Goal: Task Accomplishment & Management: Manage account settings

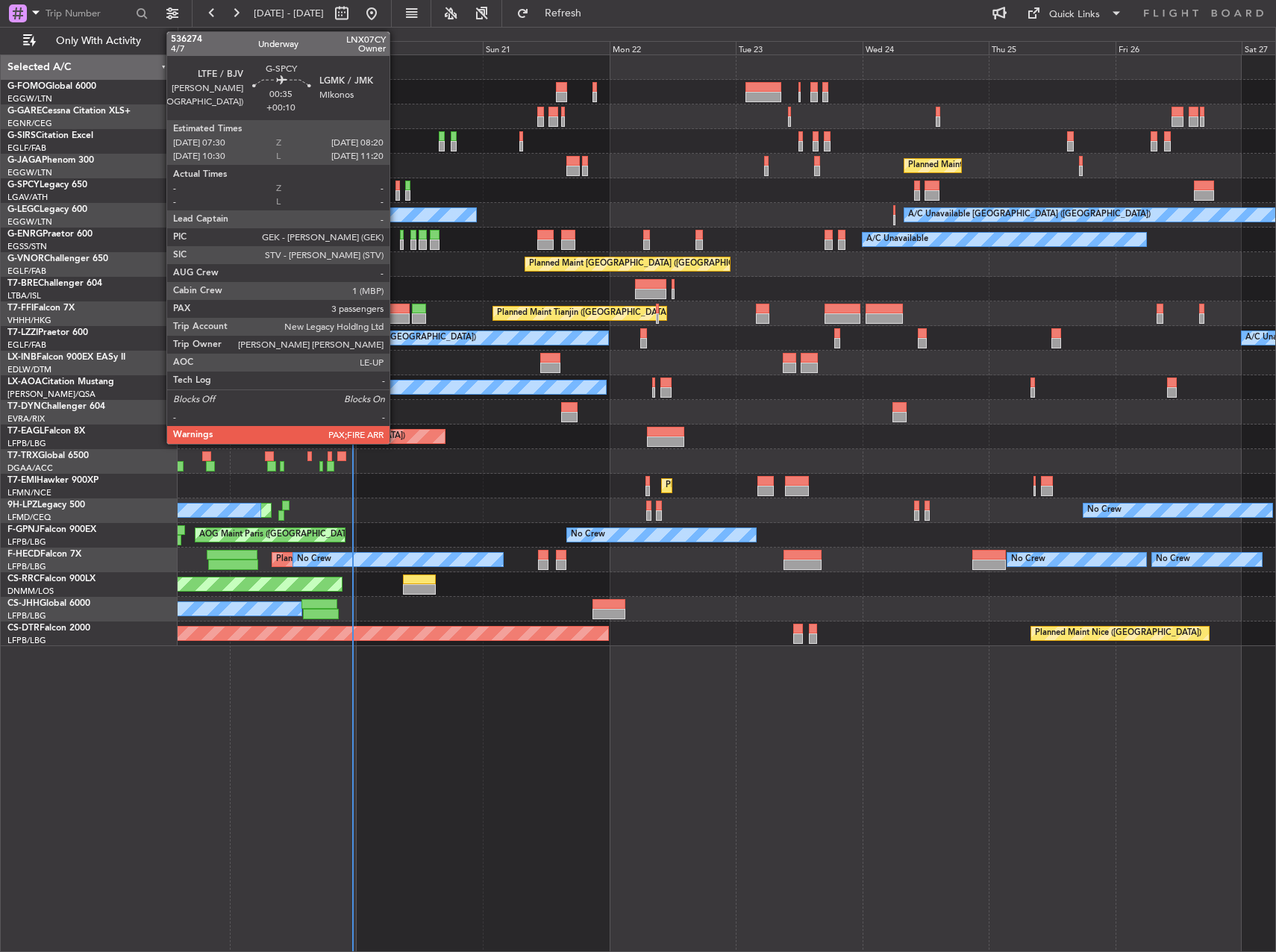
click at [397, 188] on div at bounding box center [398, 186] width 5 height 11
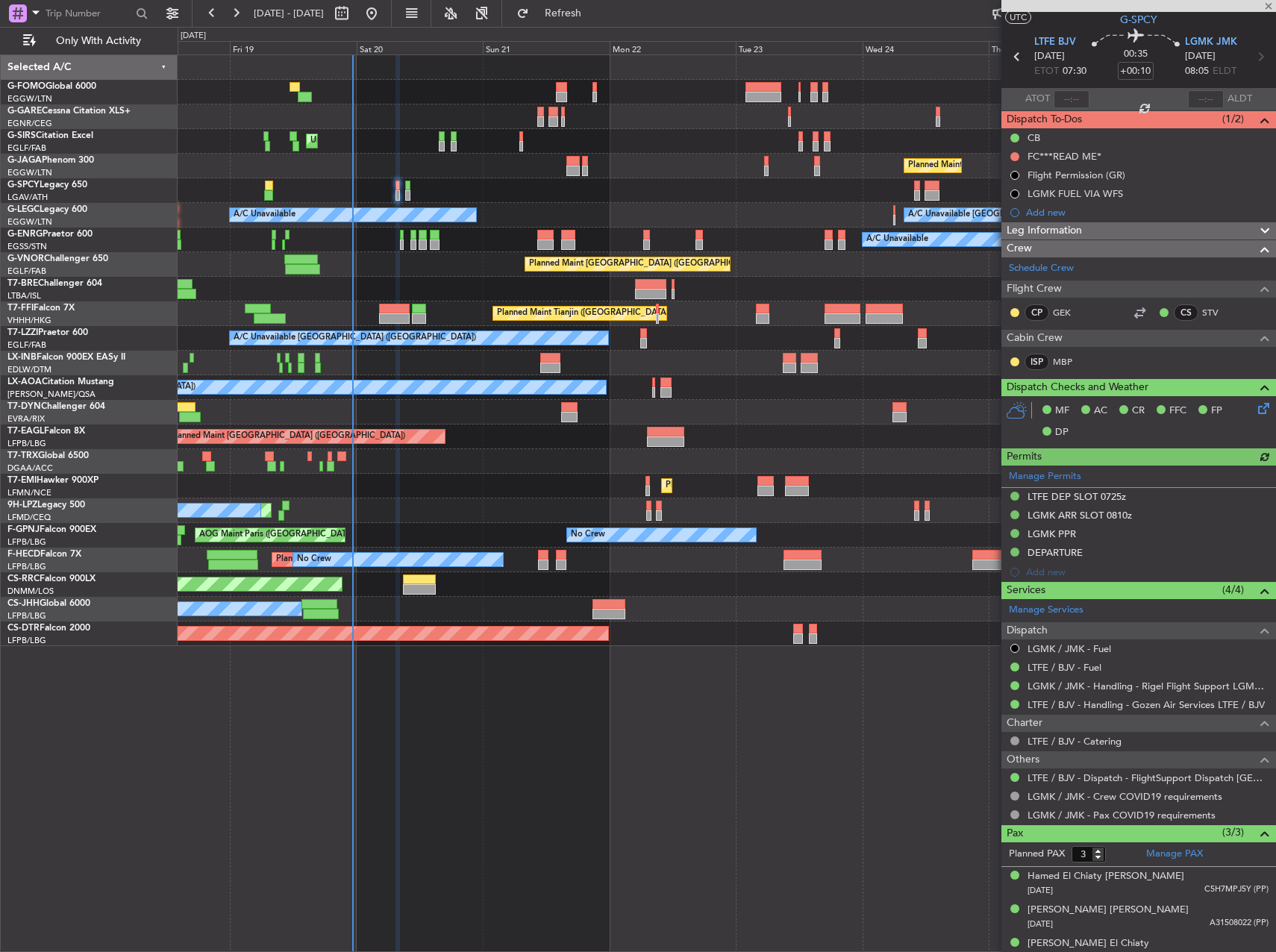
scroll to position [50, 0]
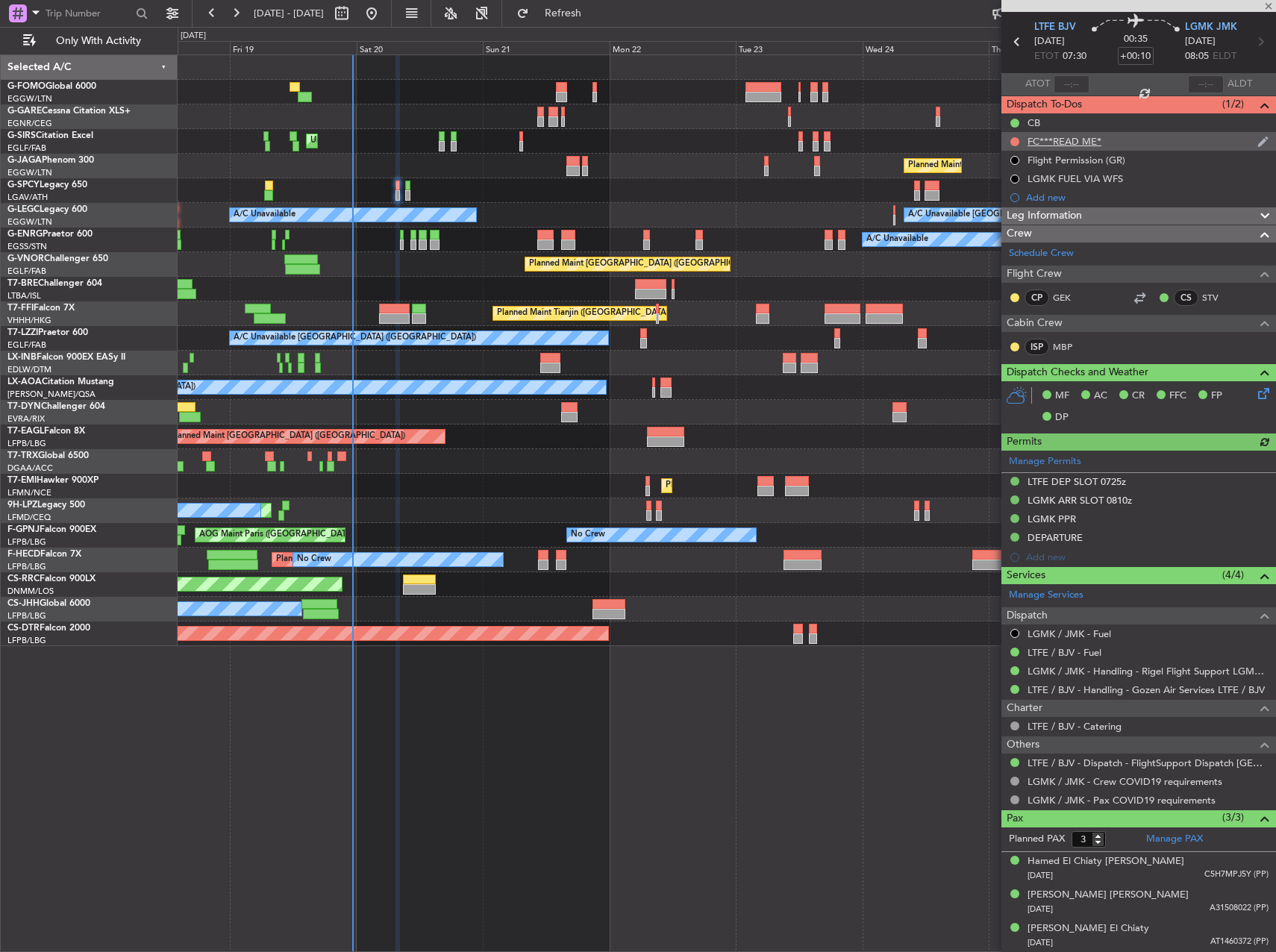
click at [1068, 145] on div "FC***READ ME*" at bounding box center [1065, 141] width 74 height 13
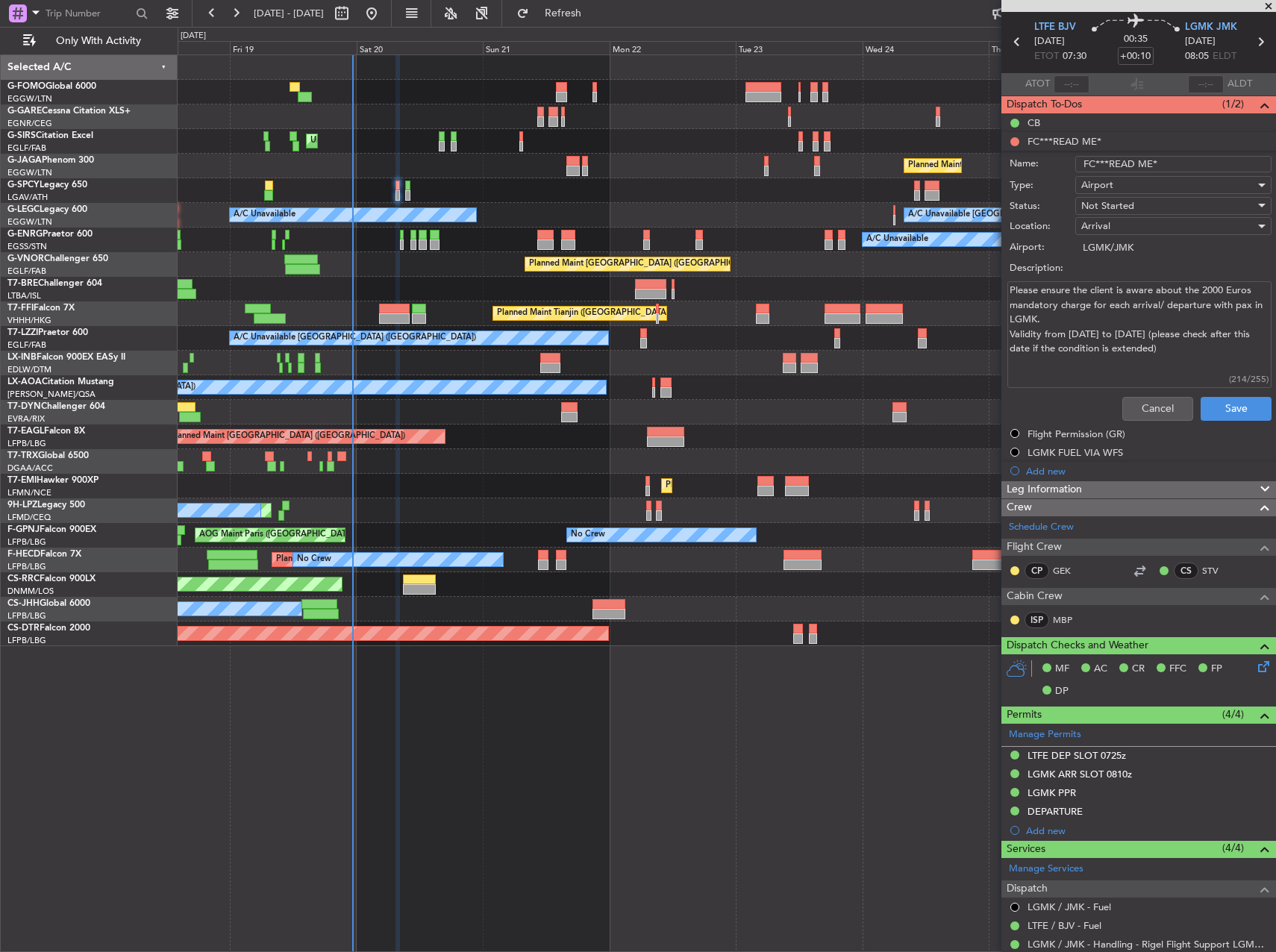
click at [1016, 141] on li "FC***READ ME* Name: FC***READ ME* Type: Airport Status: Not Started Location: […" at bounding box center [1138, 279] width 275 height 295
click at [1152, 408] on button "Cancel" at bounding box center [1158, 409] width 71 height 24
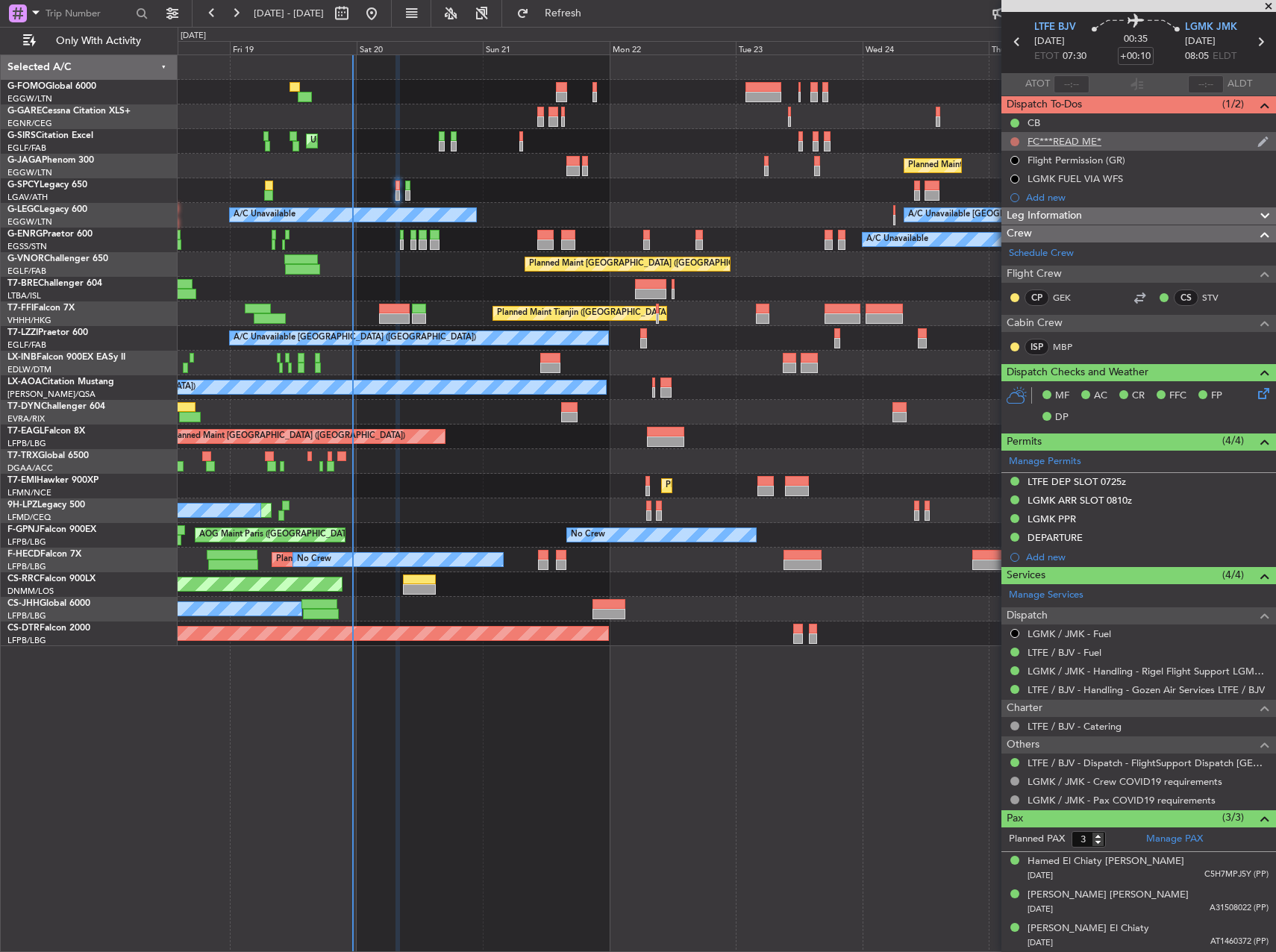
click at [1014, 140] on button at bounding box center [1015, 142] width 9 height 9
click at [1019, 225] on span "Cancelled" at bounding box center [1018, 230] width 42 height 15
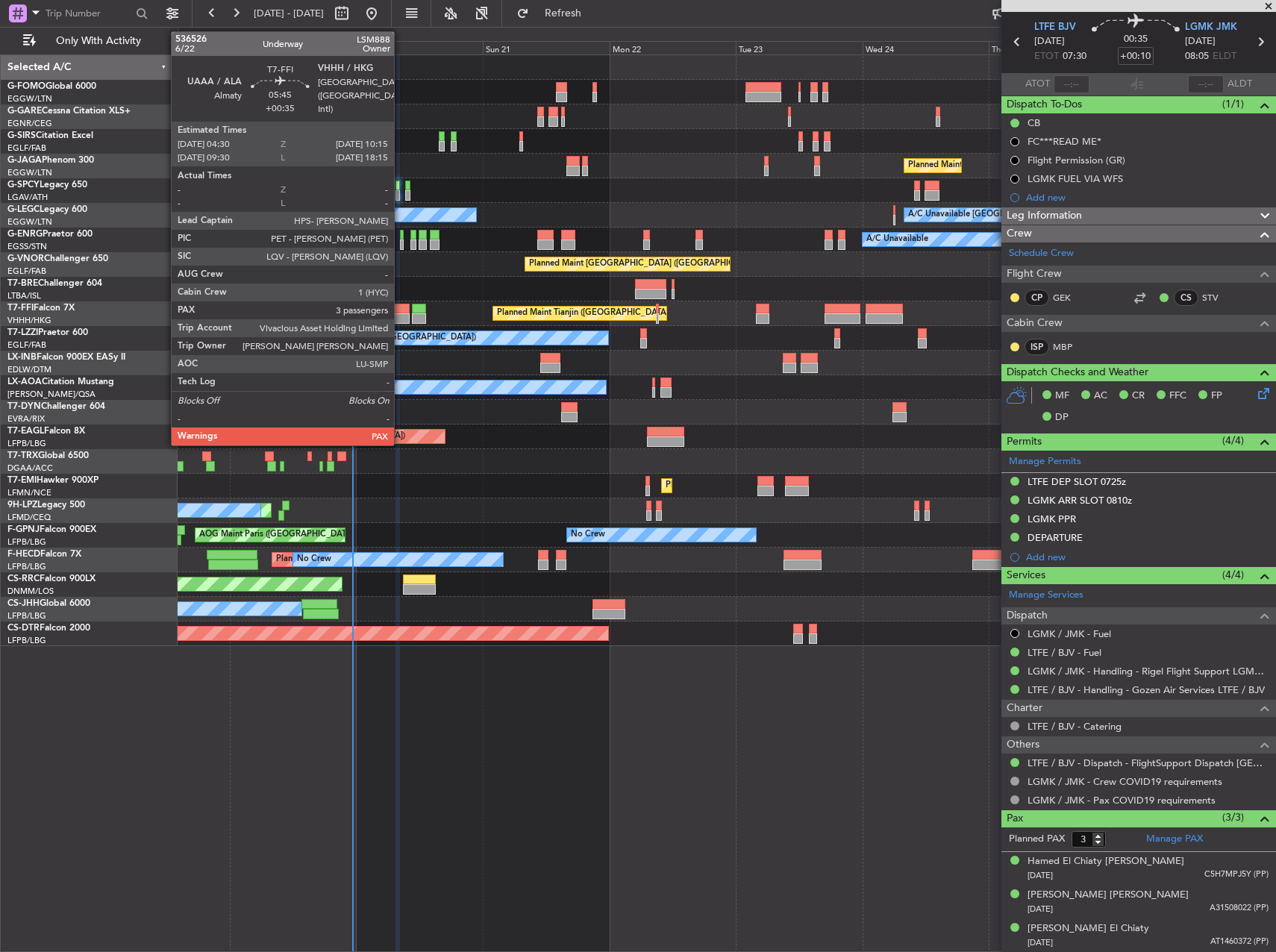
click at [401, 314] on div at bounding box center [394, 319] width 30 height 11
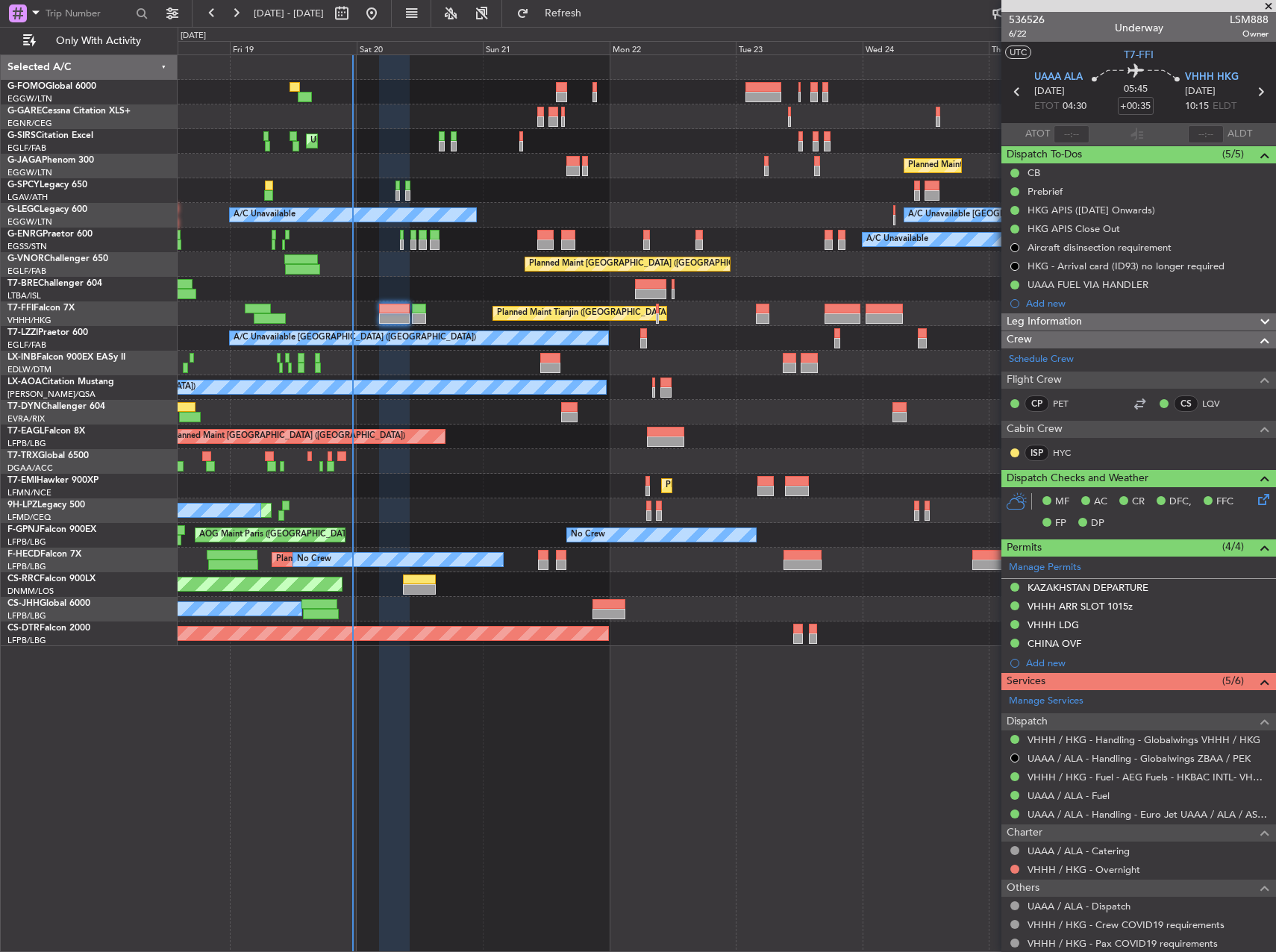
scroll to position [162, 0]
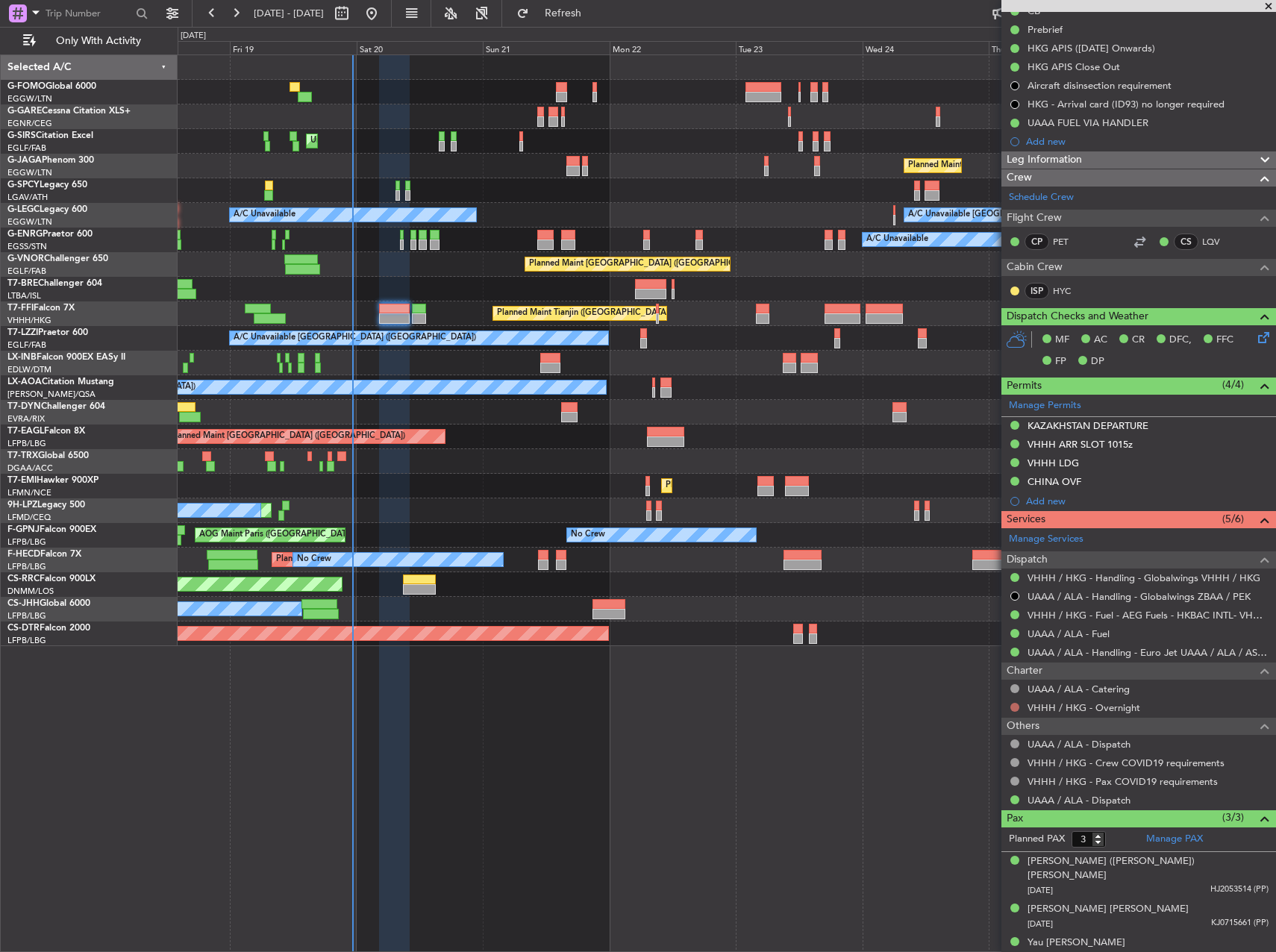
click at [1012, 708] on button at bounding box center [1015, 707] width 9 height 9
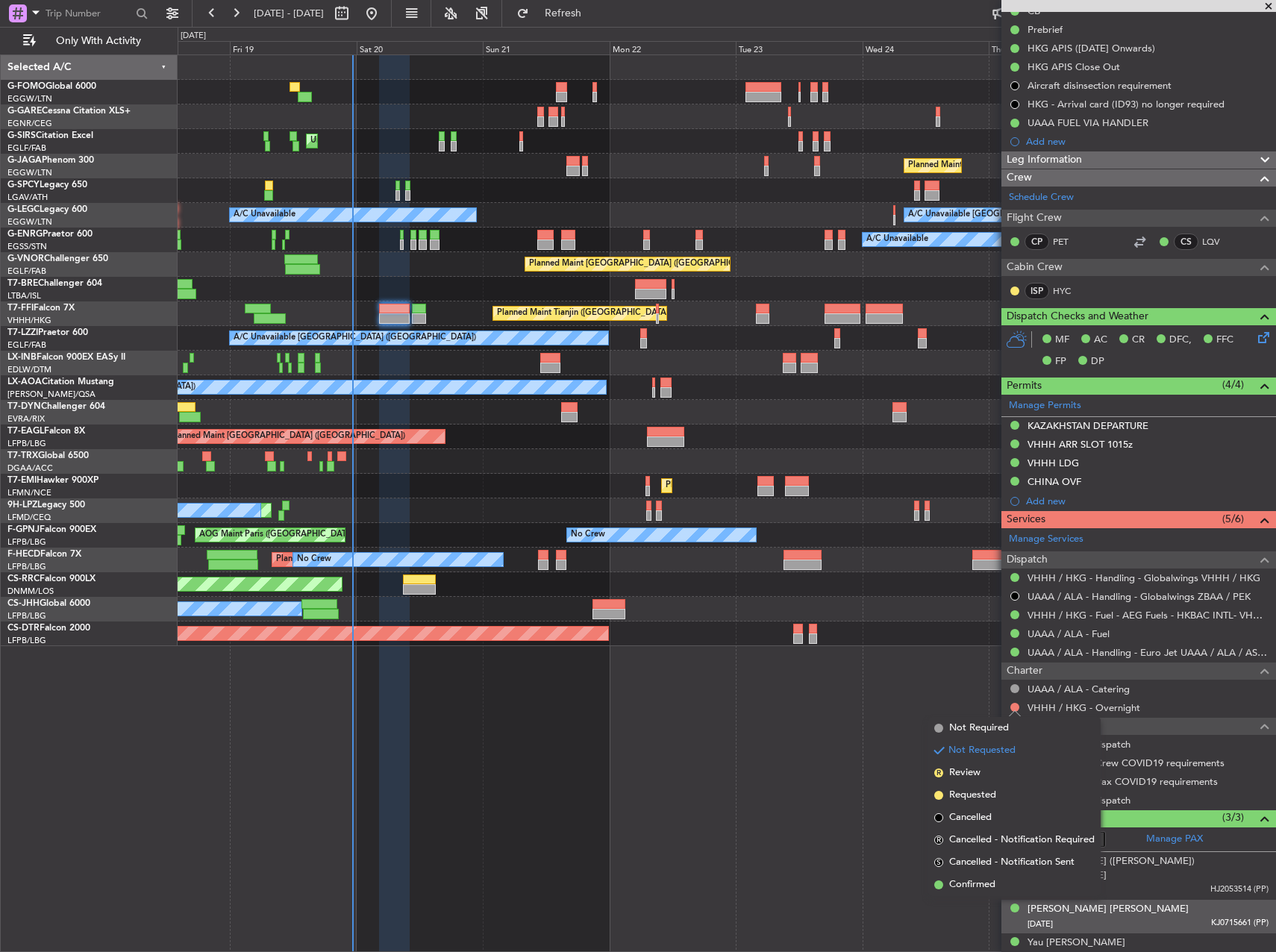
drag, startPoint x: 997, startPoint y: 882, endPoint x: 1008, endPoint y: 891, distance: 14.2
click at [995, 882] on li "Confirmed" at bounding box center [1015, 885] width 173 height 23
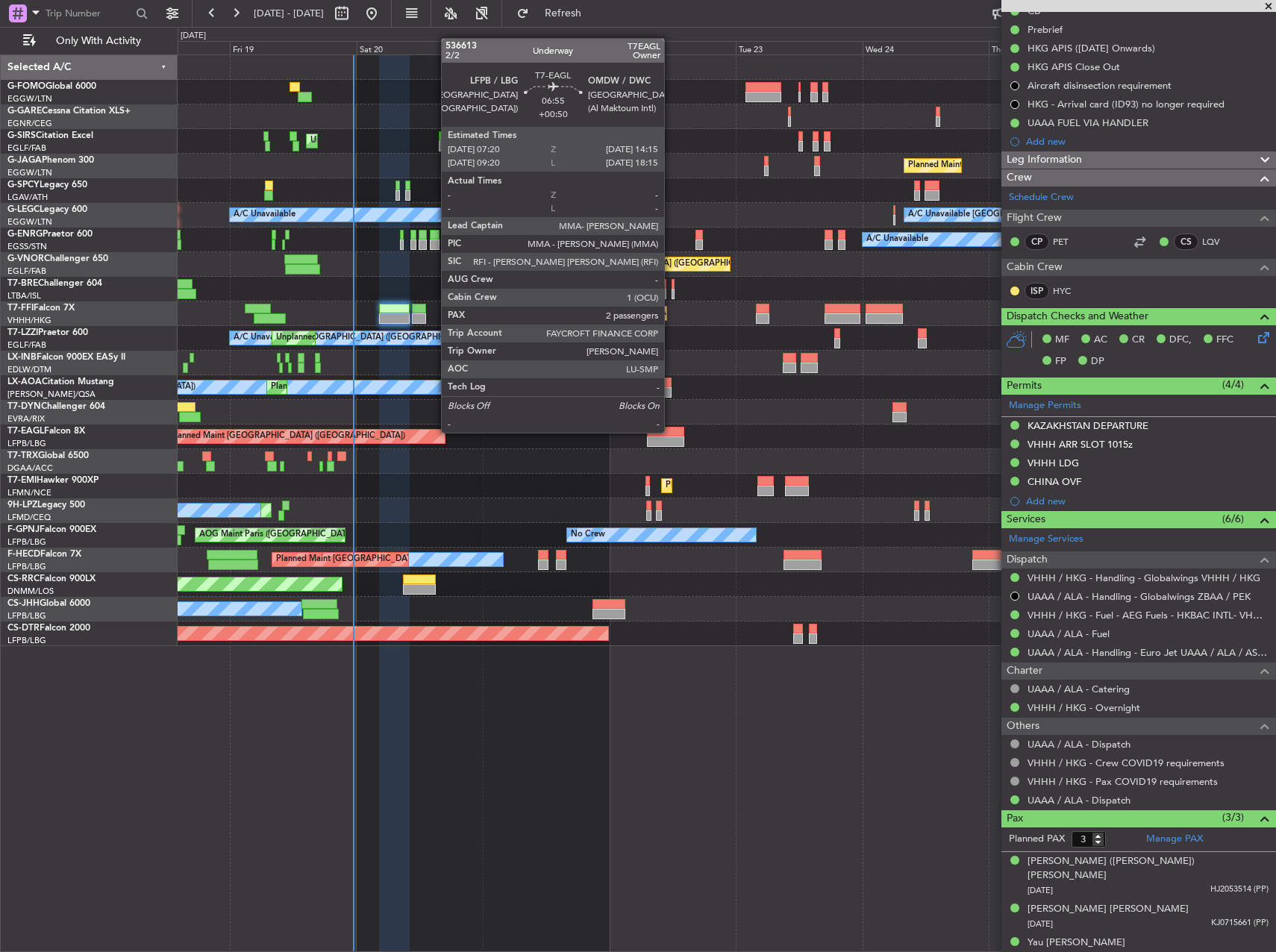
click at [671, 431] on div at bounding box center [665, 432] width 36 height 11
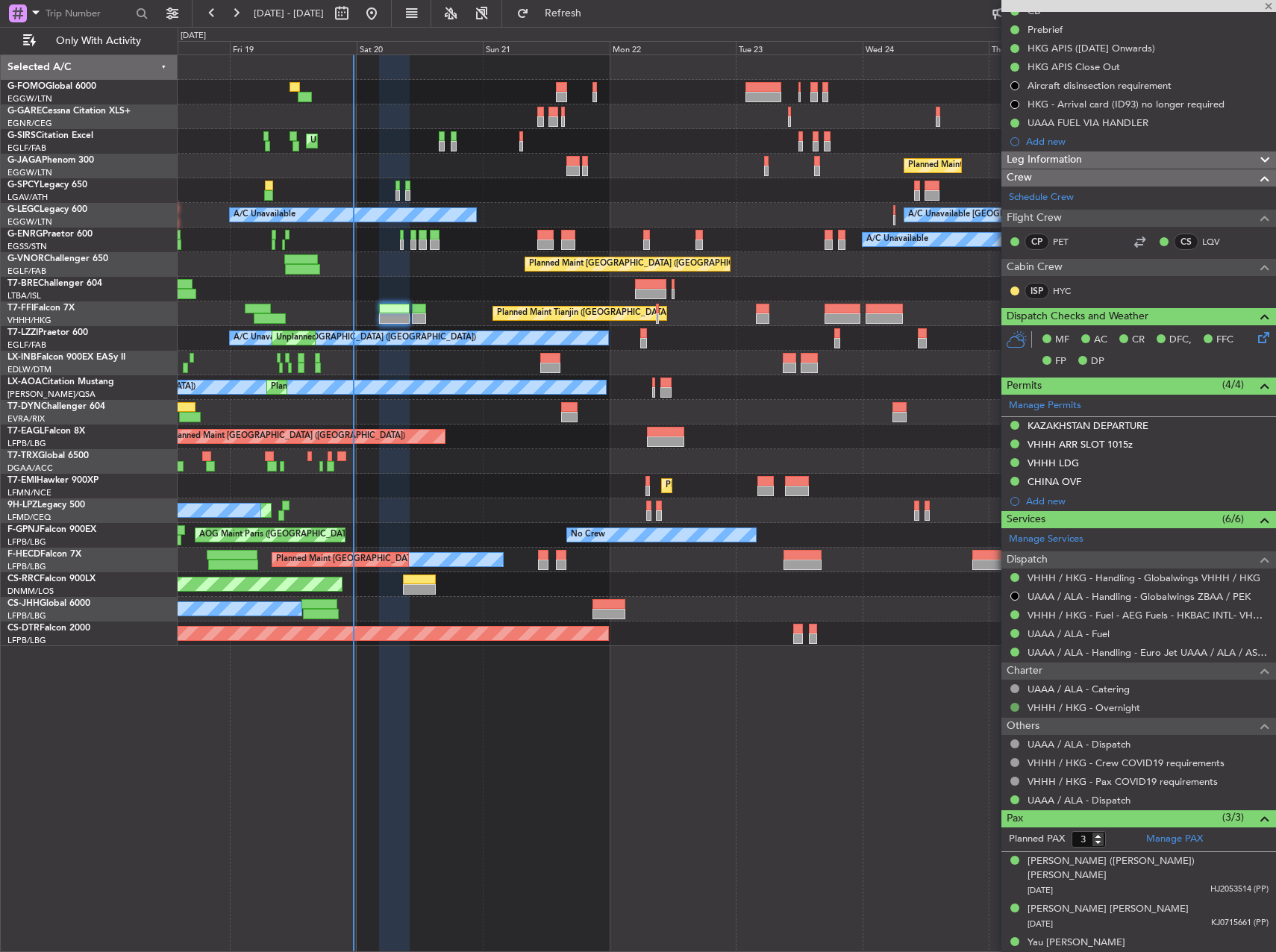
type input "+00:50"
type input "2"
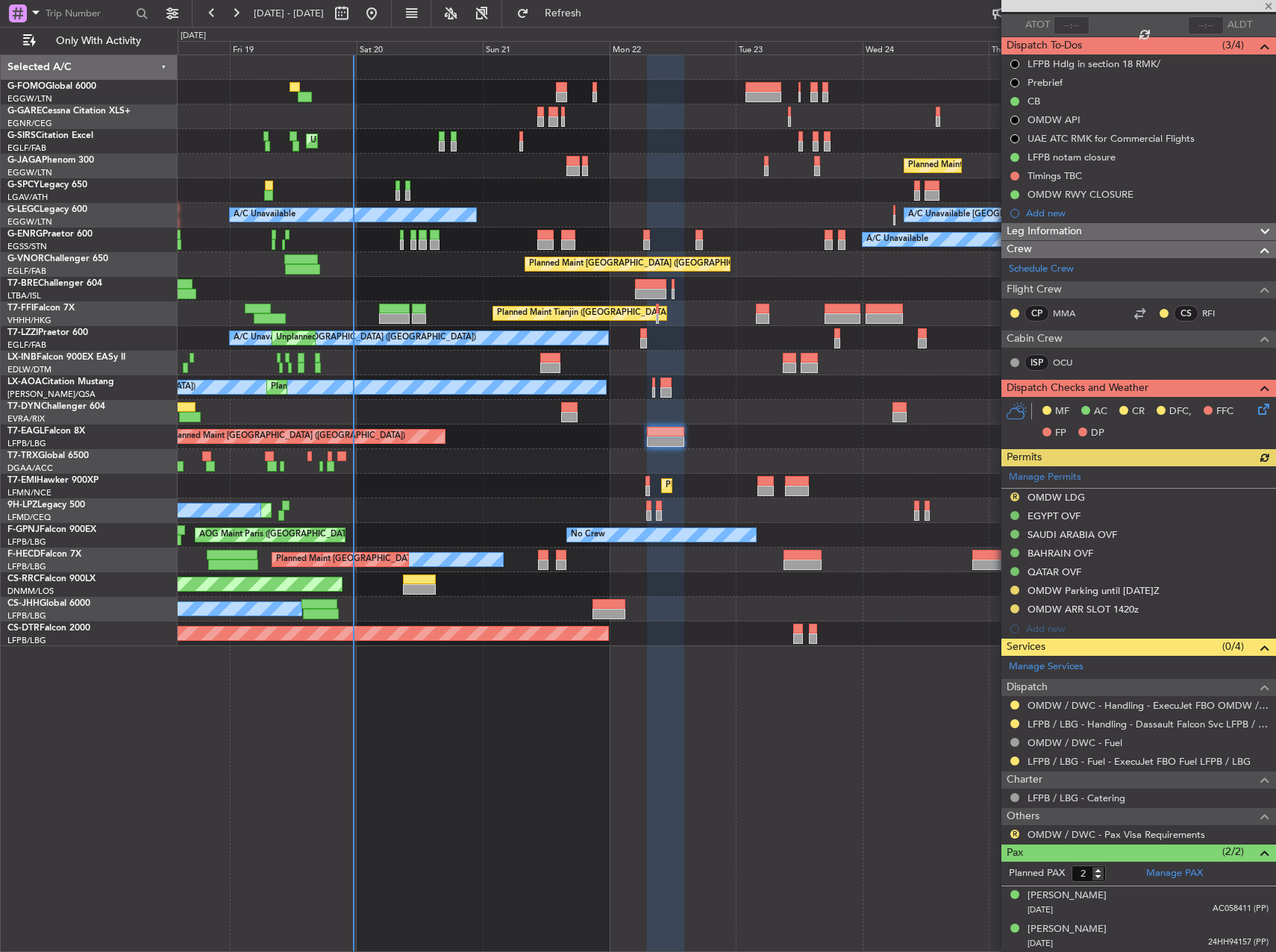
scroll to position [110, 0]
click at [1012, 702] on button at bounding box center [1015, 704] width 9 height 9
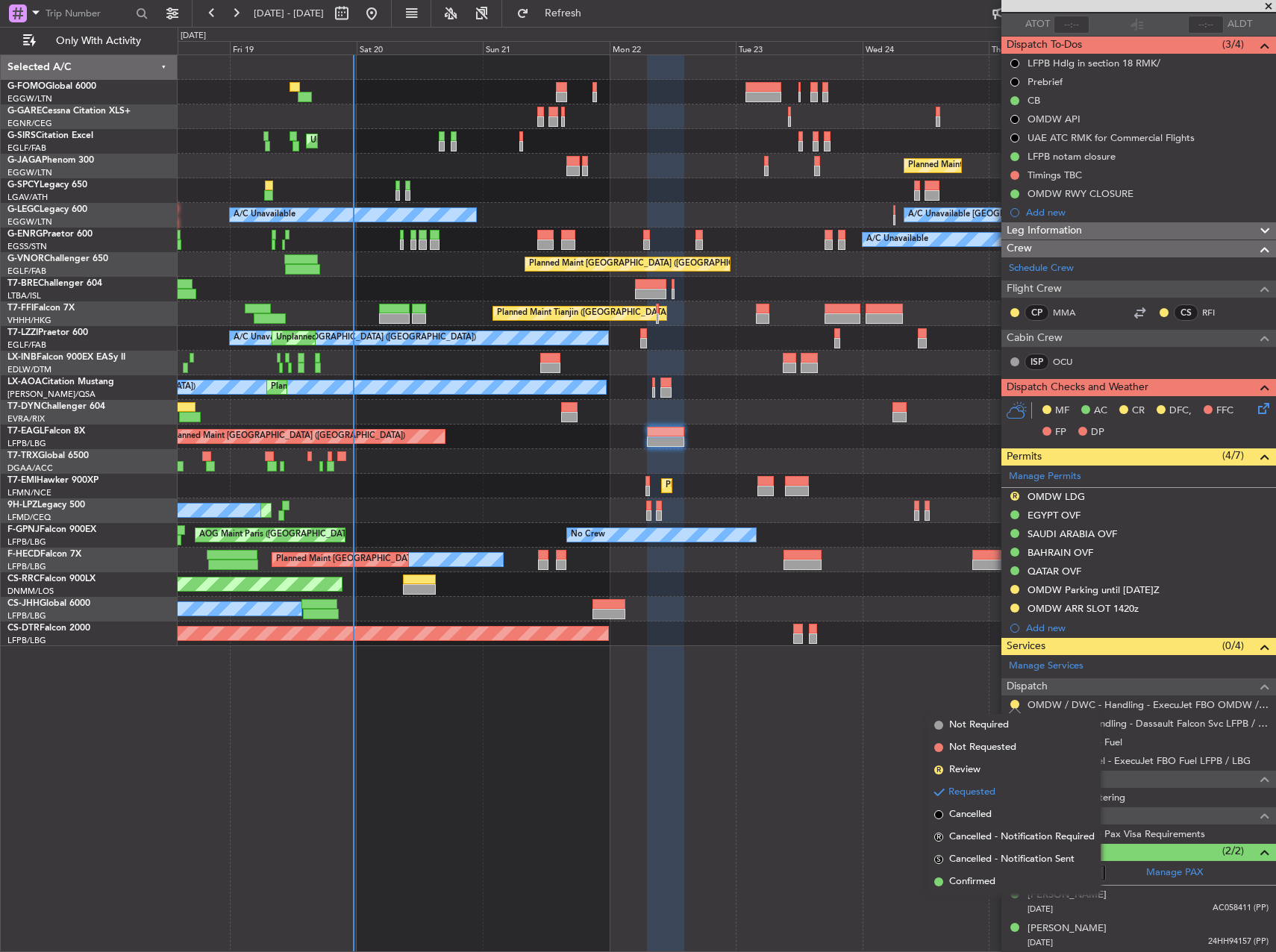
click at [1004, 878] on li "Confirmed" at bounding box center [1015, 882] width 173 height 23
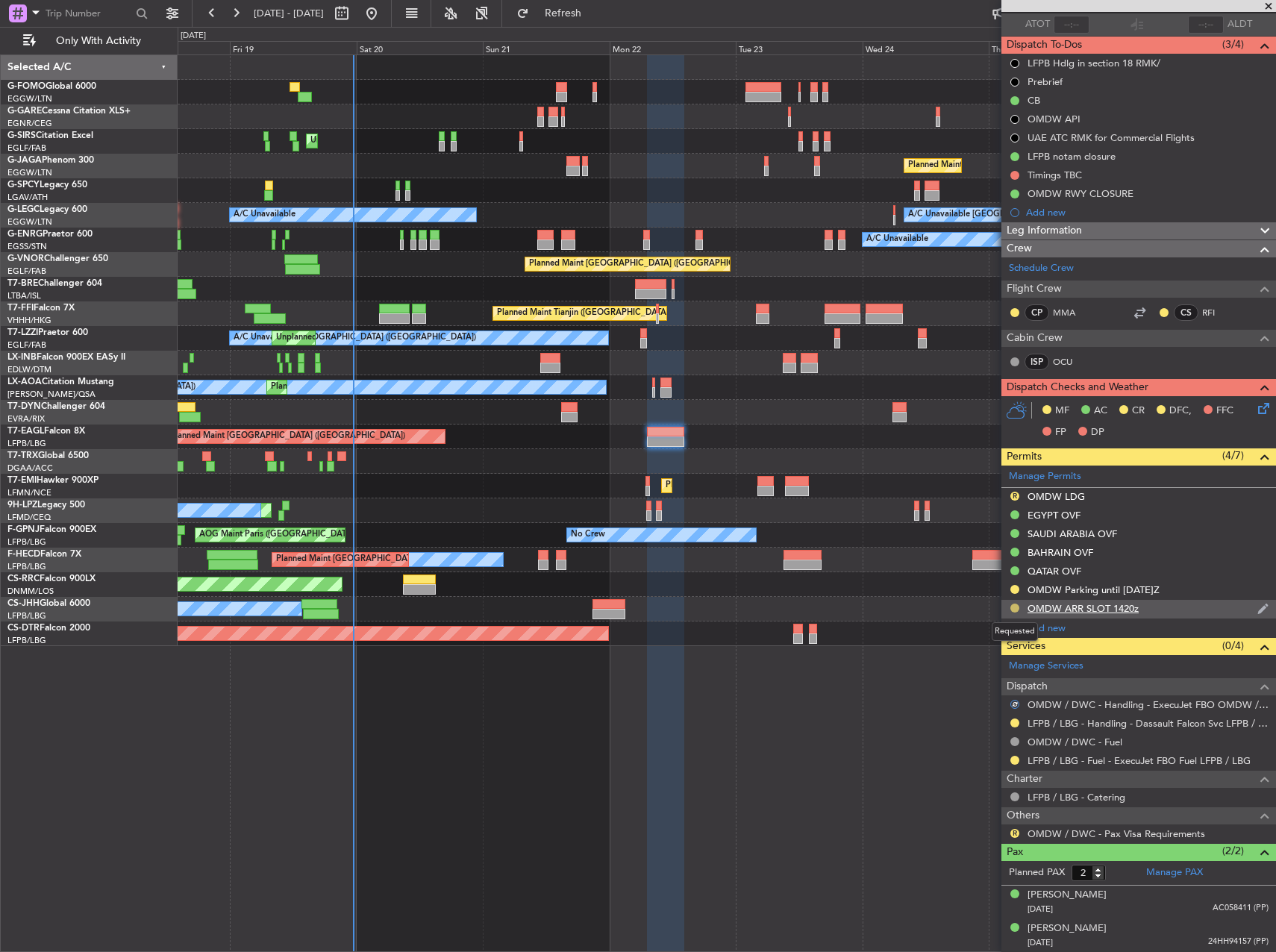
click at [1015, 609] on button at bounding box center [1015, 608] width 9 height 9
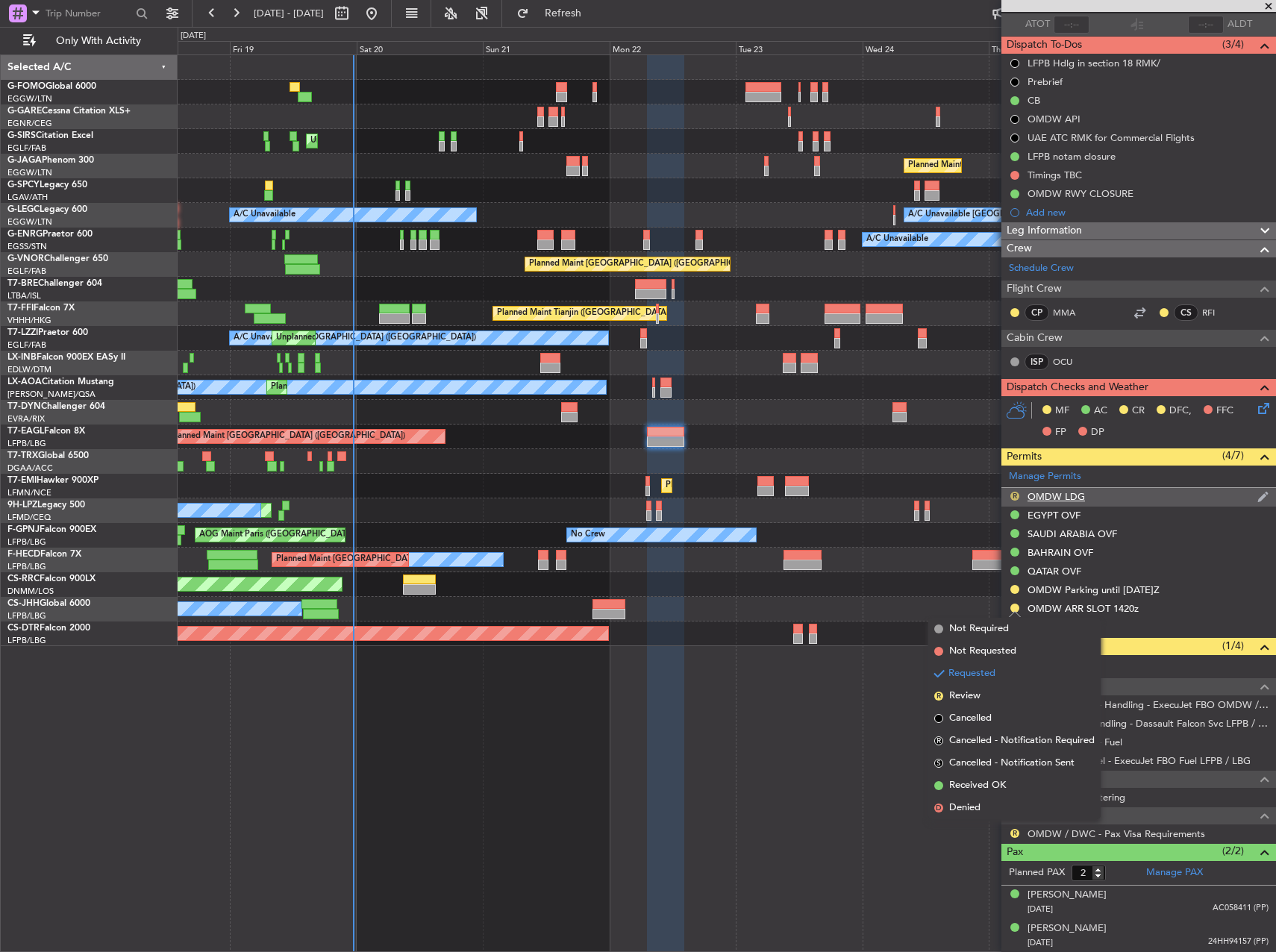
click at [1019, 493] on button "R" at bounding box center [1015, 496] width 9 height 9
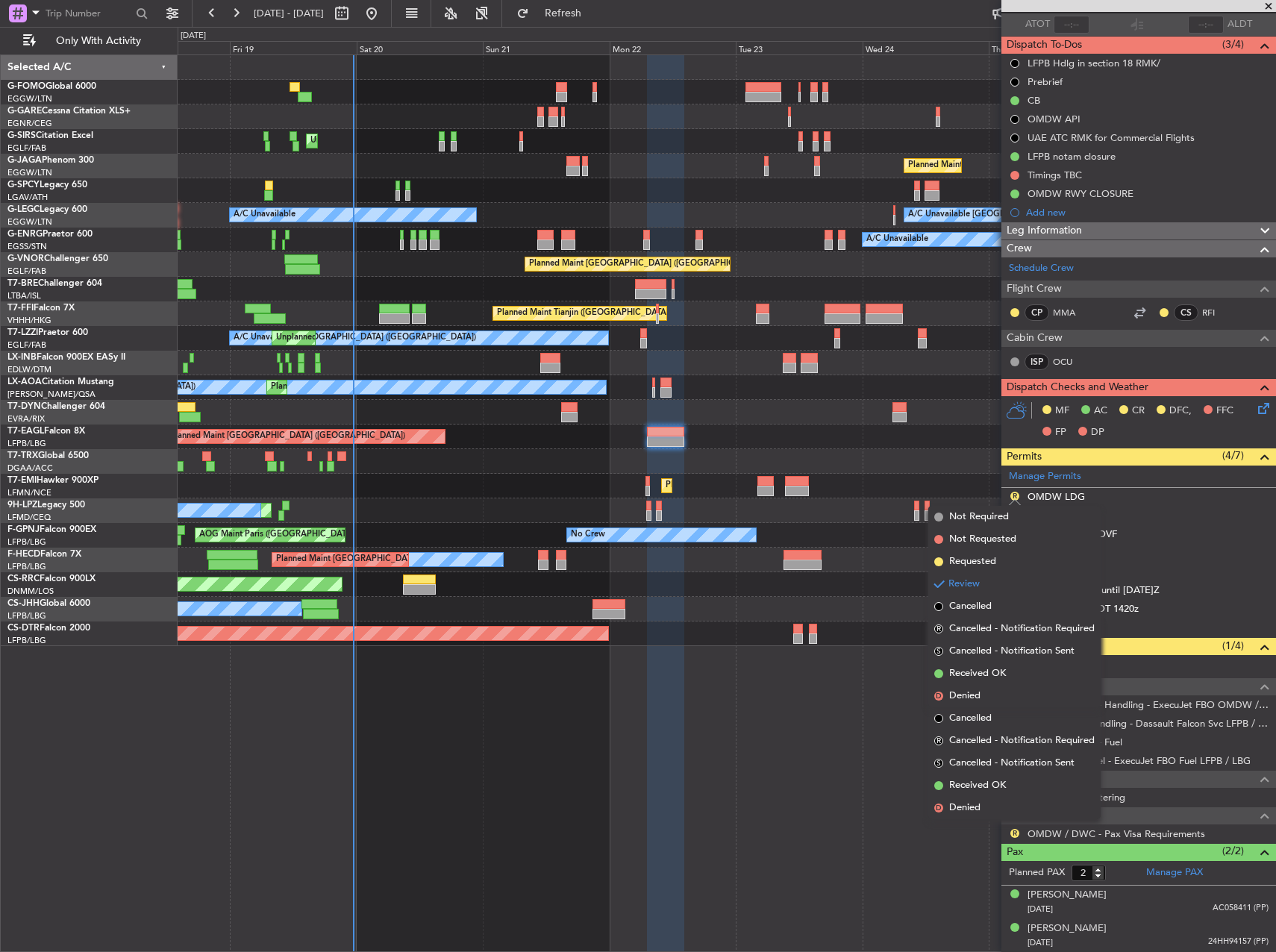
click at [981, 577] on li "Review" at bounding box center [1015, 585] width 173 height 23
click at [977, 567] on span "Requested" at bounding box center [972, 562] width 47 height 15
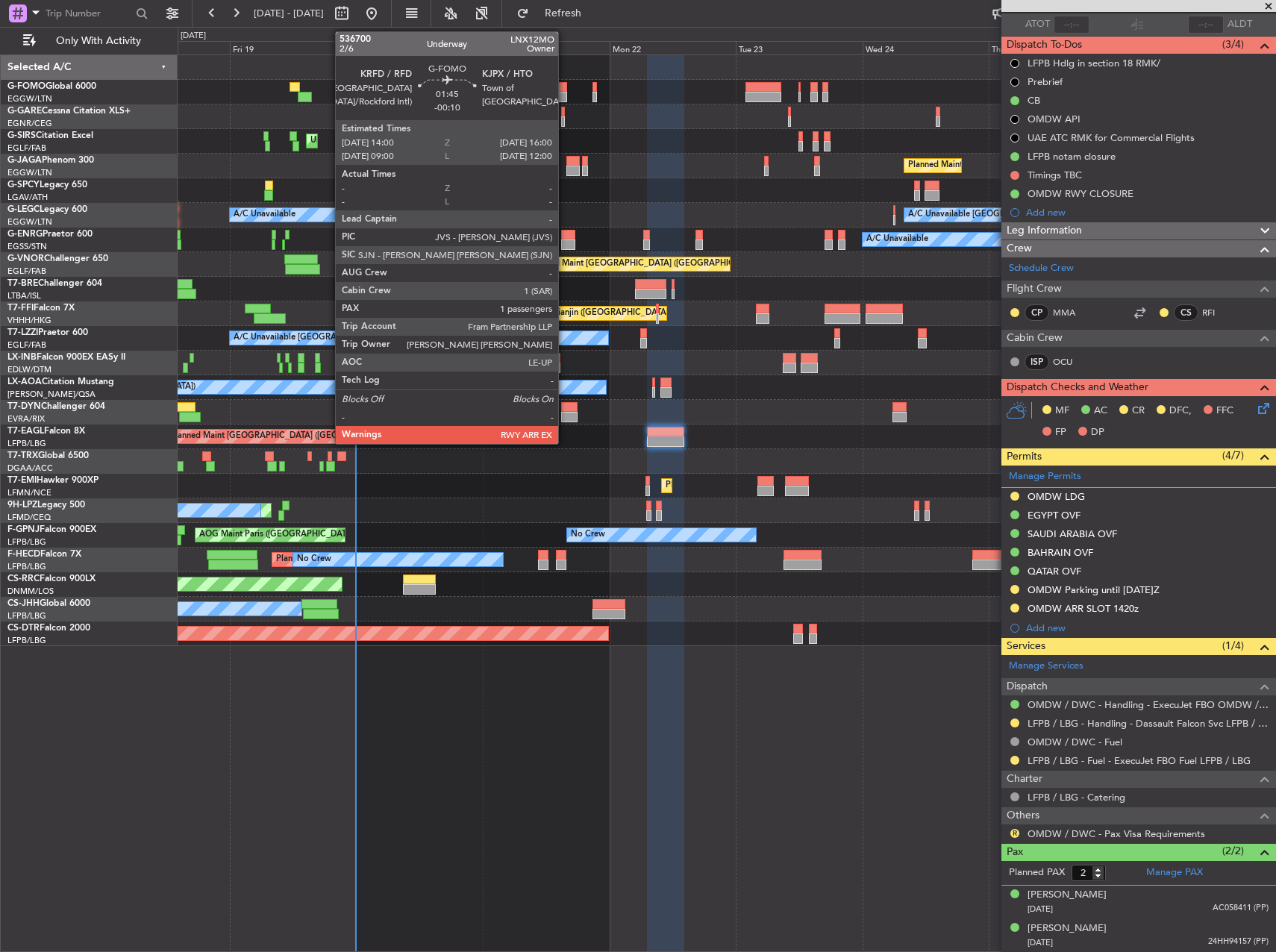
click at [565, 87] on div at bounding box center [561, 87] width 11 height 11
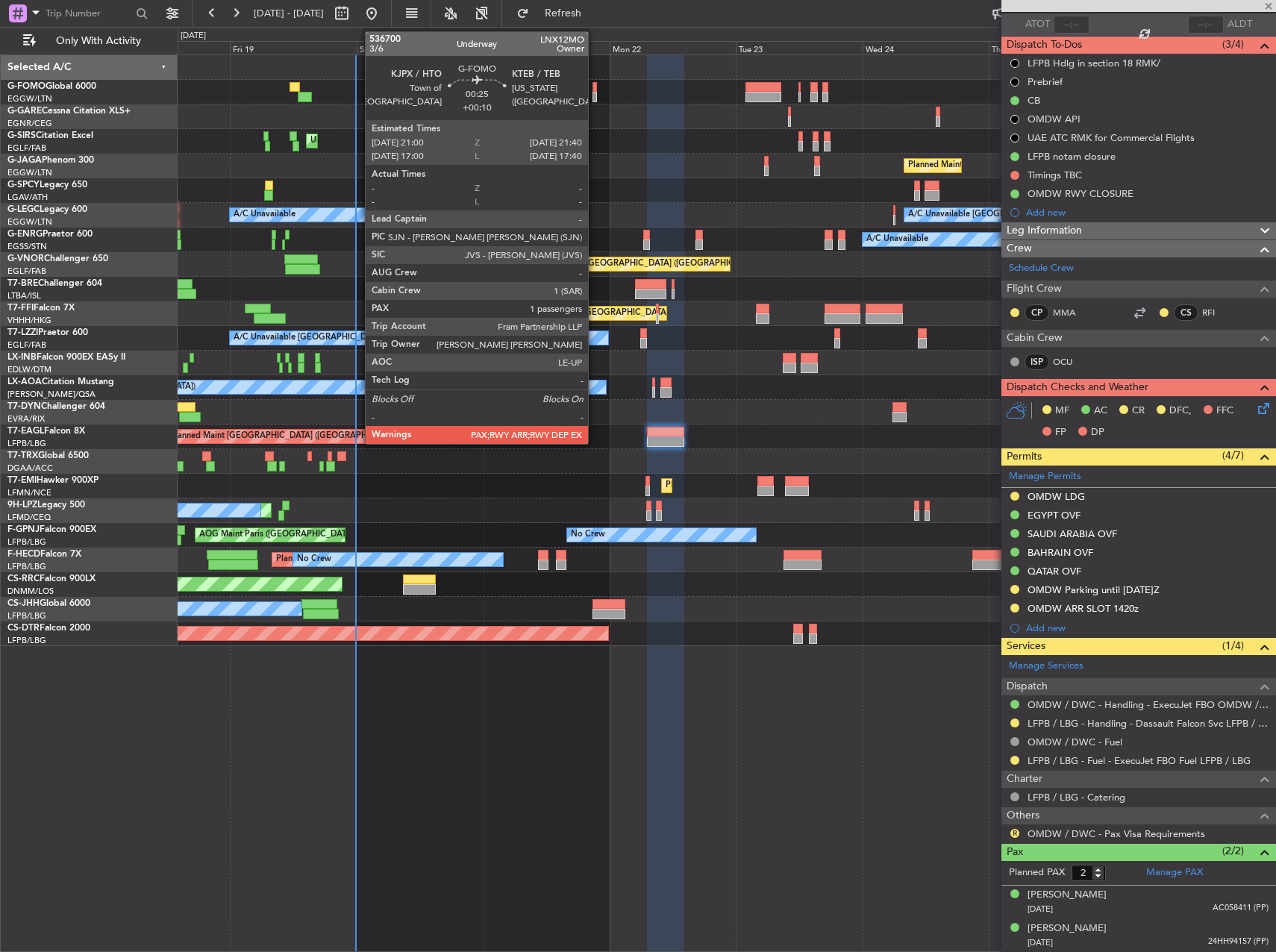
type input "-00:10"
type input "1"
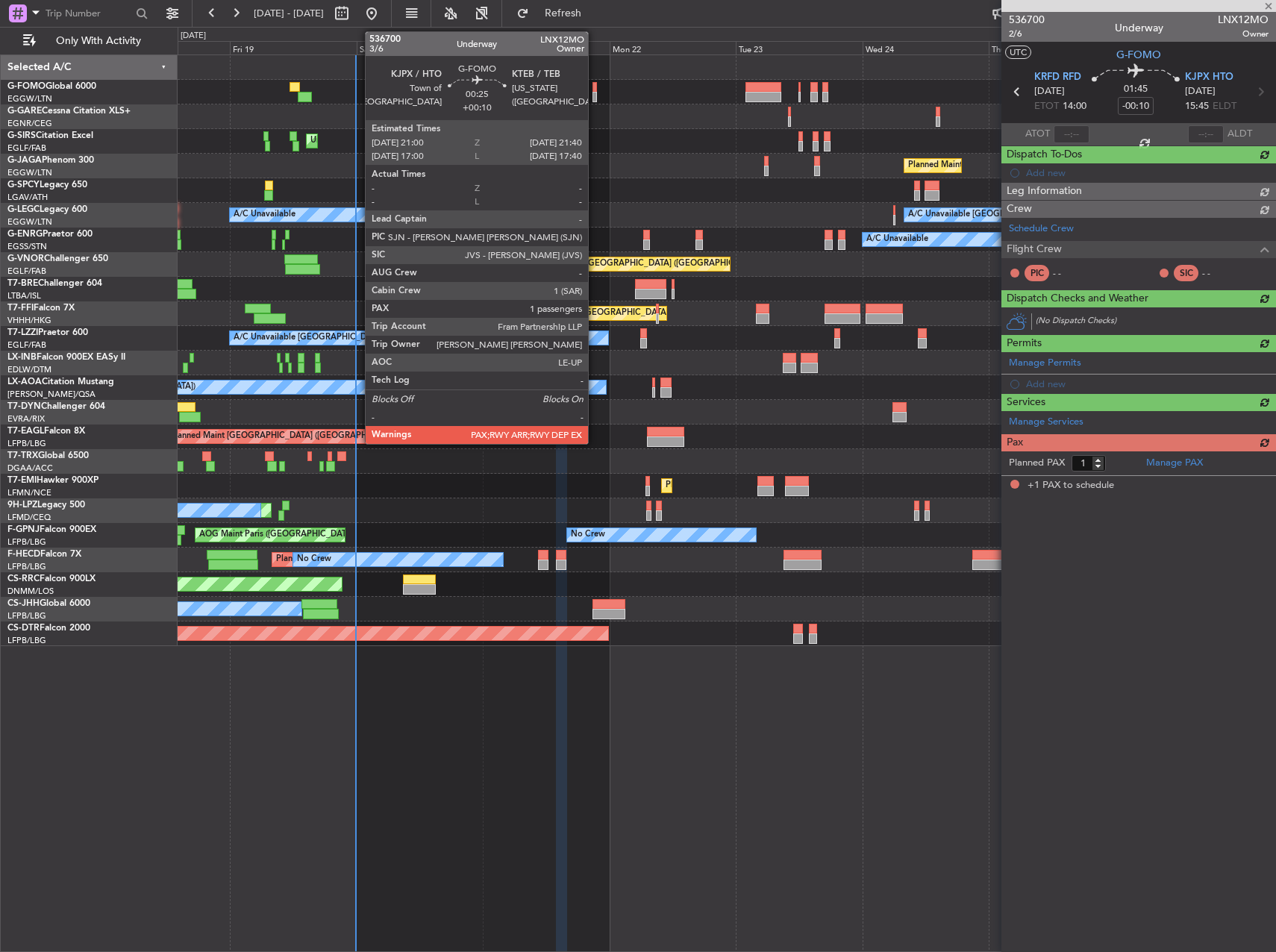
scroll to position [0, 0]
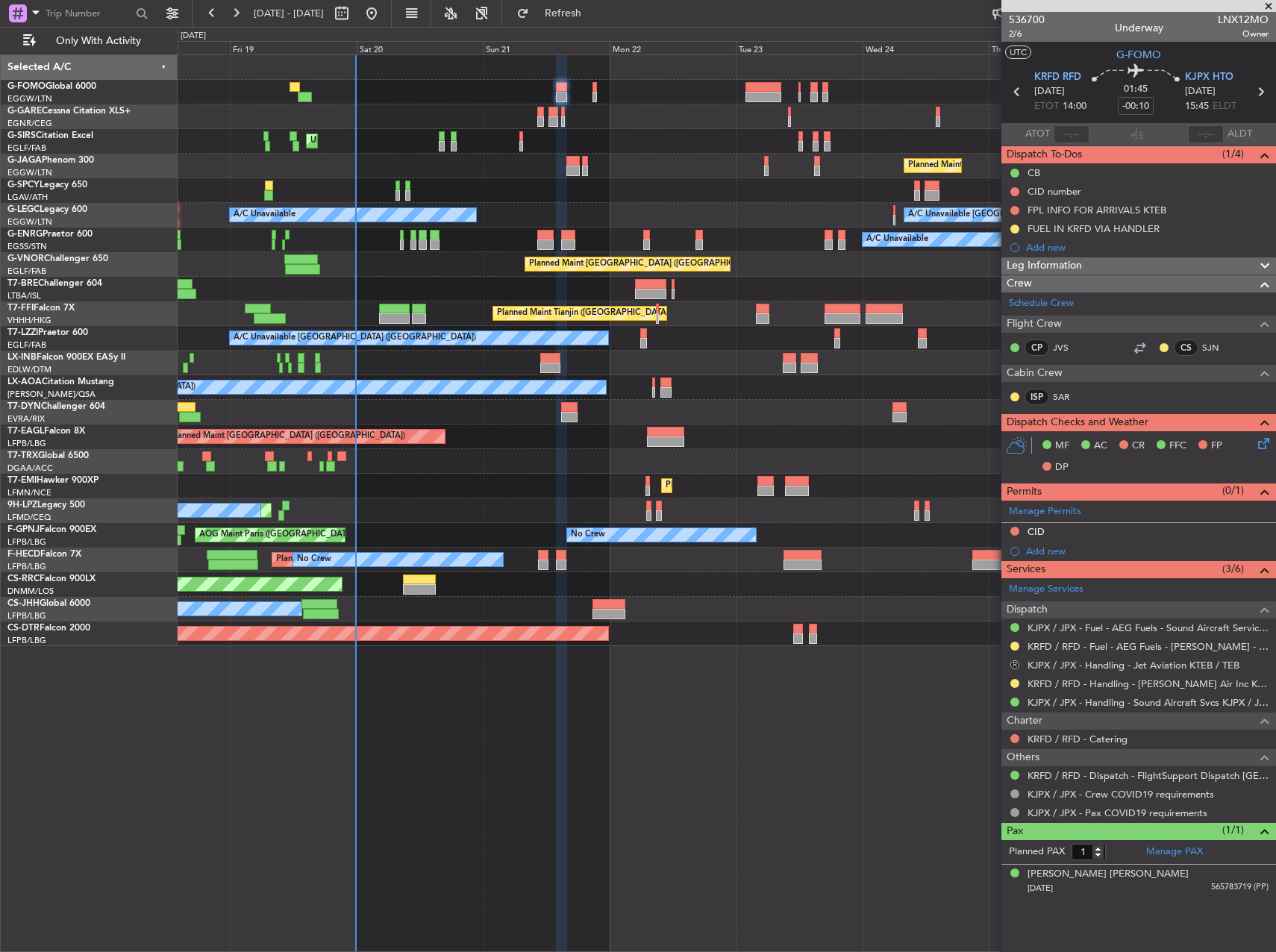
click at [1014, 663] on button "R" at bounding box center [1015, 665] width 9 height 9
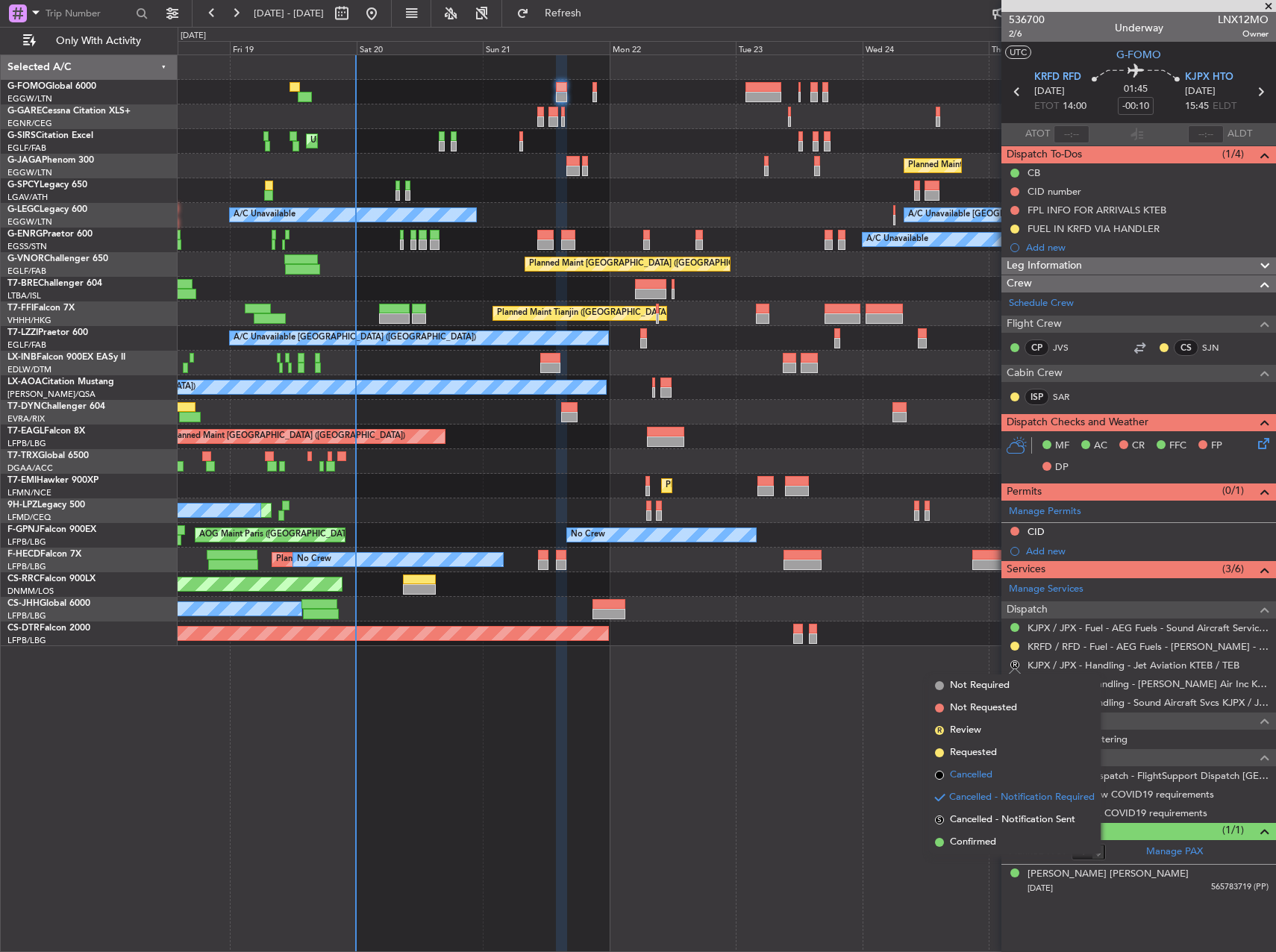
click at [964, 775] on span "Cancelled" at bounding box center [971, 776] width 42 height 15
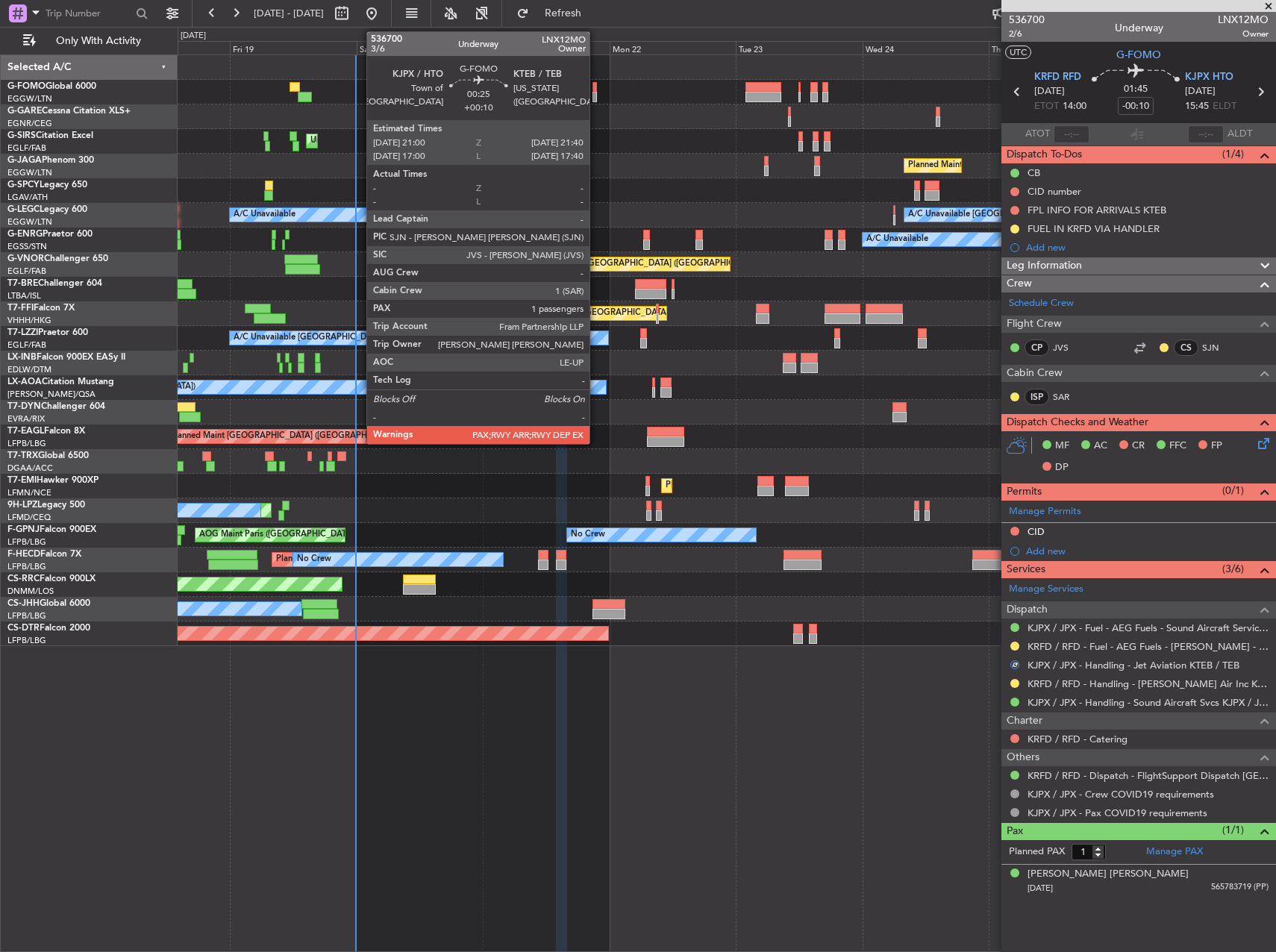
click at [596, 87] on div at bounding box center [594, 87] width 4 height 11
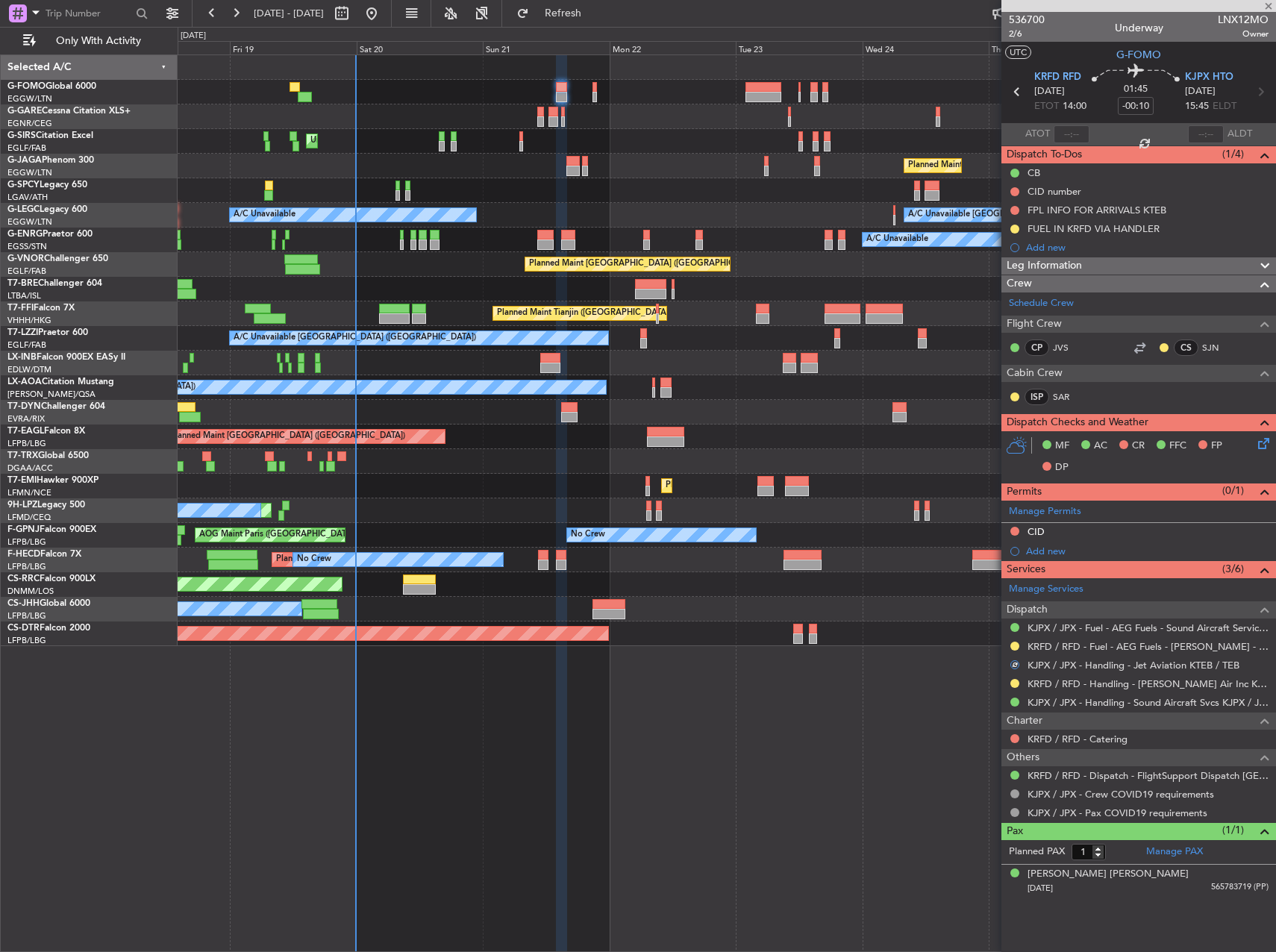
type input "+00:10"
type input "2"
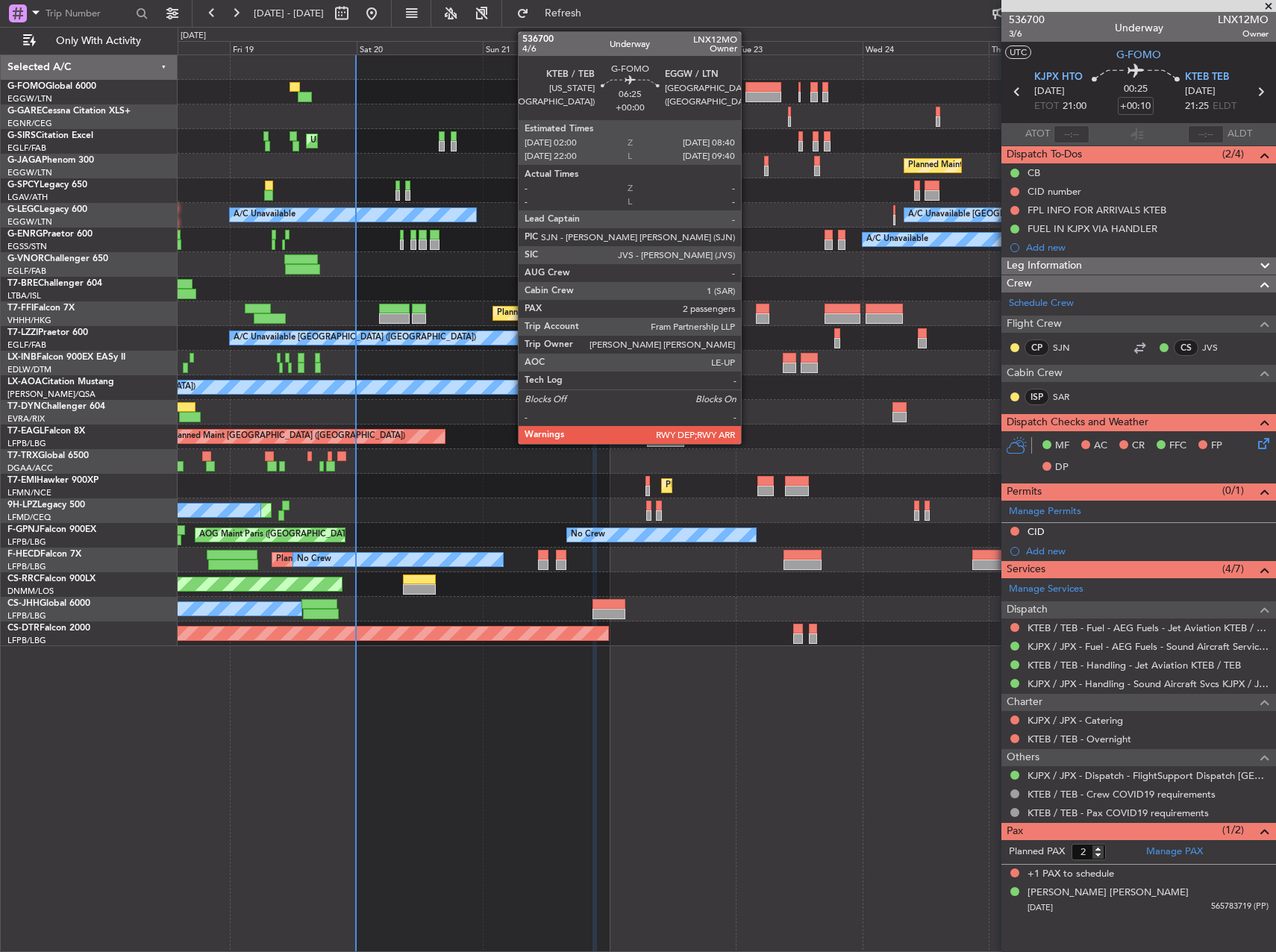
click at [747, 93] on div at bounding box center [763, 97] width 36 height 11
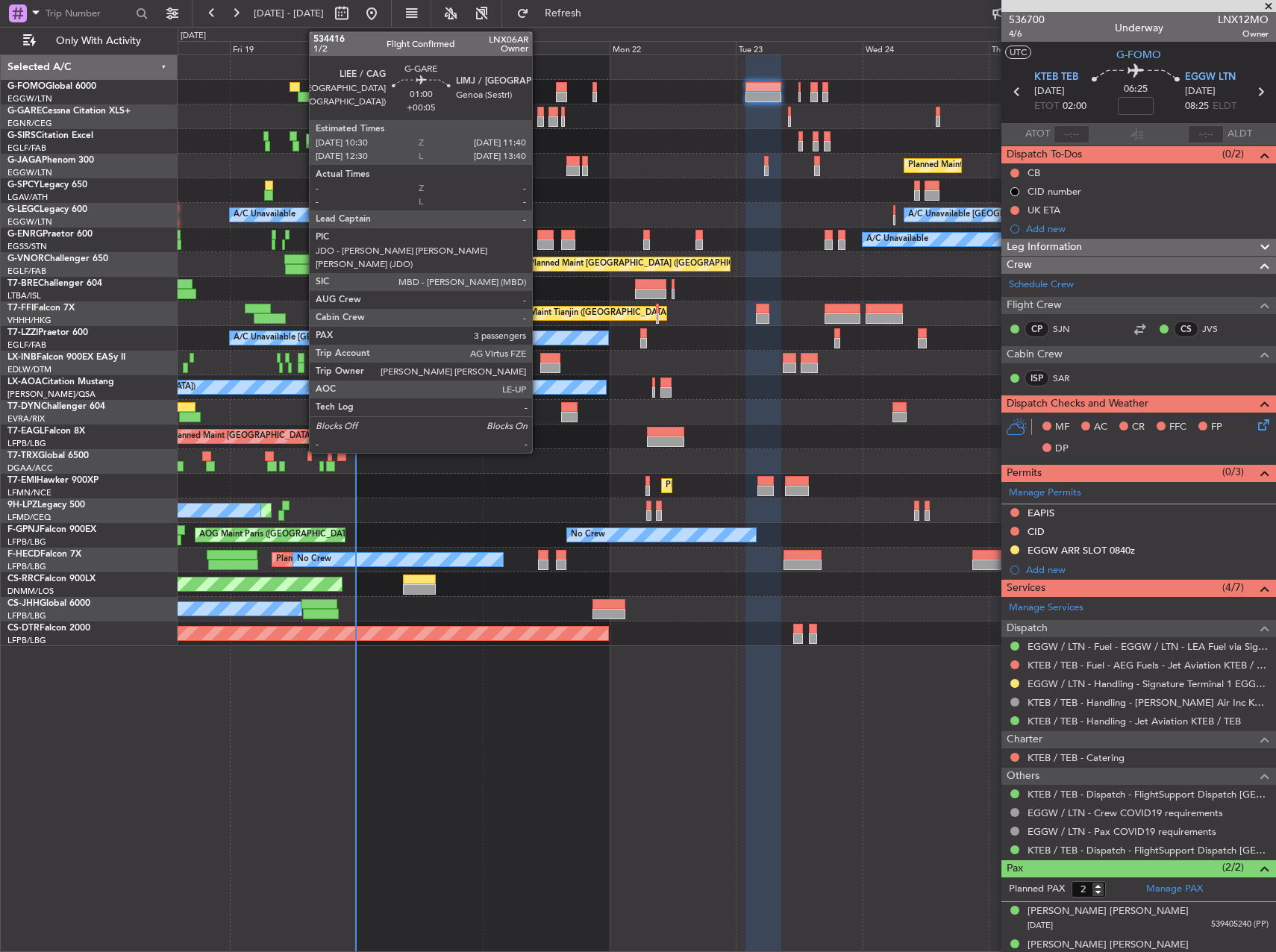
click at [538, 109] on div at bounding box center [540, 112] width 7 height 11
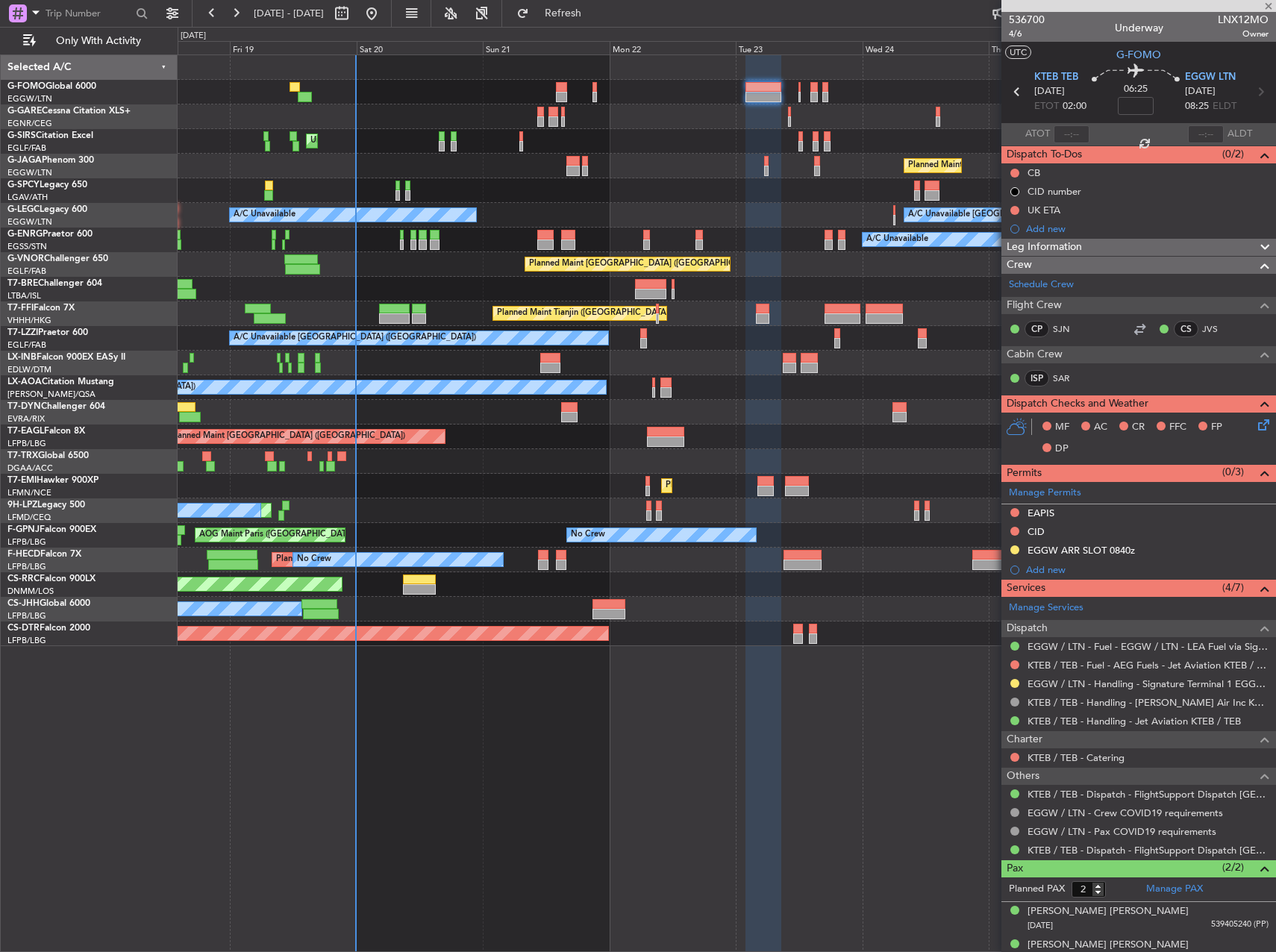
type input "+00:05"
type input "3"
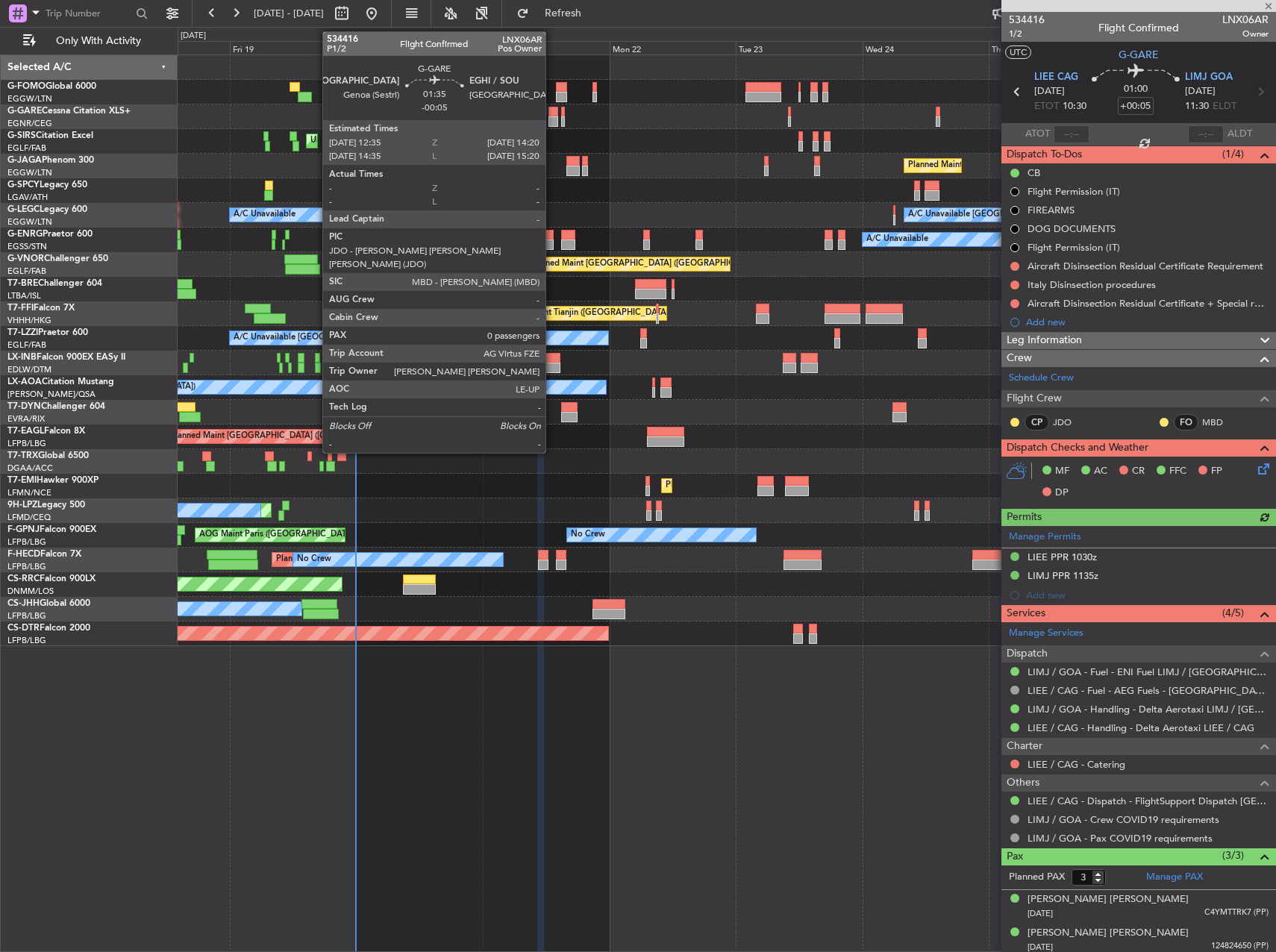
click at [552, 114] on div at bounding box center [553, 112] width 10 height 11
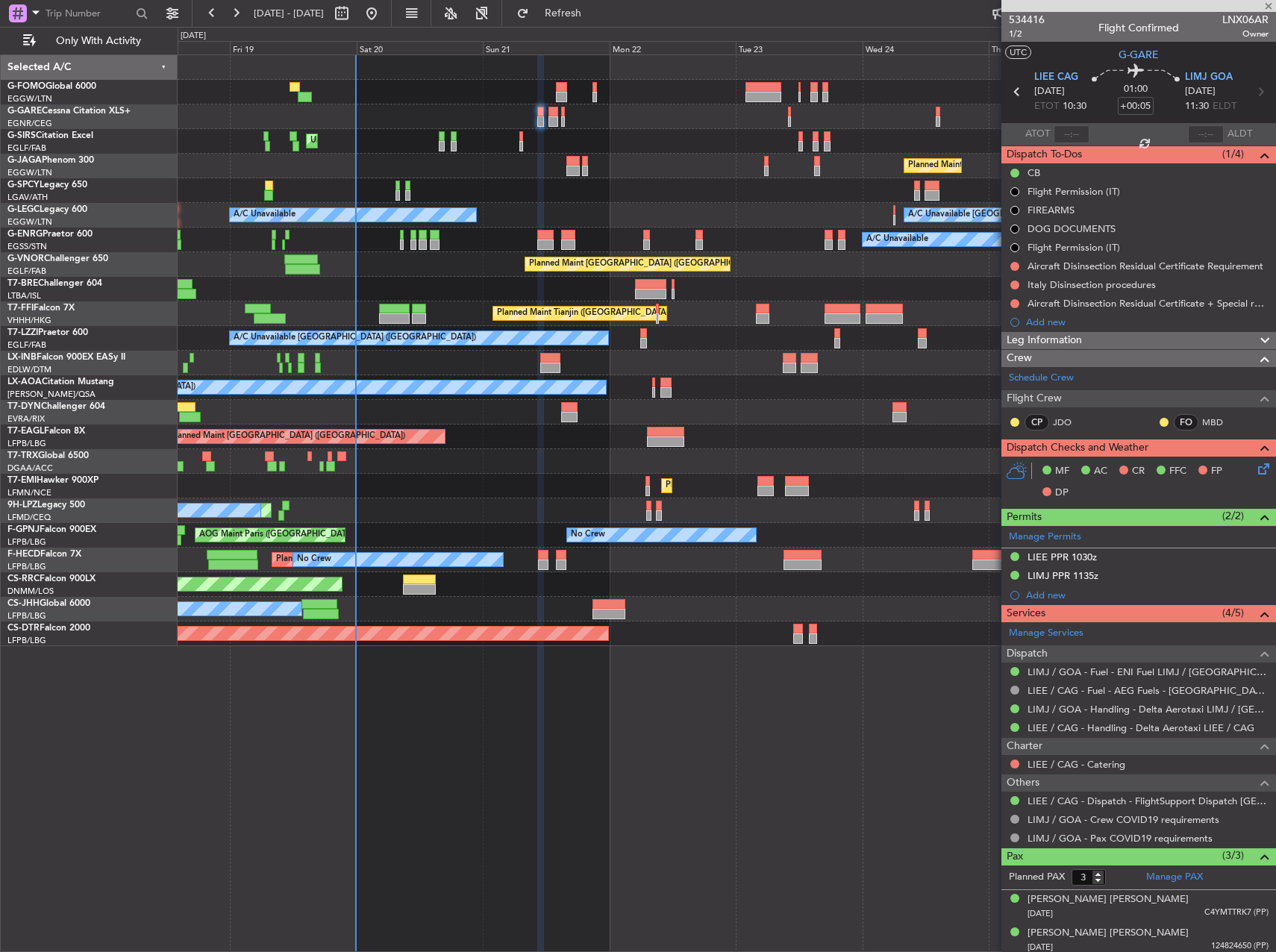
type input "-00:05"
type input "0"
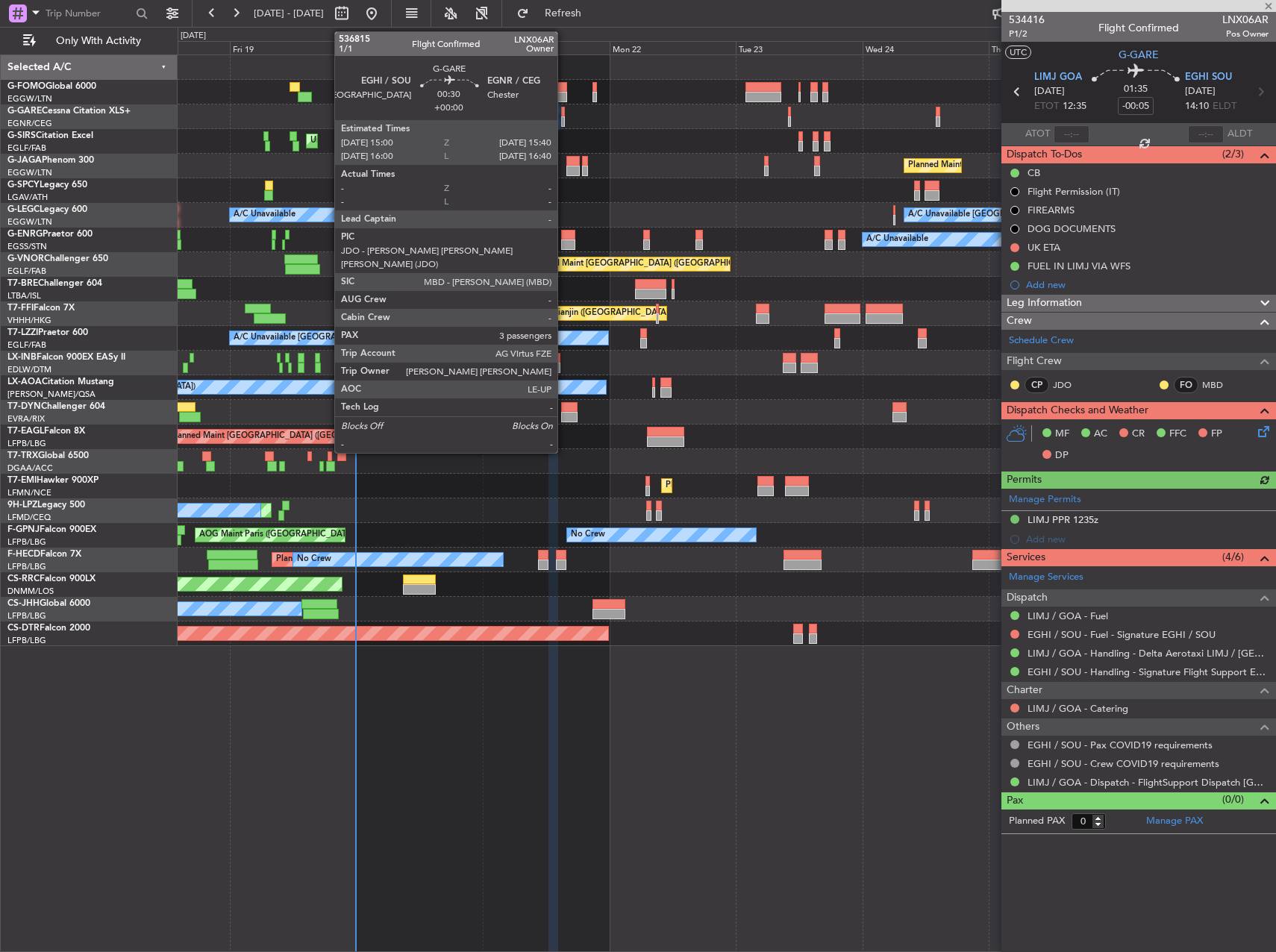
click at [564, 115] on div at bounding box center [563, 112] width 4 height 11
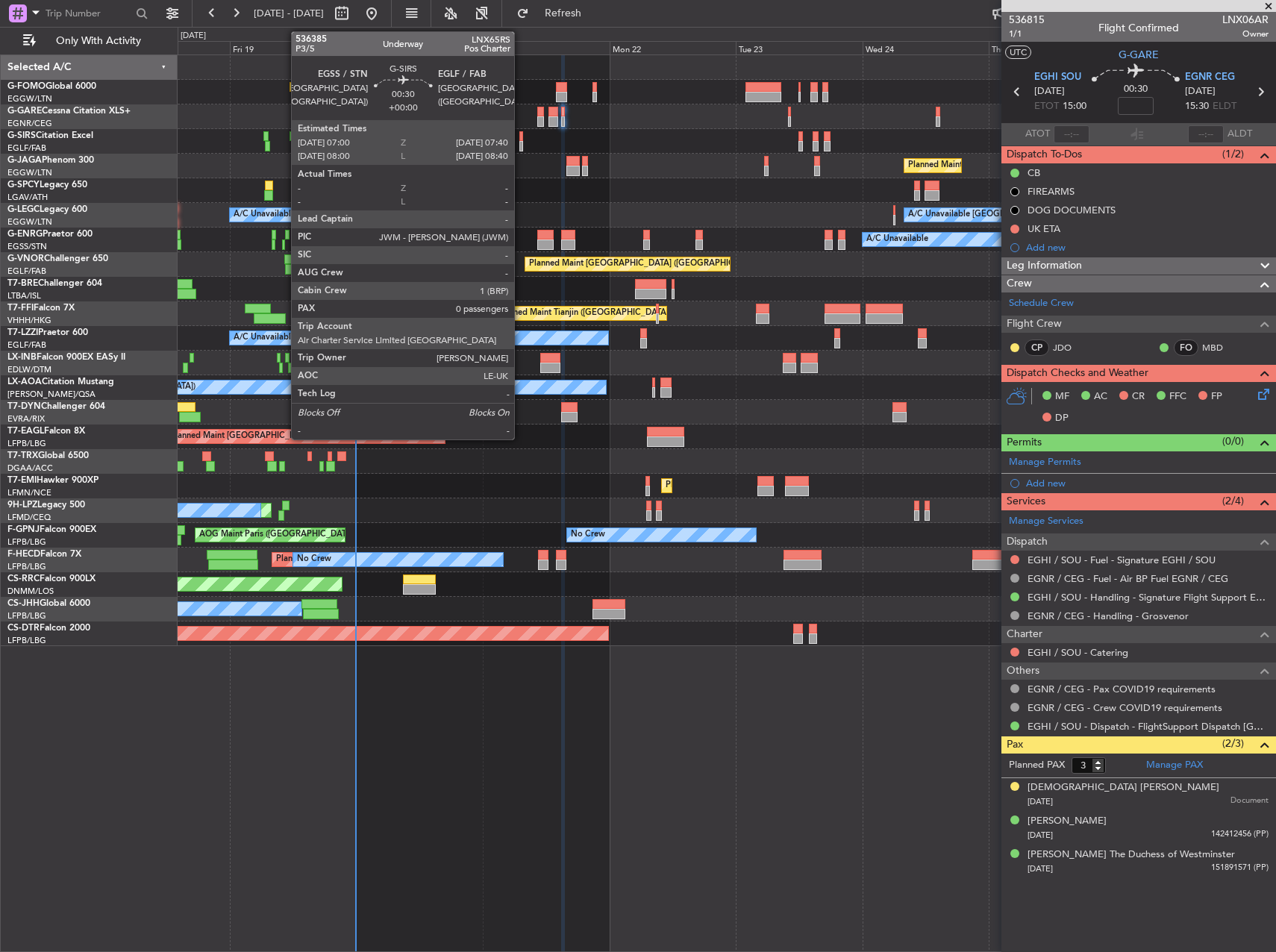
click at [521, 138] on div at bounding box center [521, 136] width 4 height 11
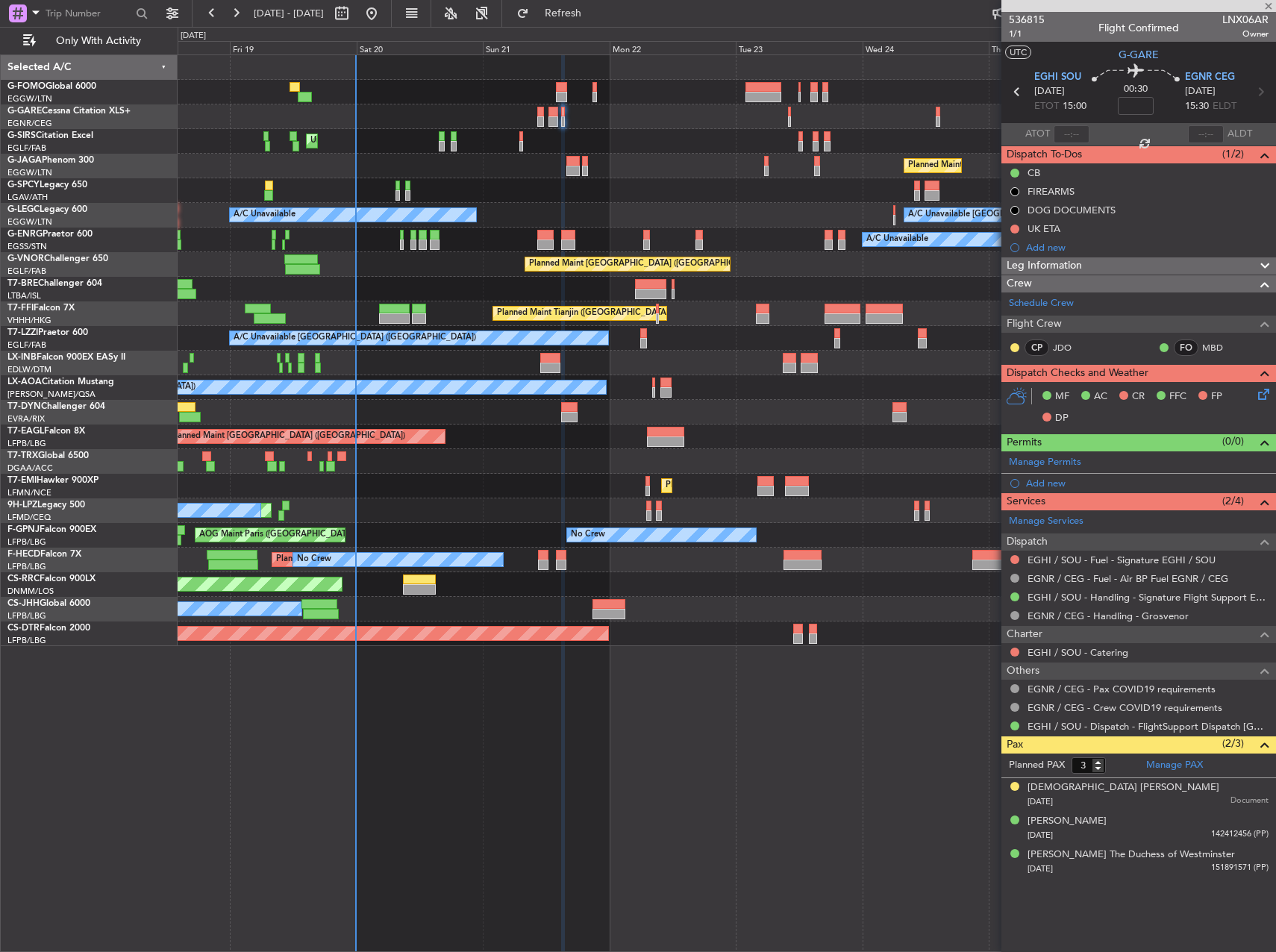
type input "0"
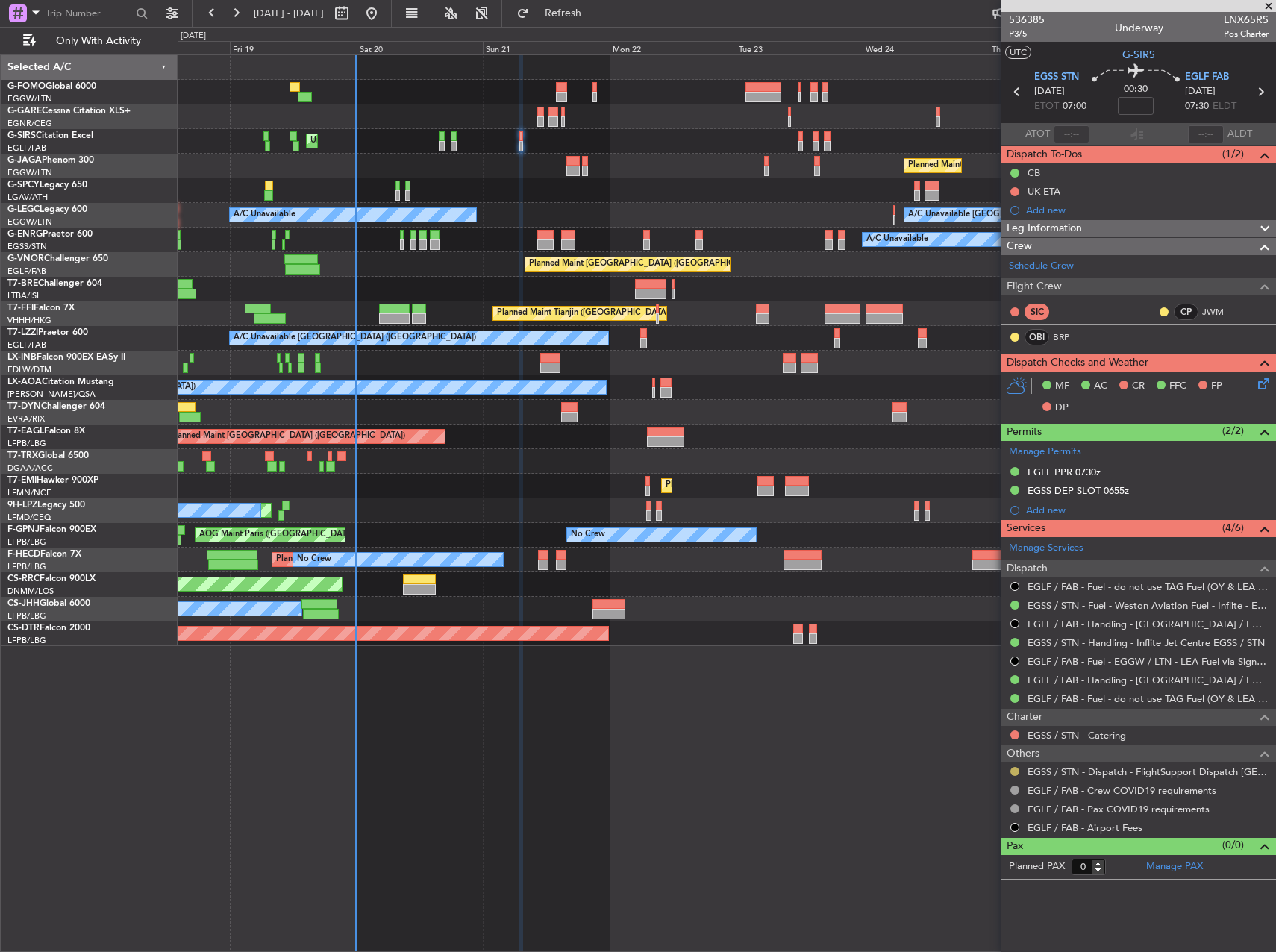
click at [1015, 767] on button at bounding box center [1015, 772] width 9 height 9
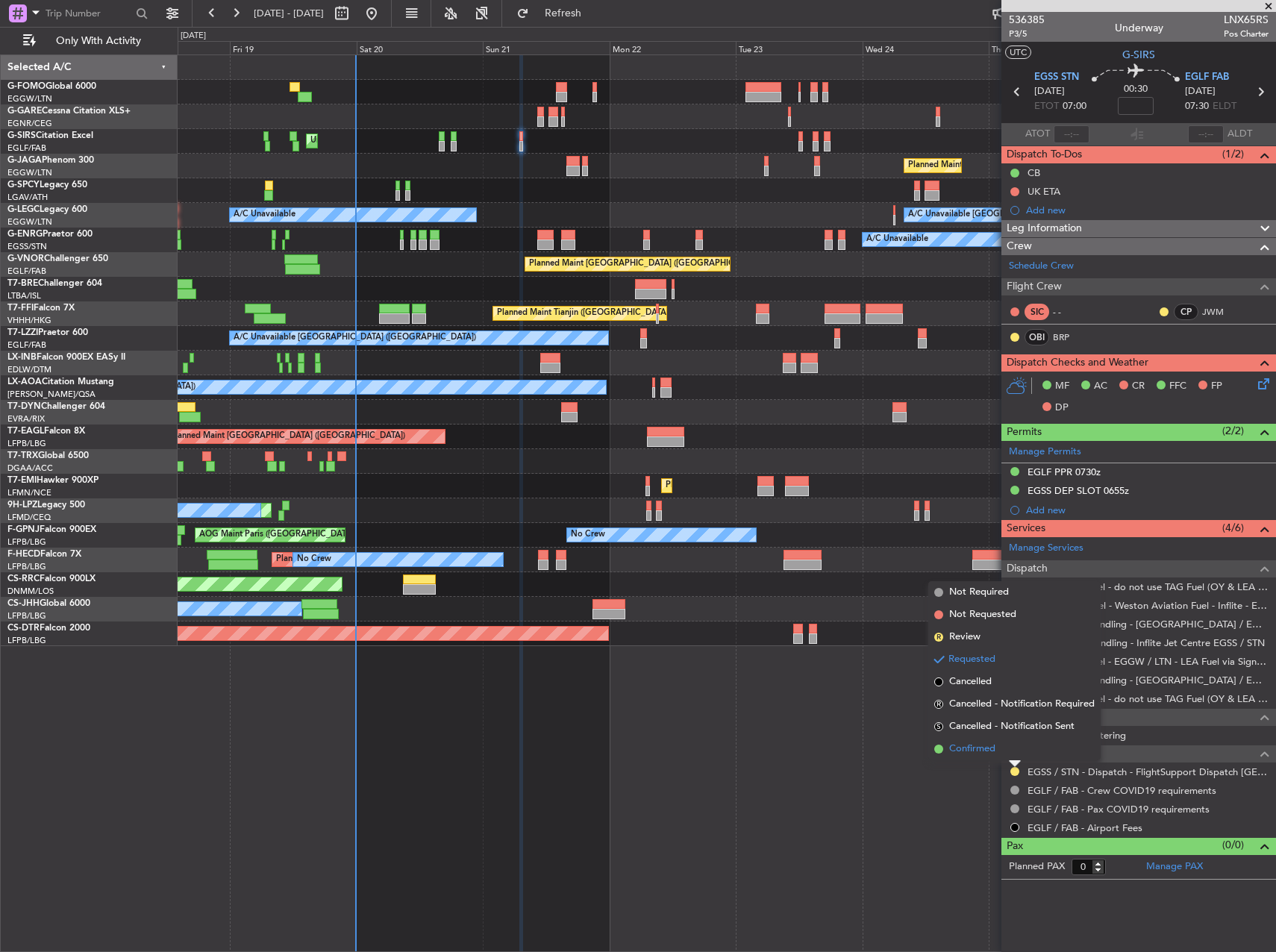
click at [996, 751] on li "Confirmed" at bounding box center [1015, 749] width 173 height 23
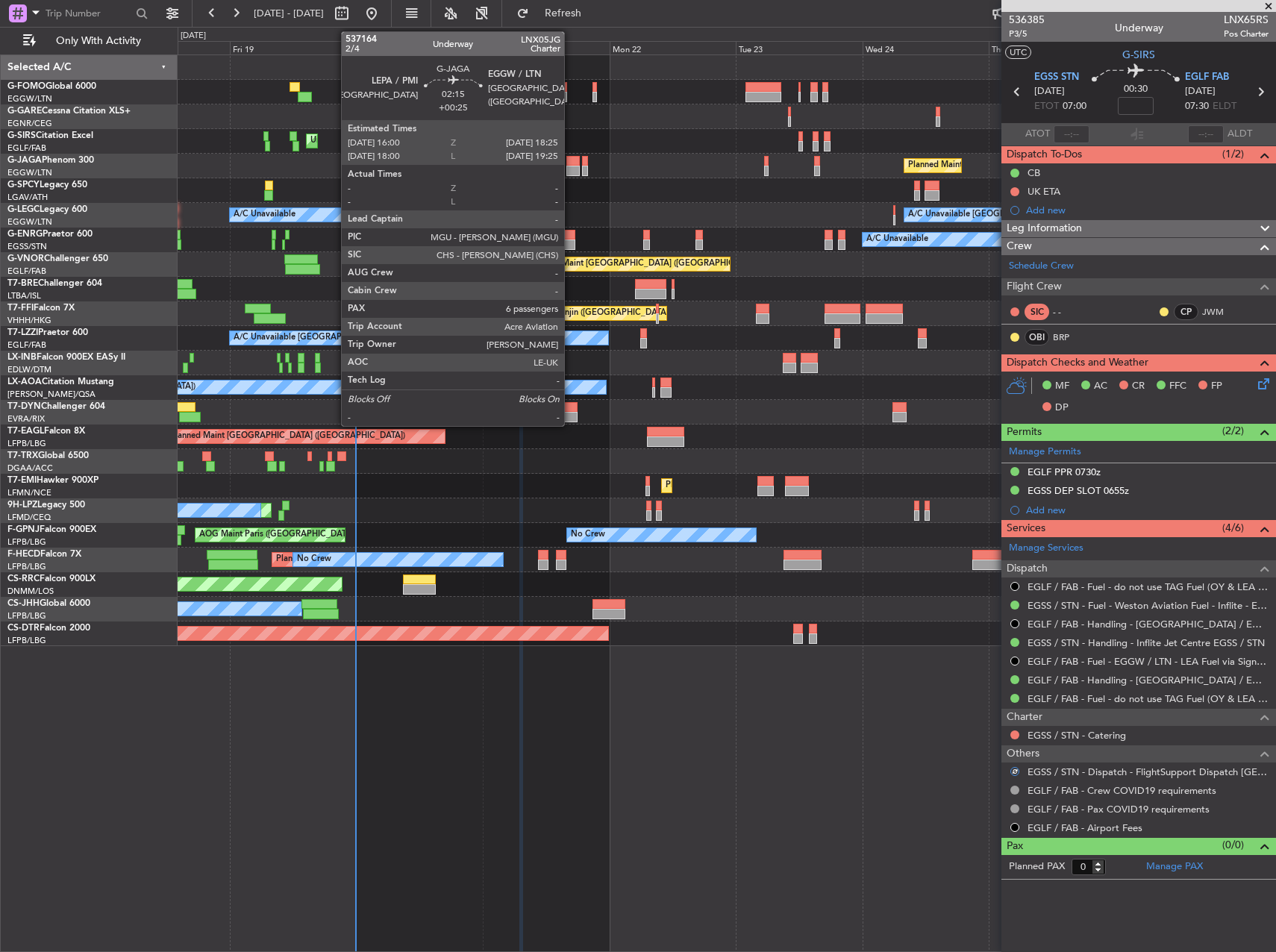
click at [571, 164] on div at bounding box center [573, 161] width 14 height 11
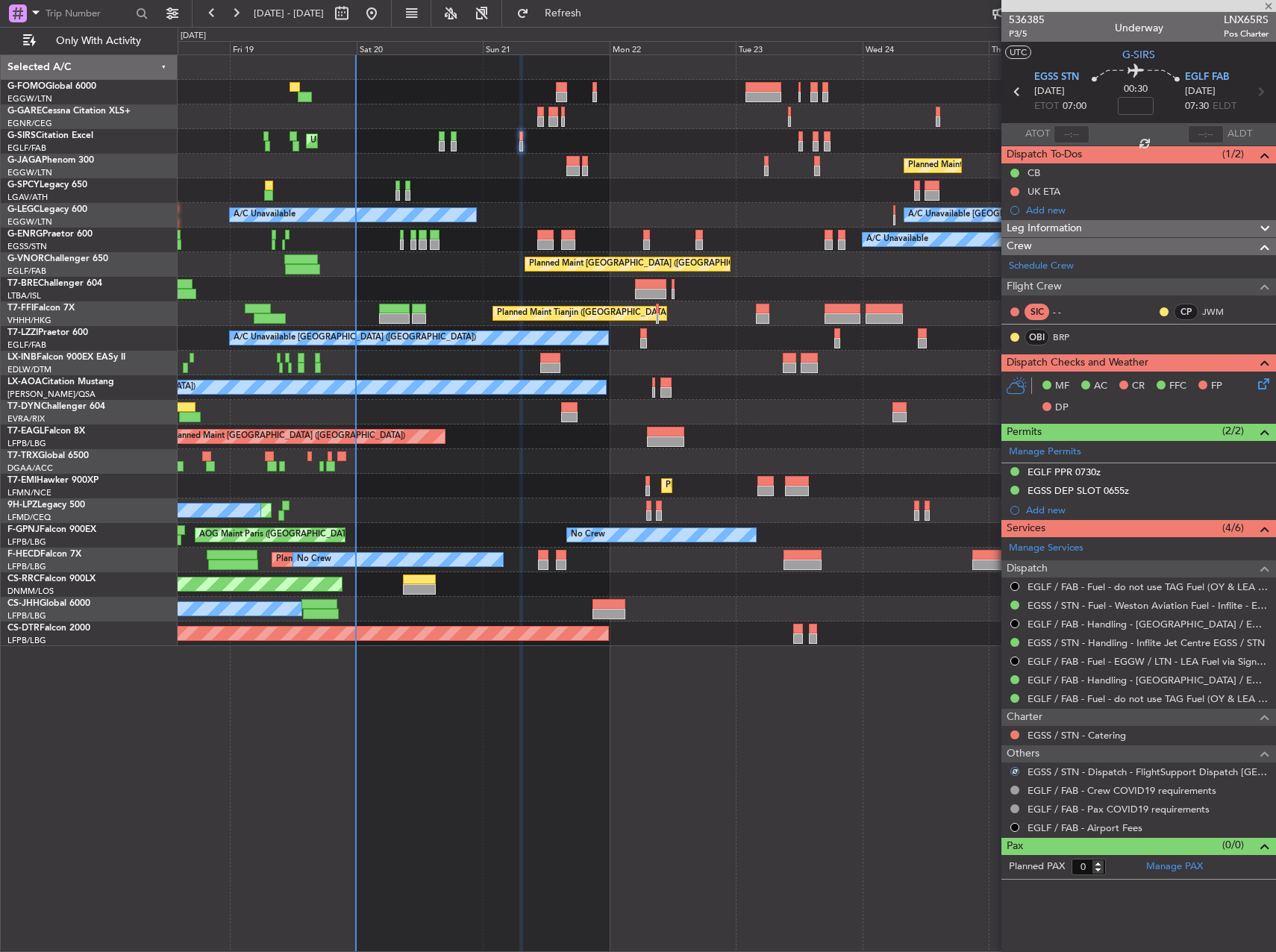
type input "+00:25"
type input "6"
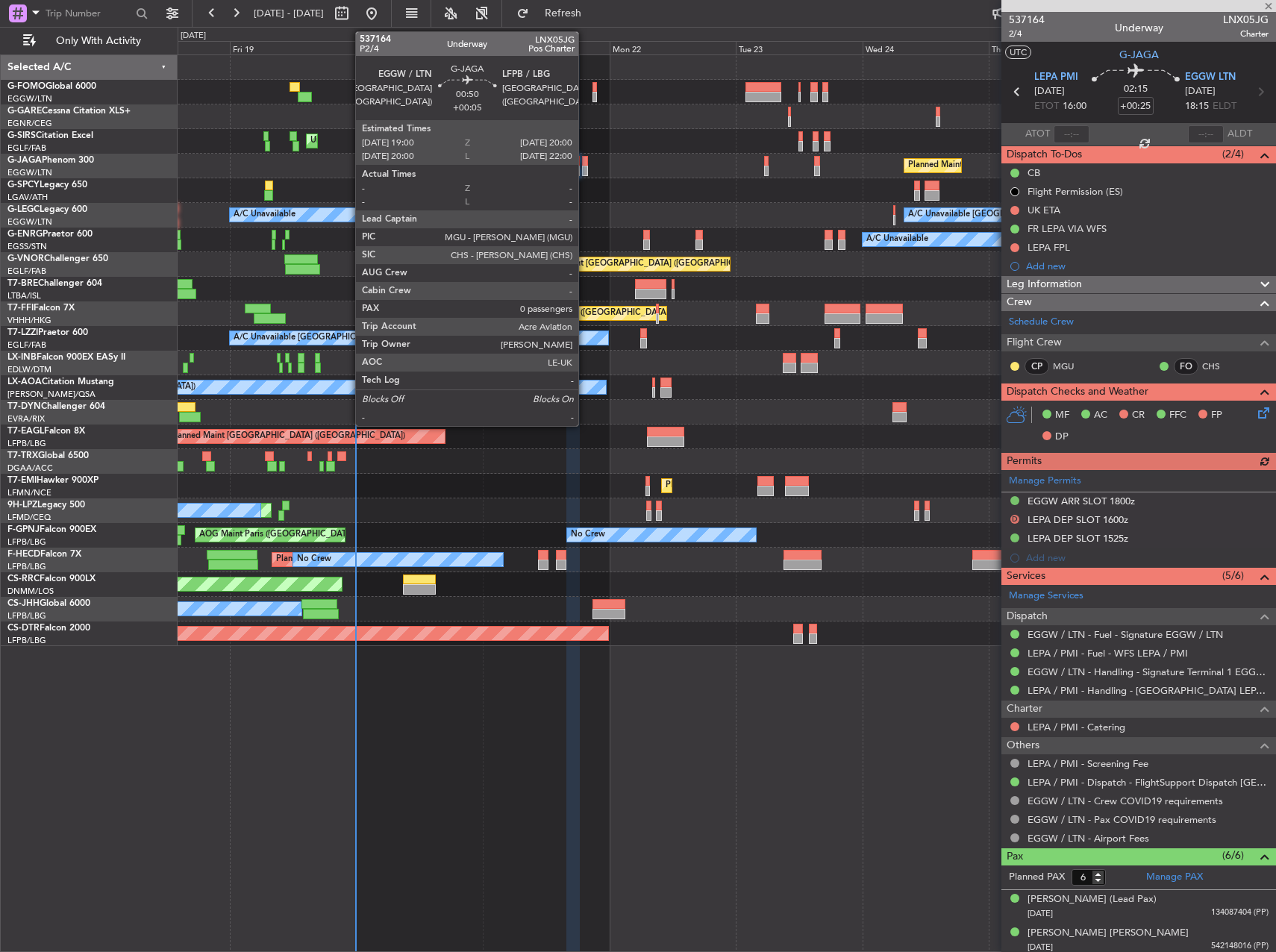
click at [585, 169] on div at bounding box center [585, 171] width 6 height 11
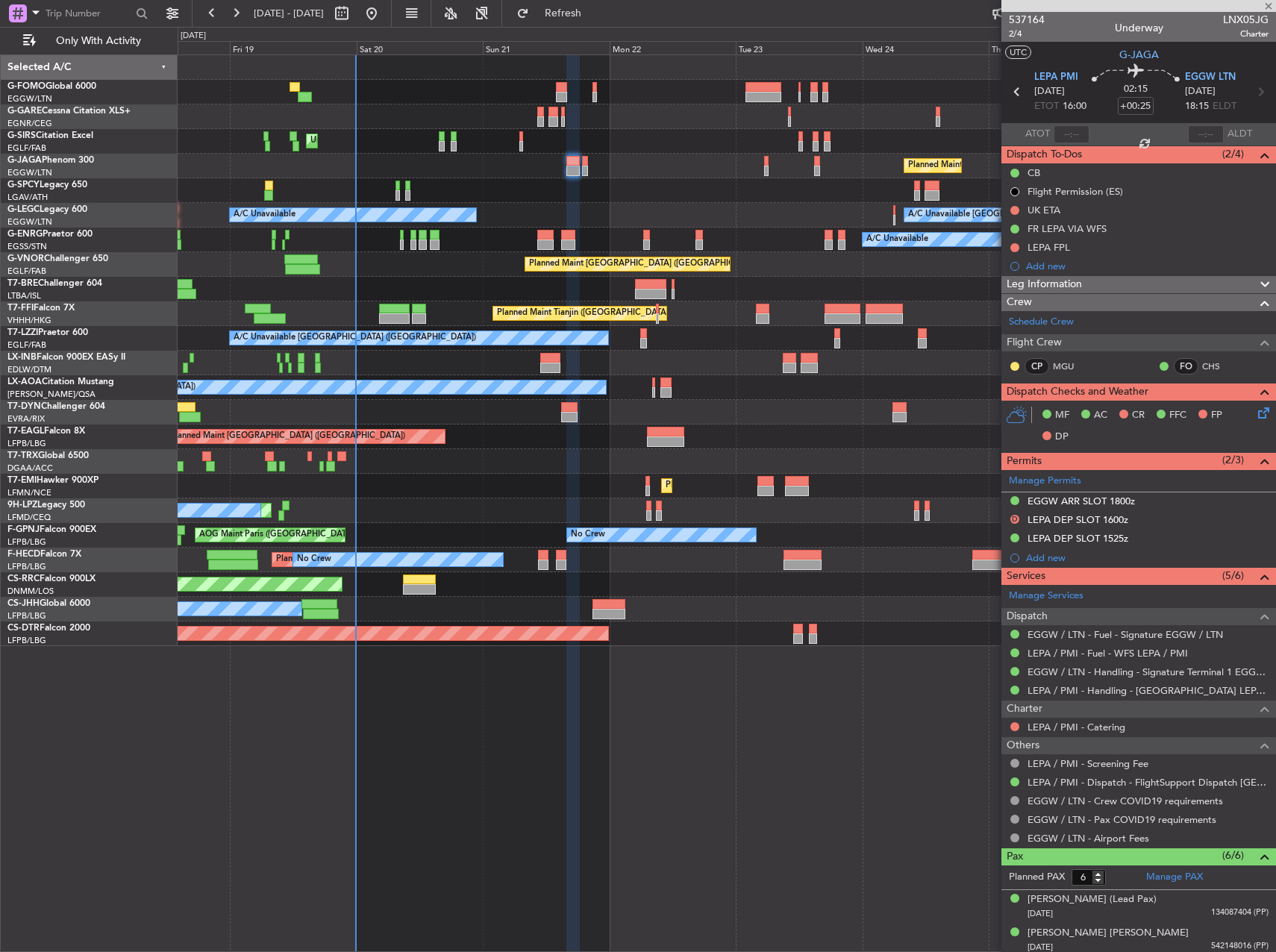
type input "+00:05"
type input "0"
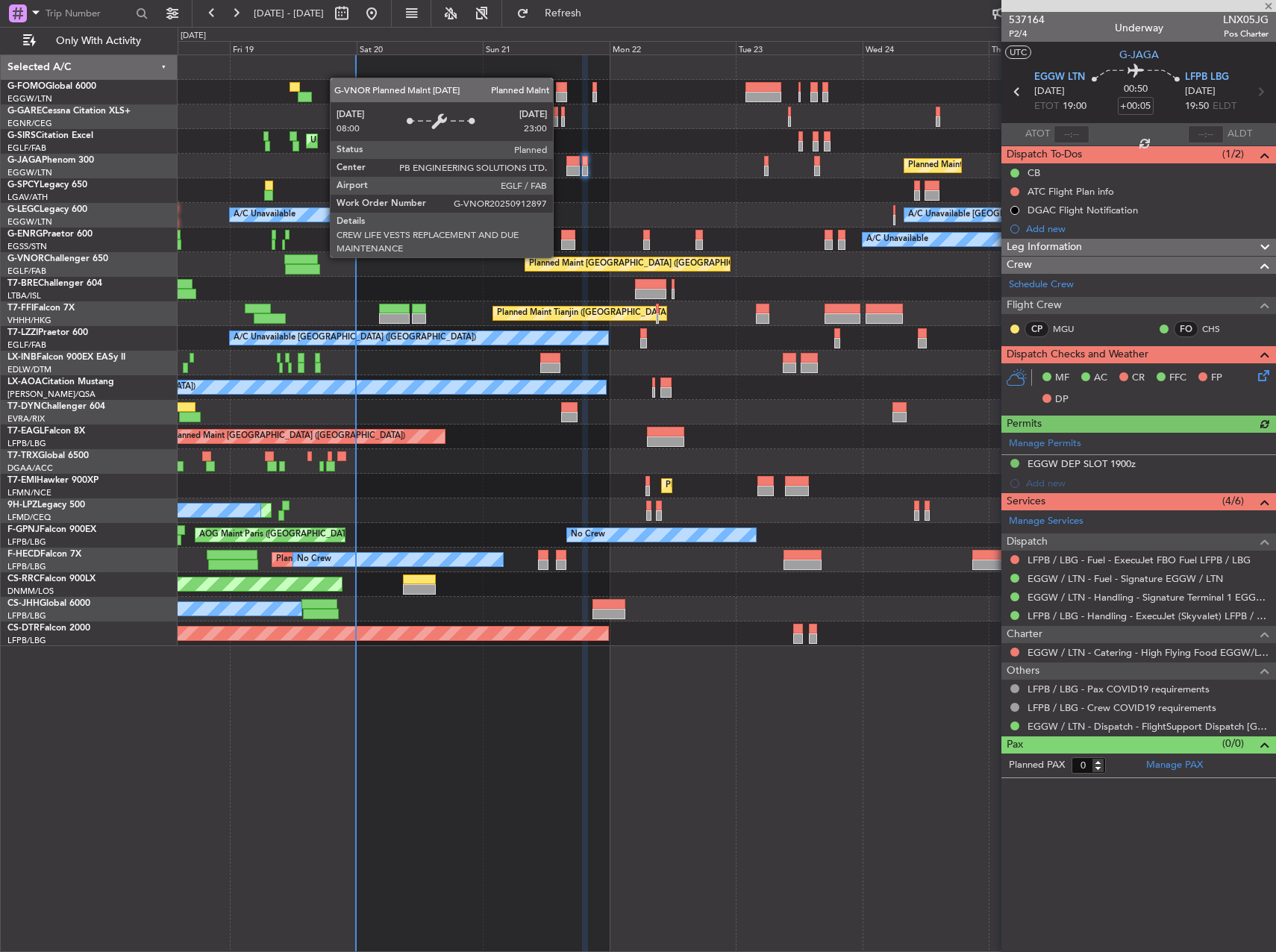
click at [560, 257] on div "Planned Maint [GEOGRAPHIC_DATA] ([GEOGRAPHIC_DATA])" at bounding box center [628, 264] width 206 height 15
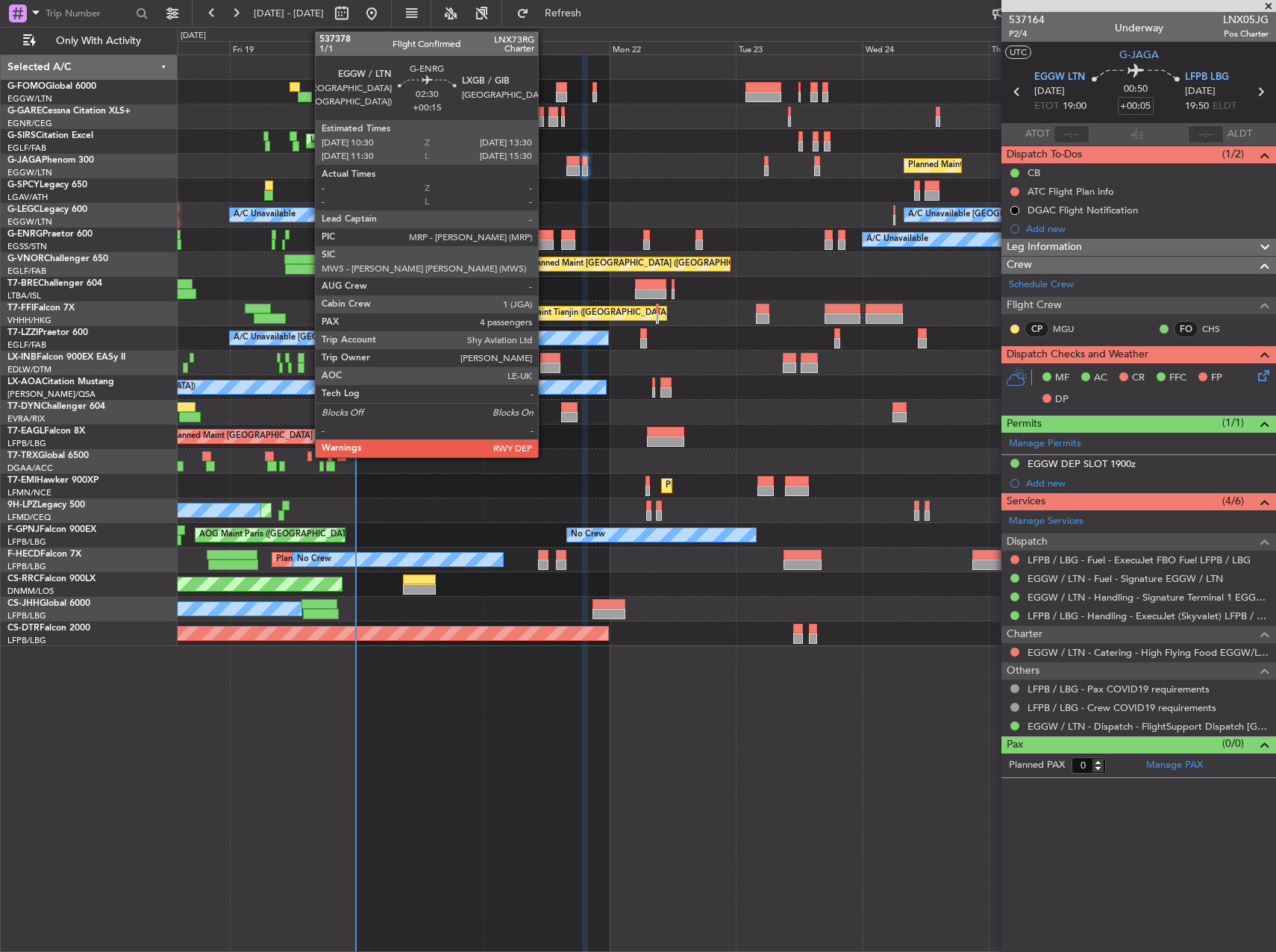
click at [544, 239] on div at bounding box center [545, 235] width 17 height 11
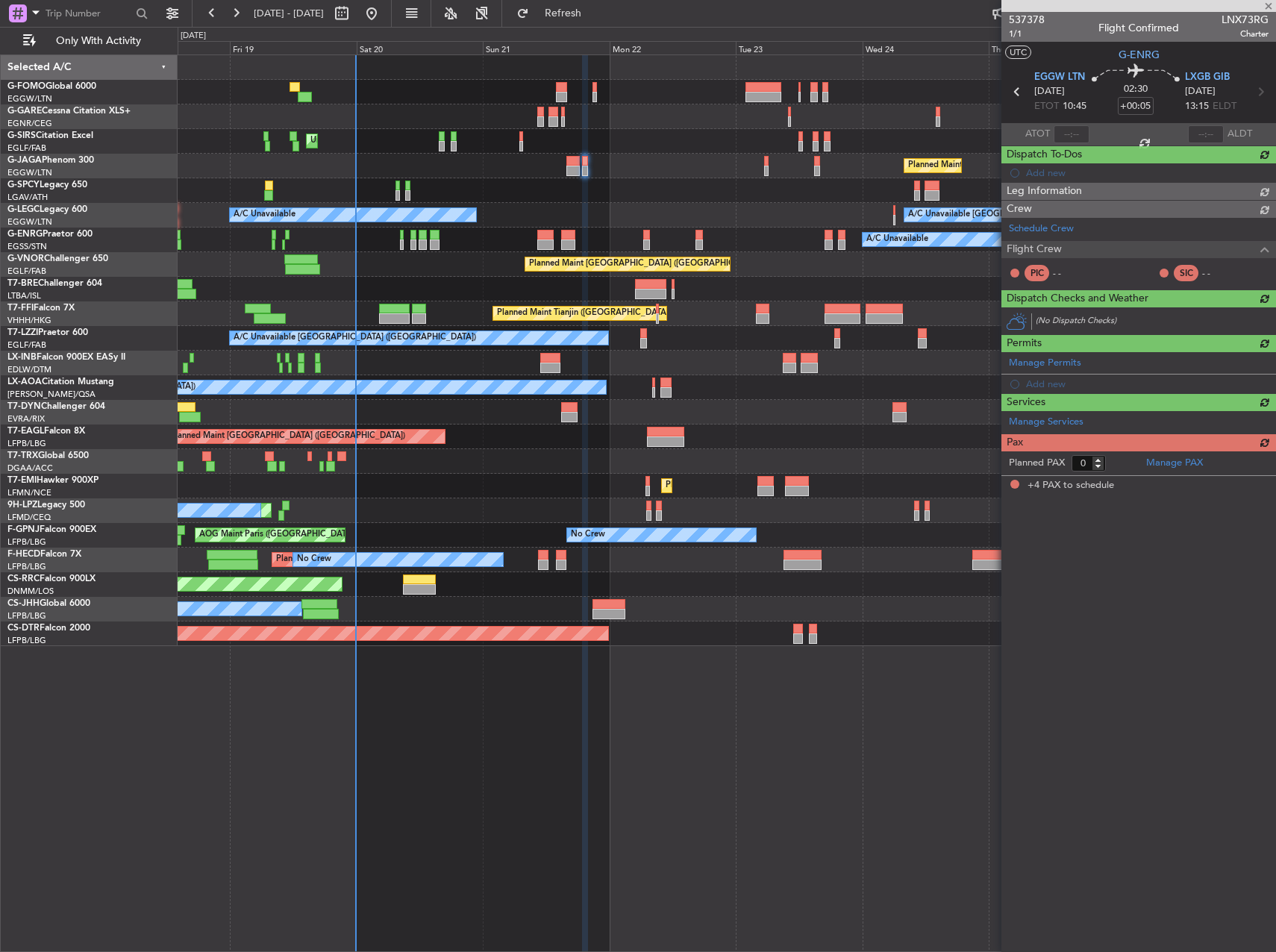
type input "+00:15"
type input "4"
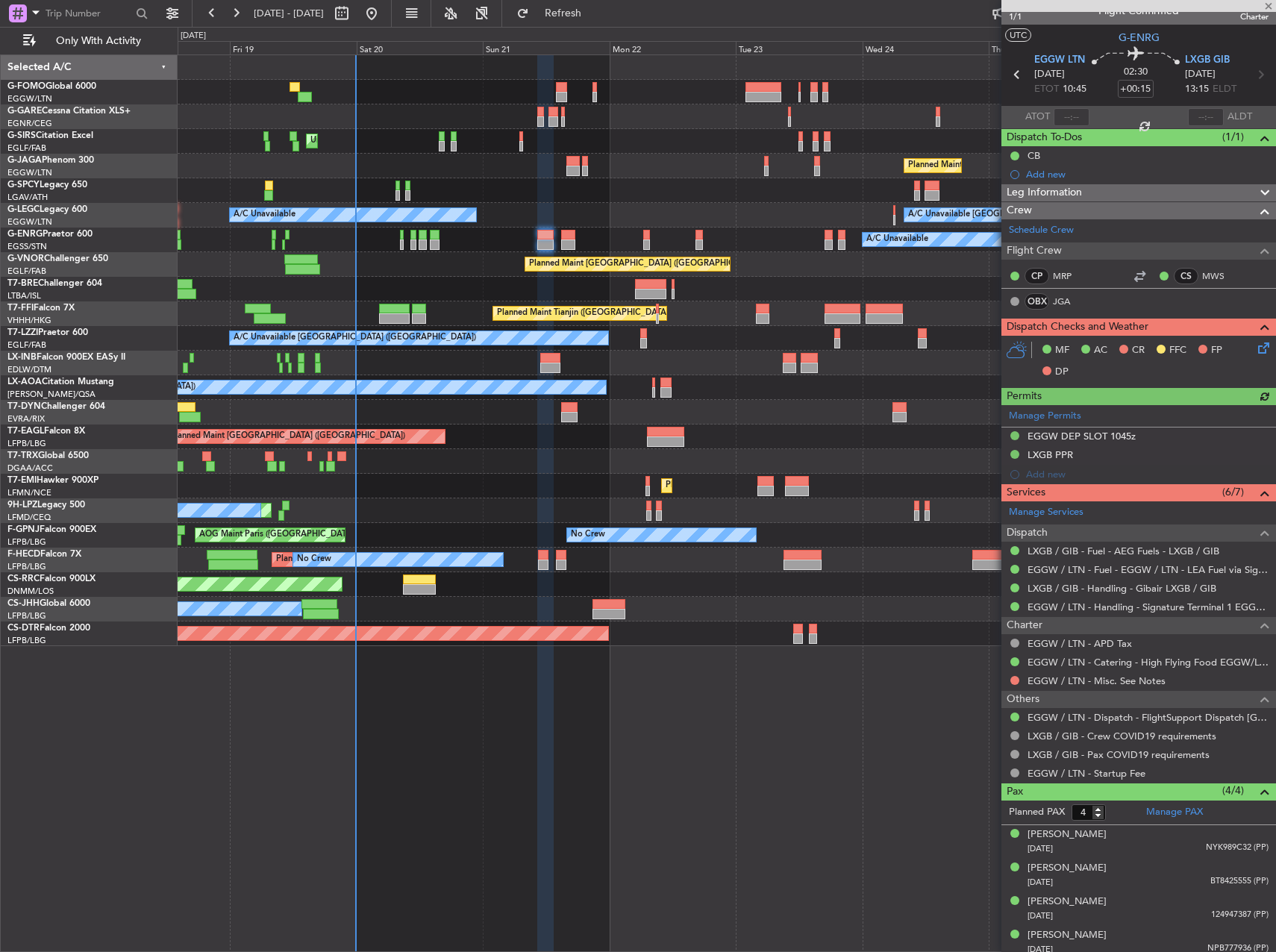
scroll to position [24, 0]
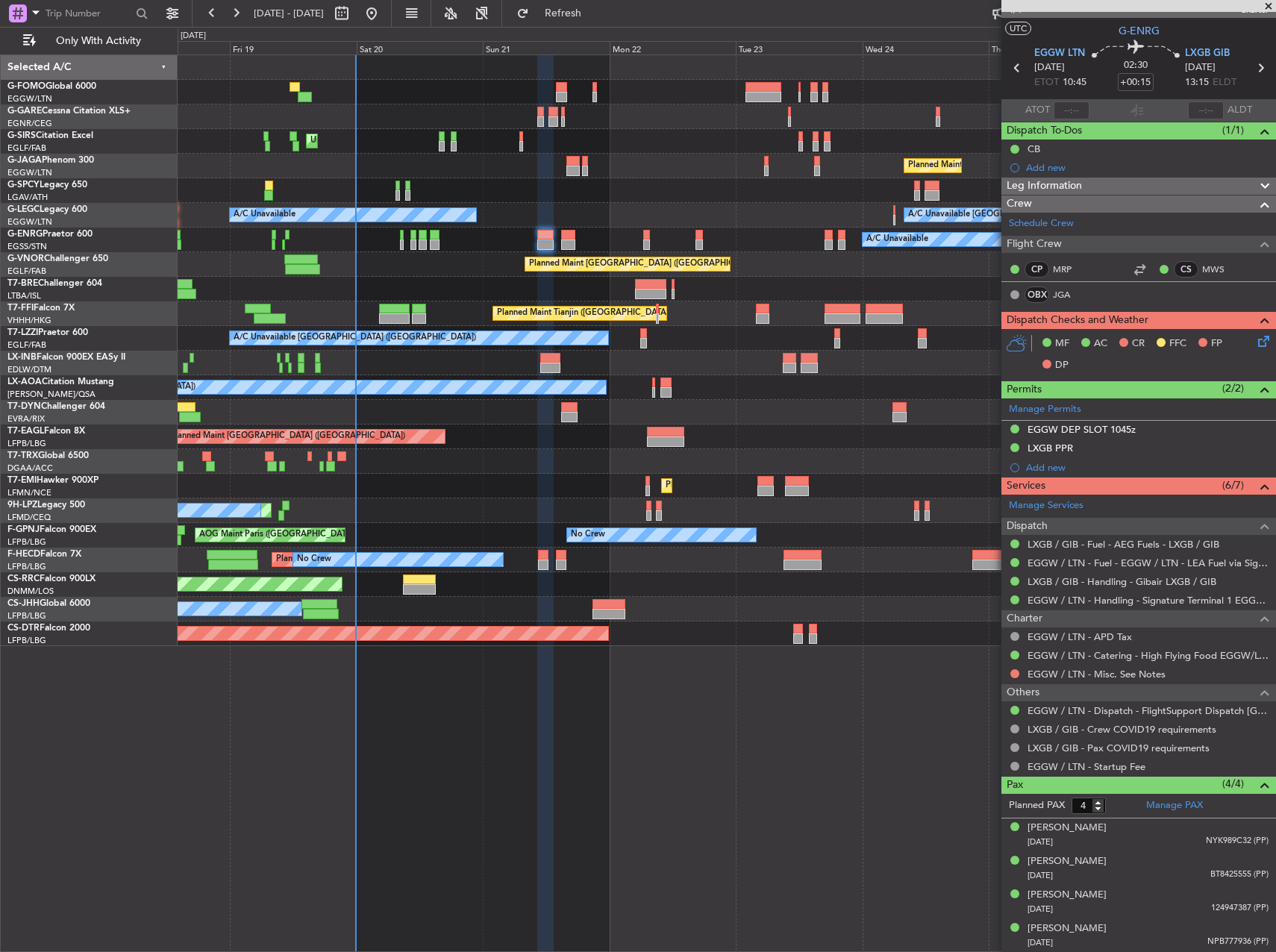
click at [577, 242] on div "A/C Unavailable" at bounding box center [725, 239] width 1097 height 25
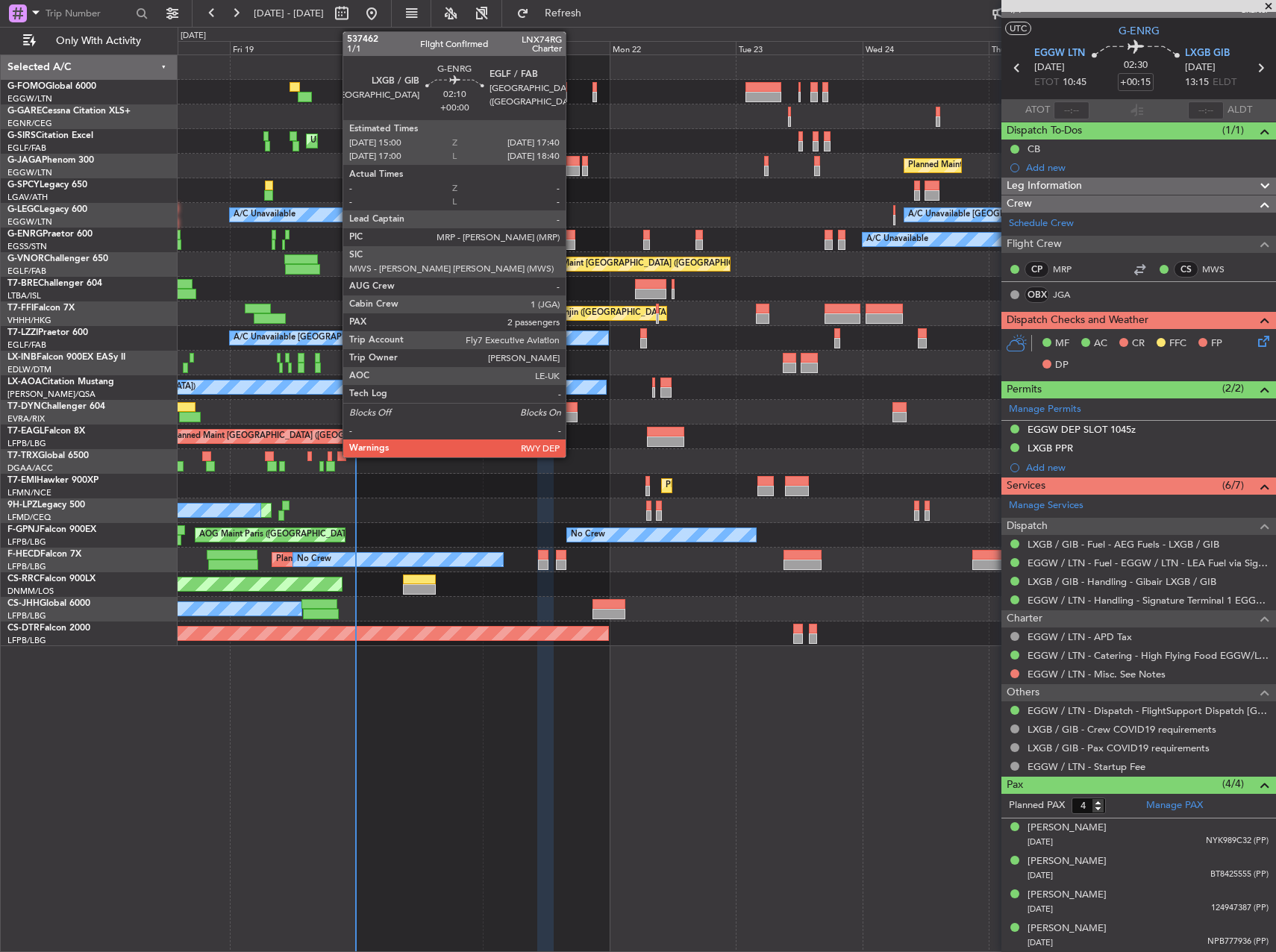
click at [572, 242] on div at bounding box center [568, 245] width 14 height 11
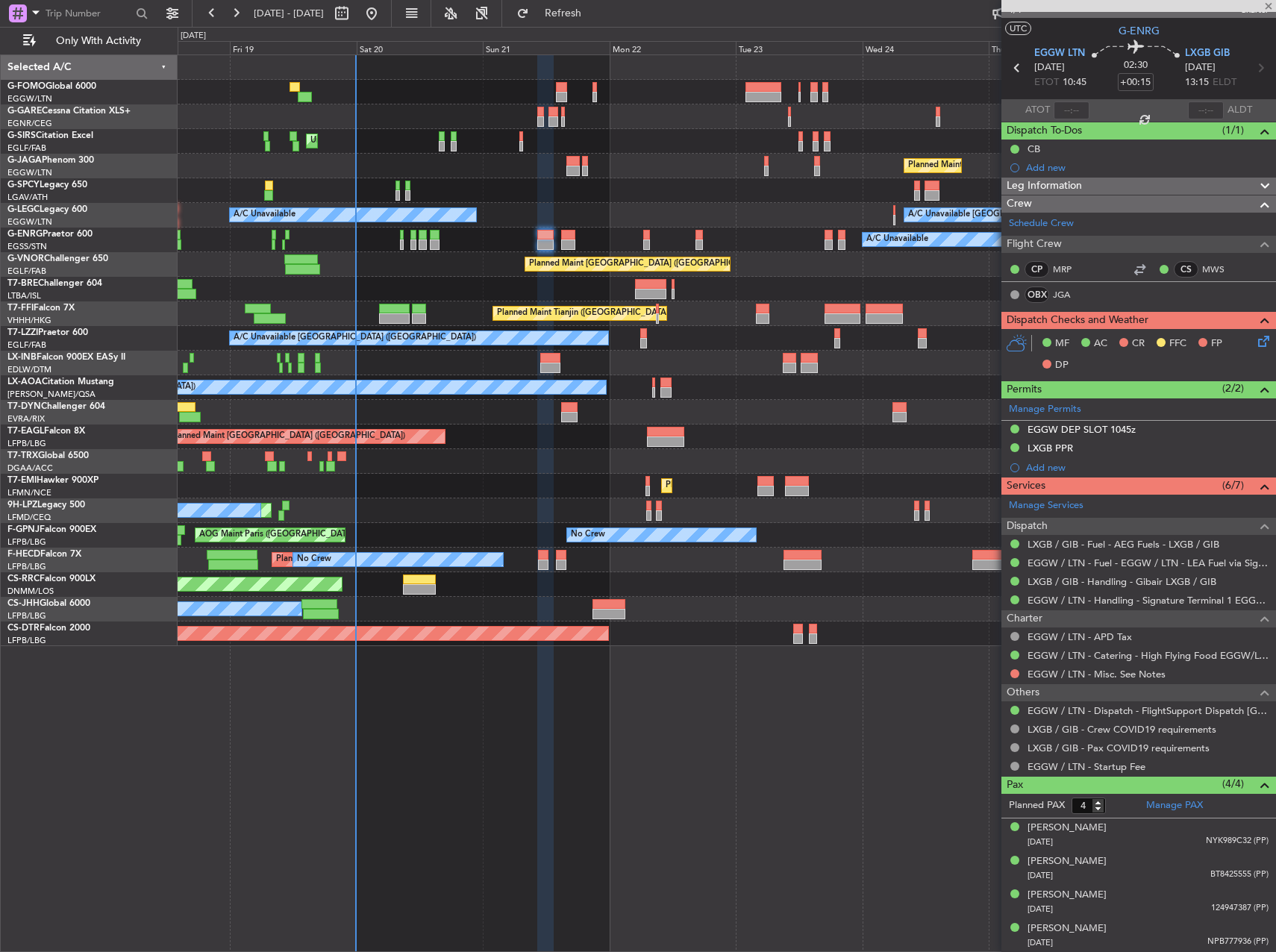
type input "2"
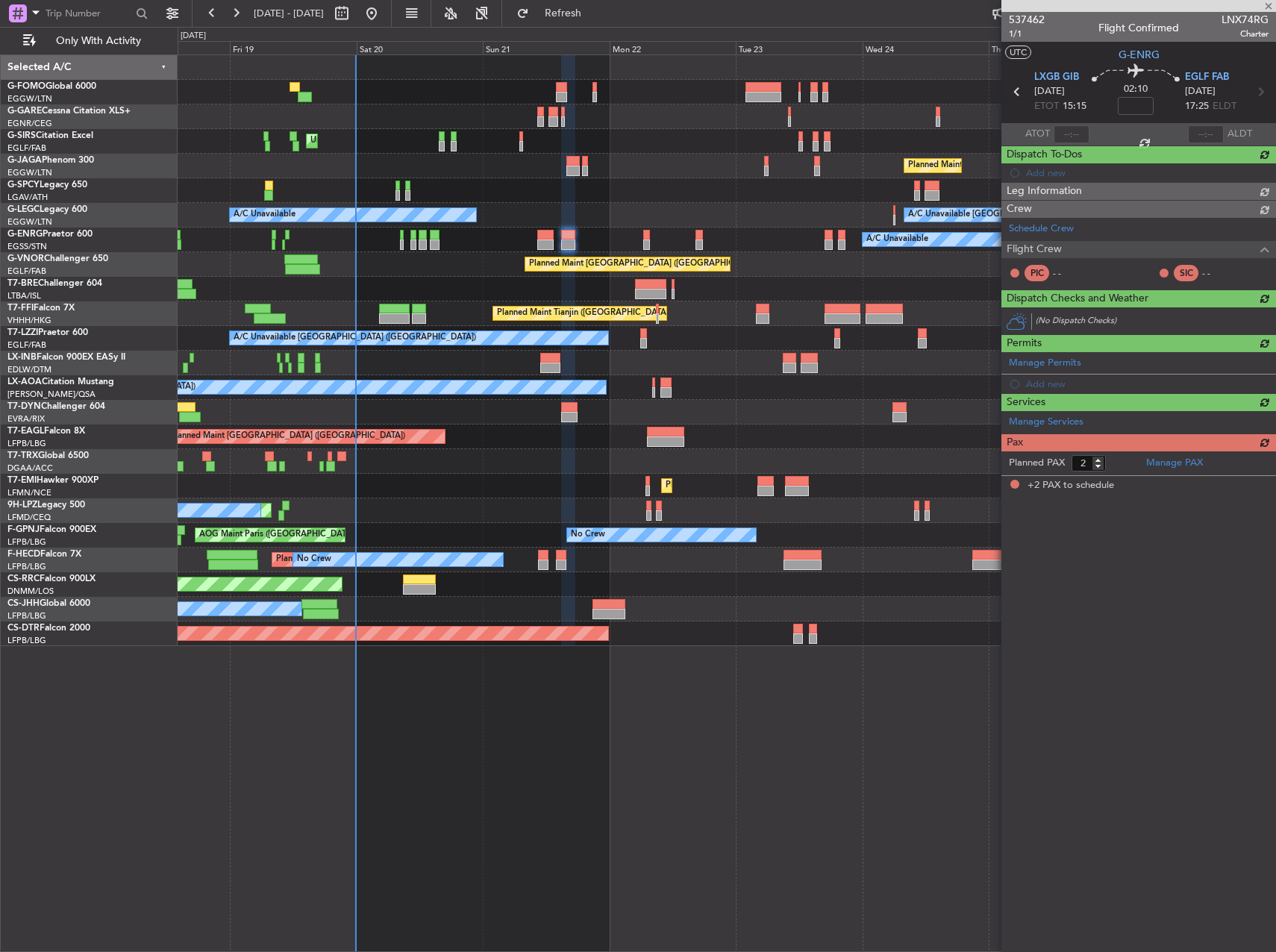
scroll to position [0, 0]
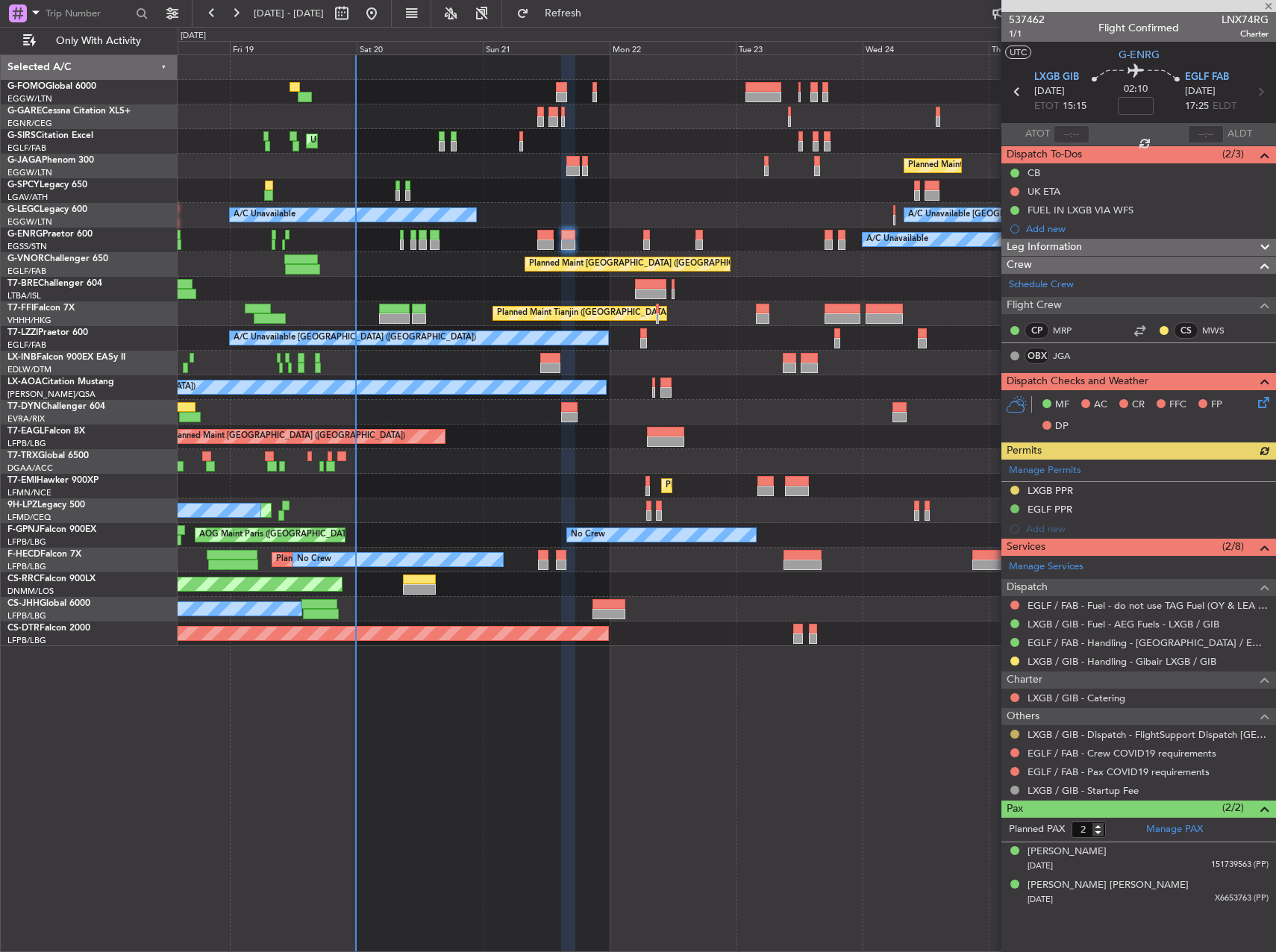
click at [1018, 732] on button at bounding box center [1015, 734] width 9 height 9
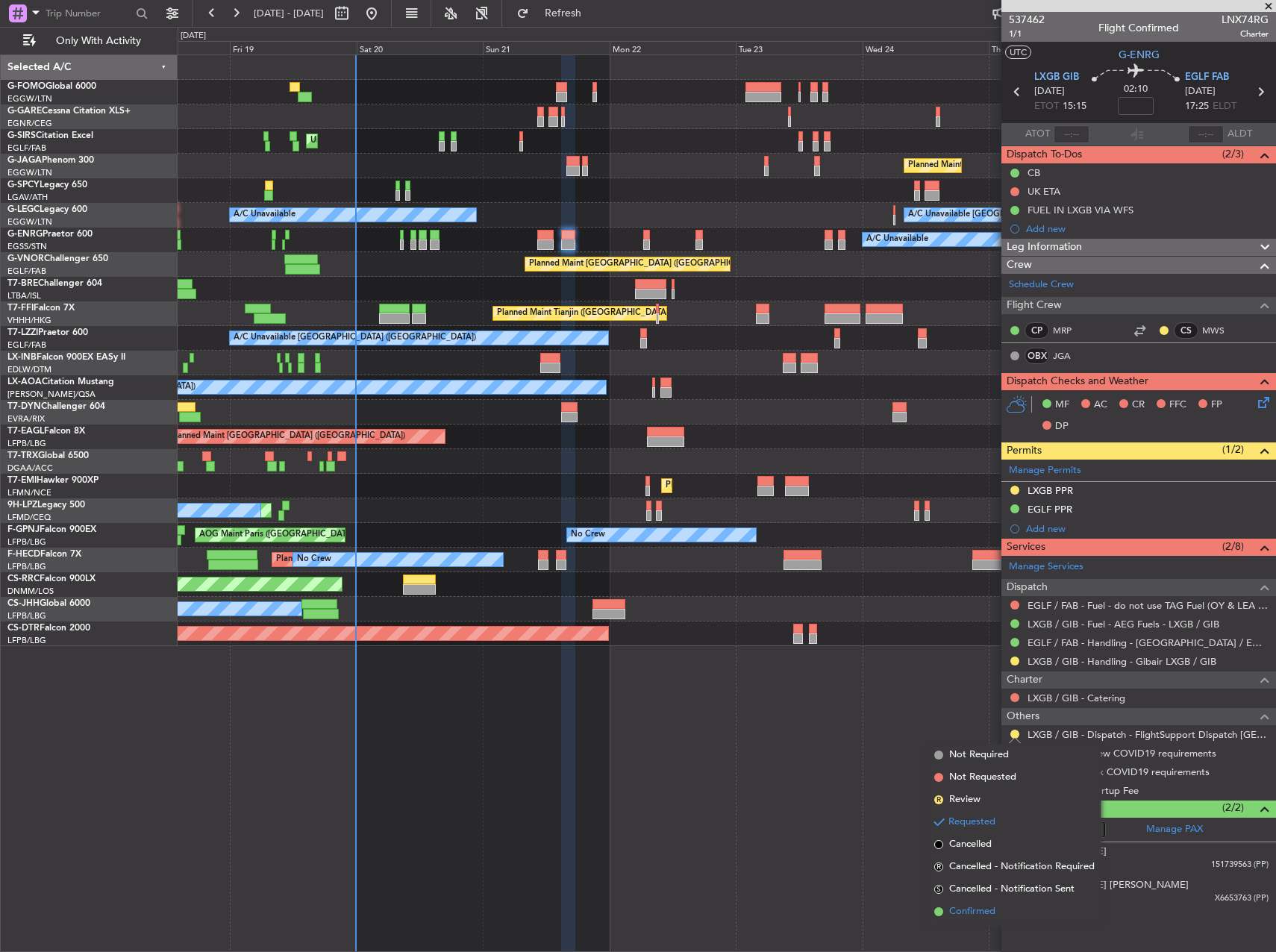
click at [978, 910] on span "Confirmed" at bounding box center [972, 912] width 46 height 15
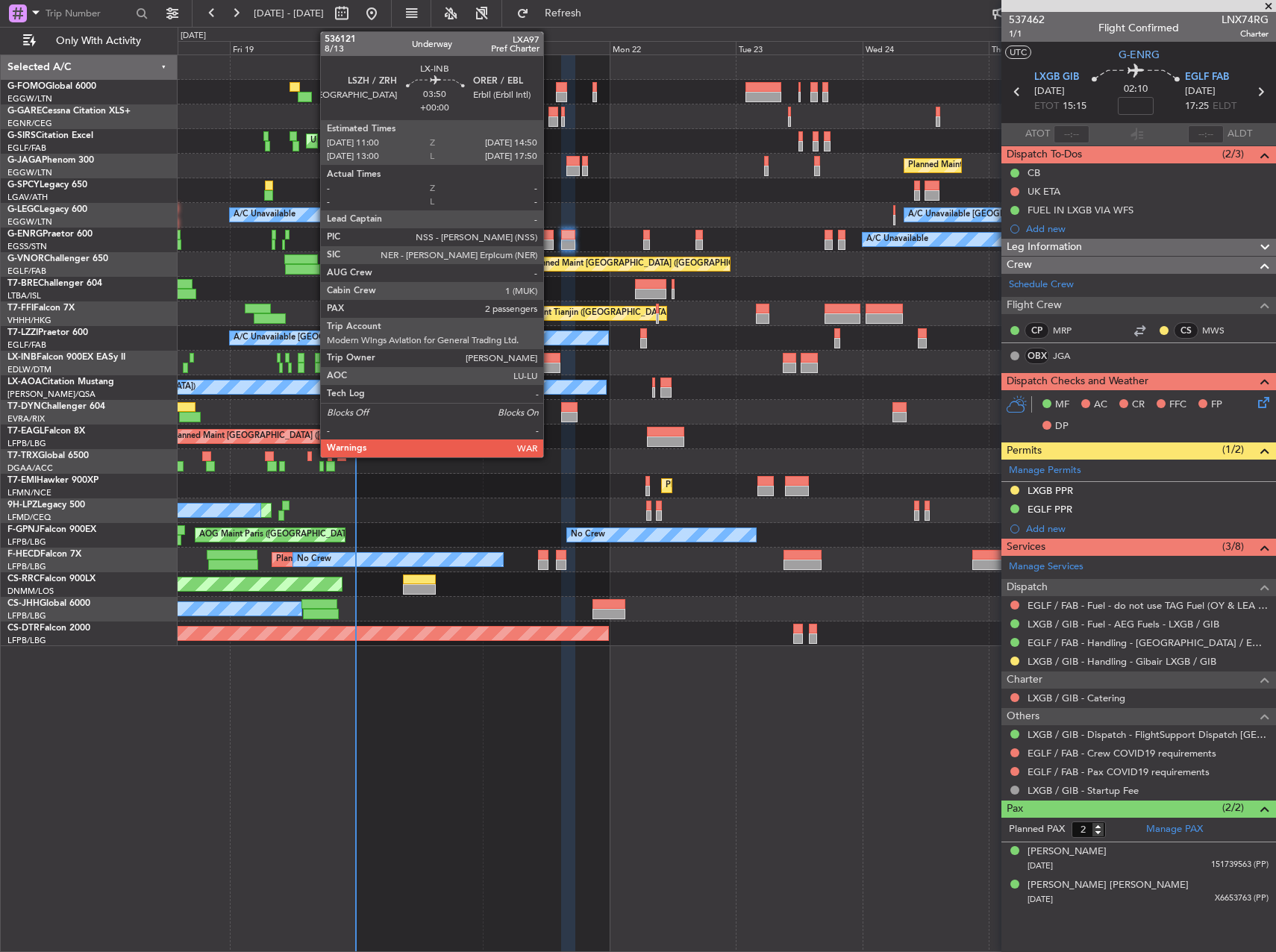
click at [550, 364] on div at bounding box center [551, 368] width 21 height 11
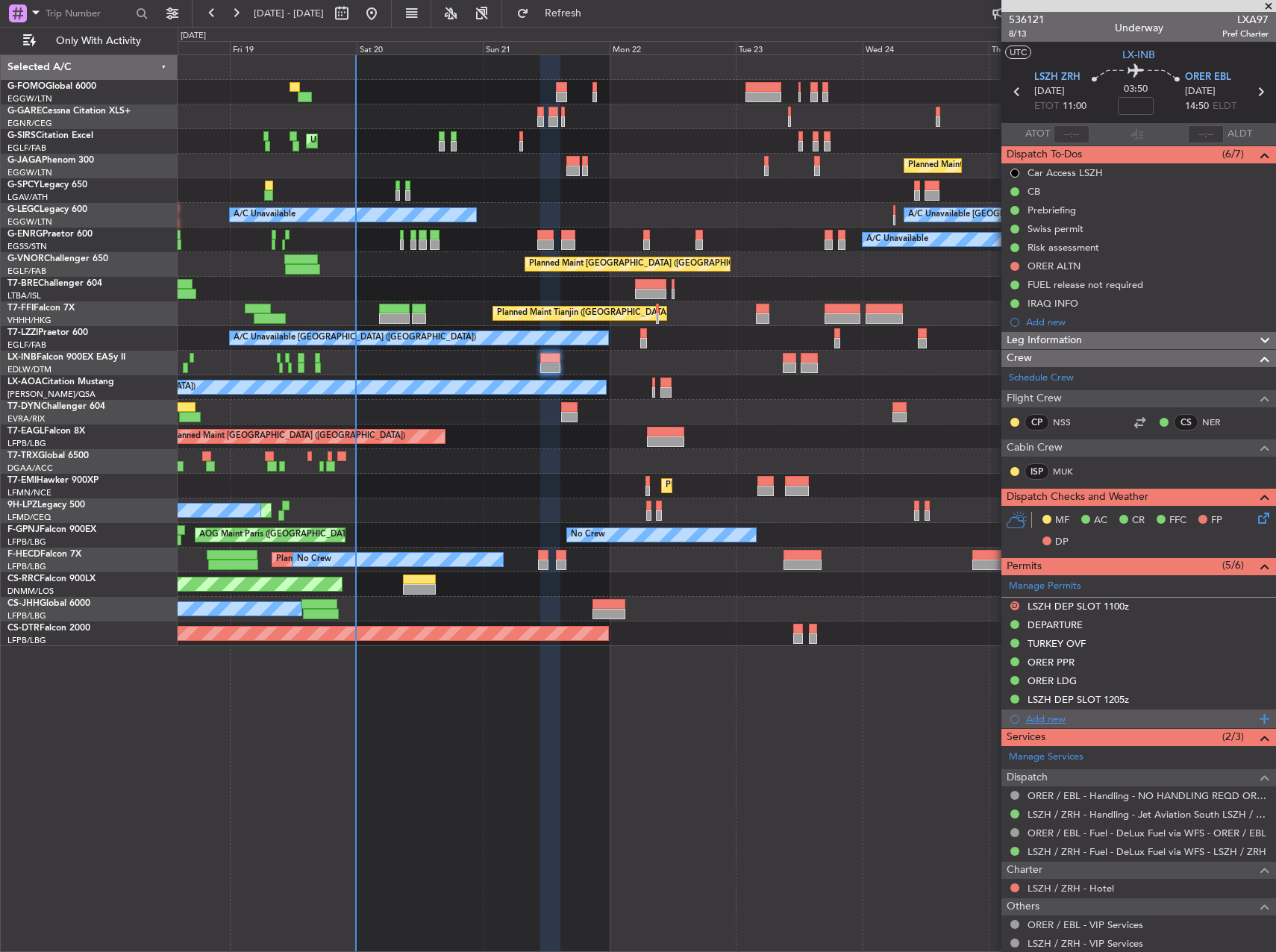
scroll to position [128, 0]
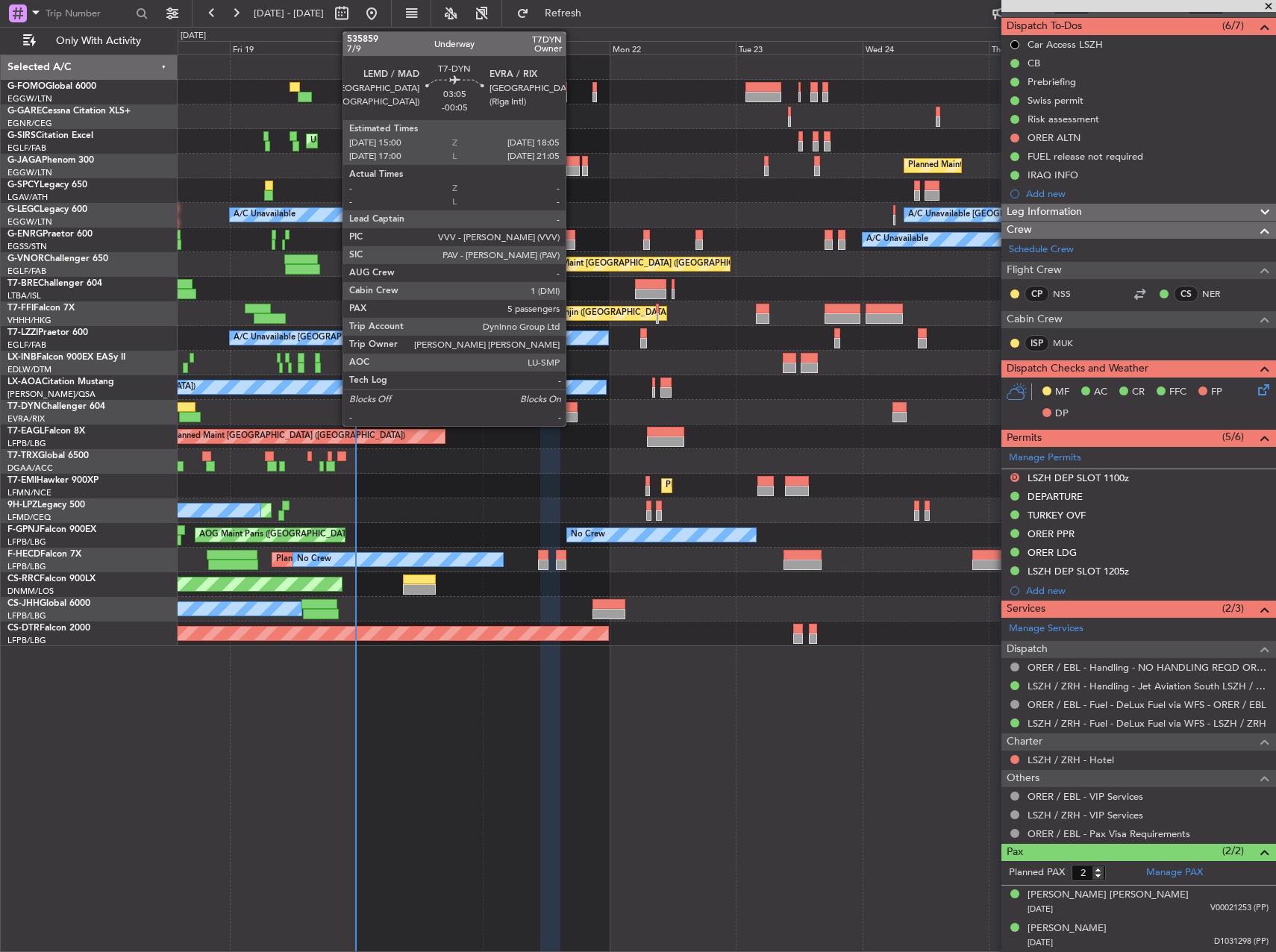
click at [572, 418] on div at bounding box center [569, 417] width 17 height 11
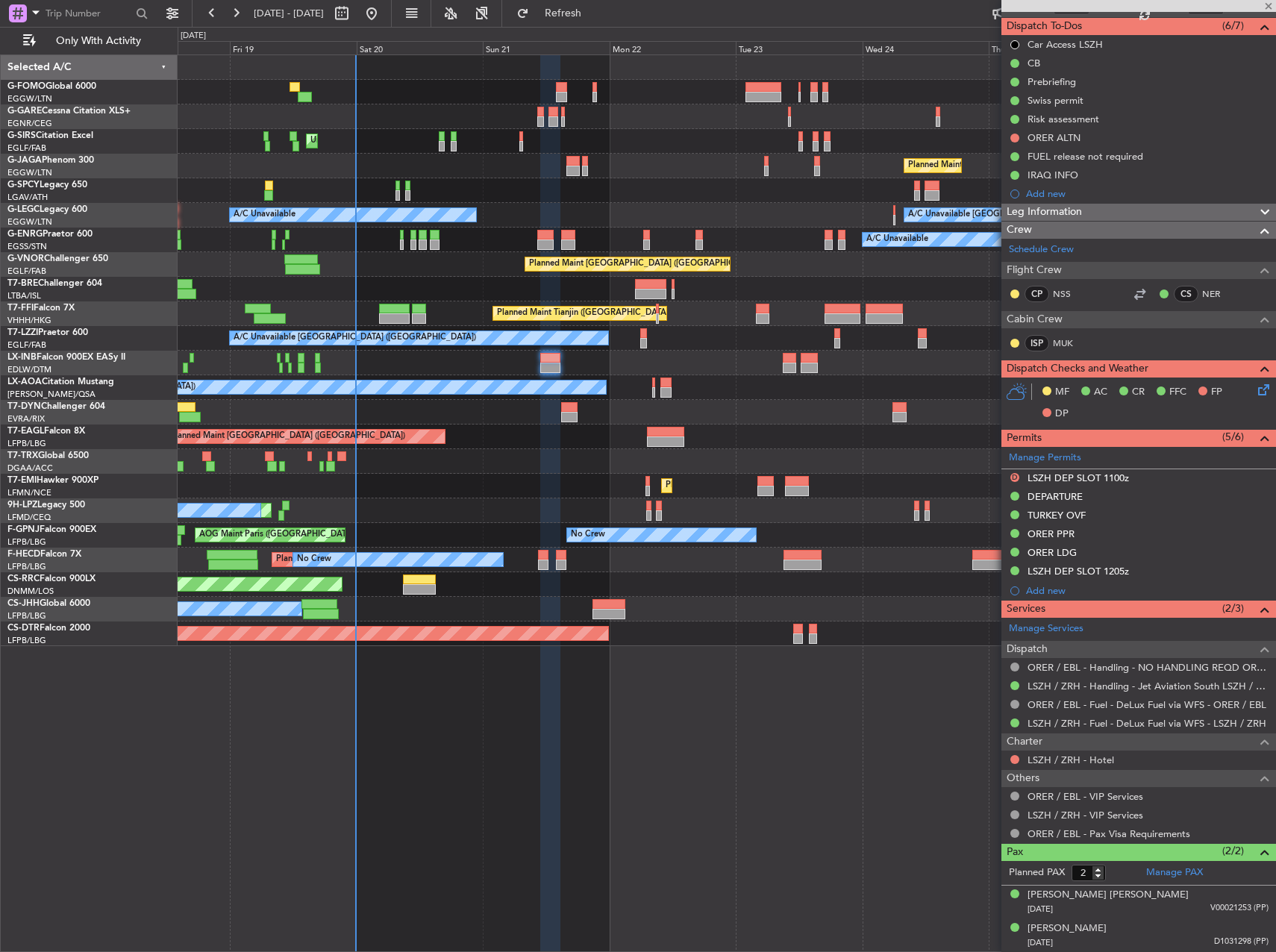
type input "-00:05"
type input "5"
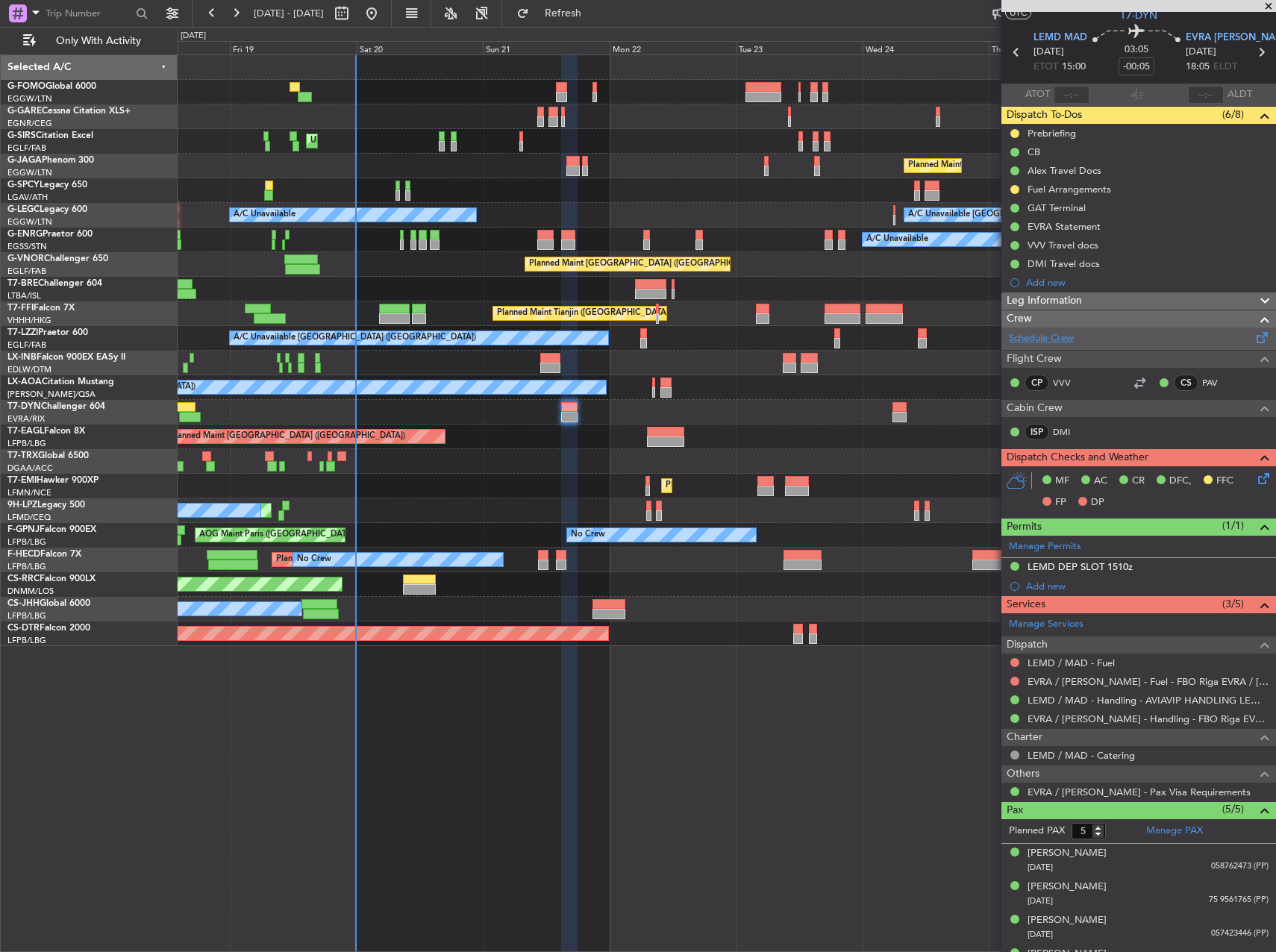
scroll to position [98, 0]
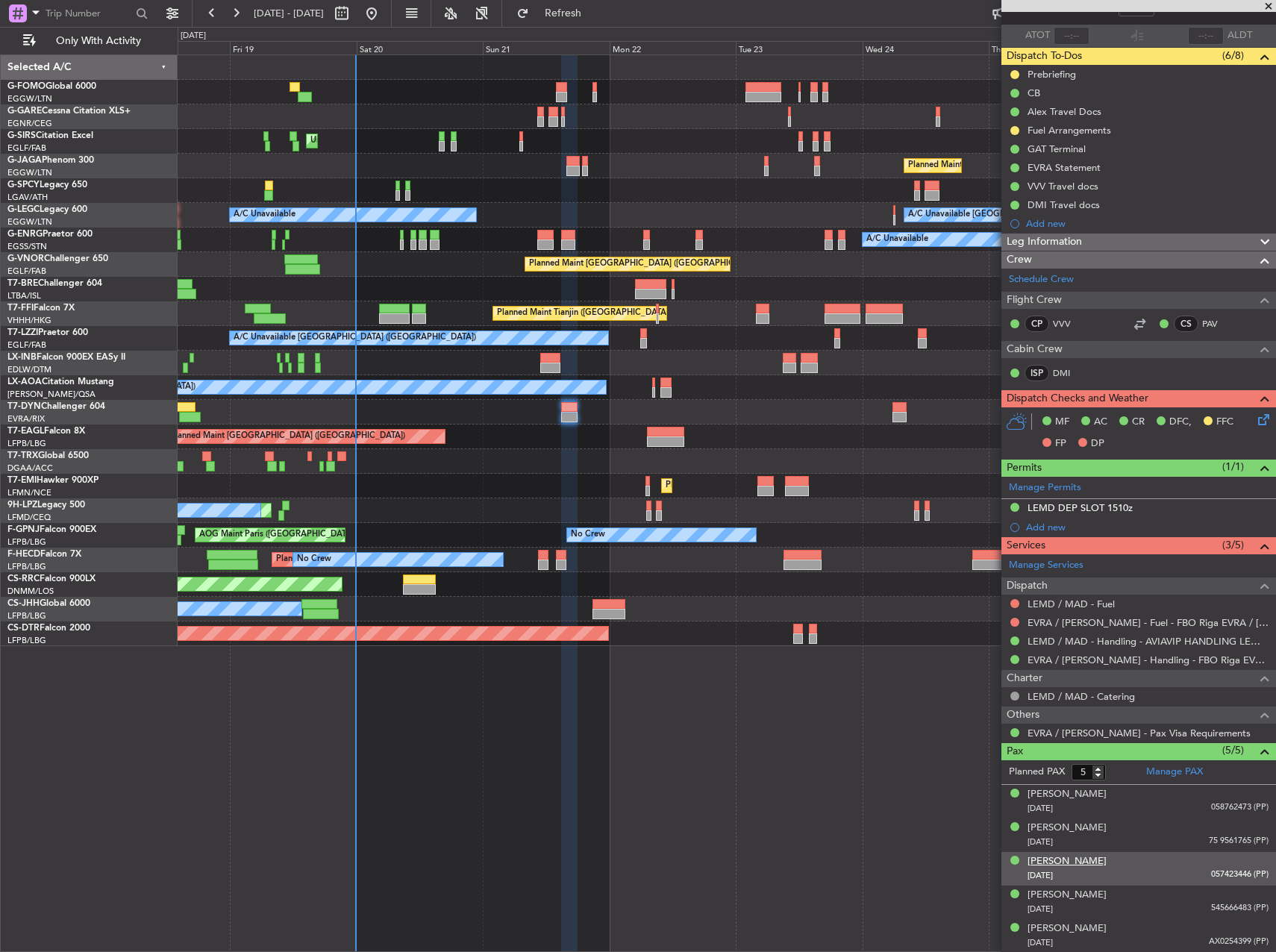
click at [1039, 860] on div "[PERSON_NAME]" at bounding box center [1067, 862] width 79 height 15
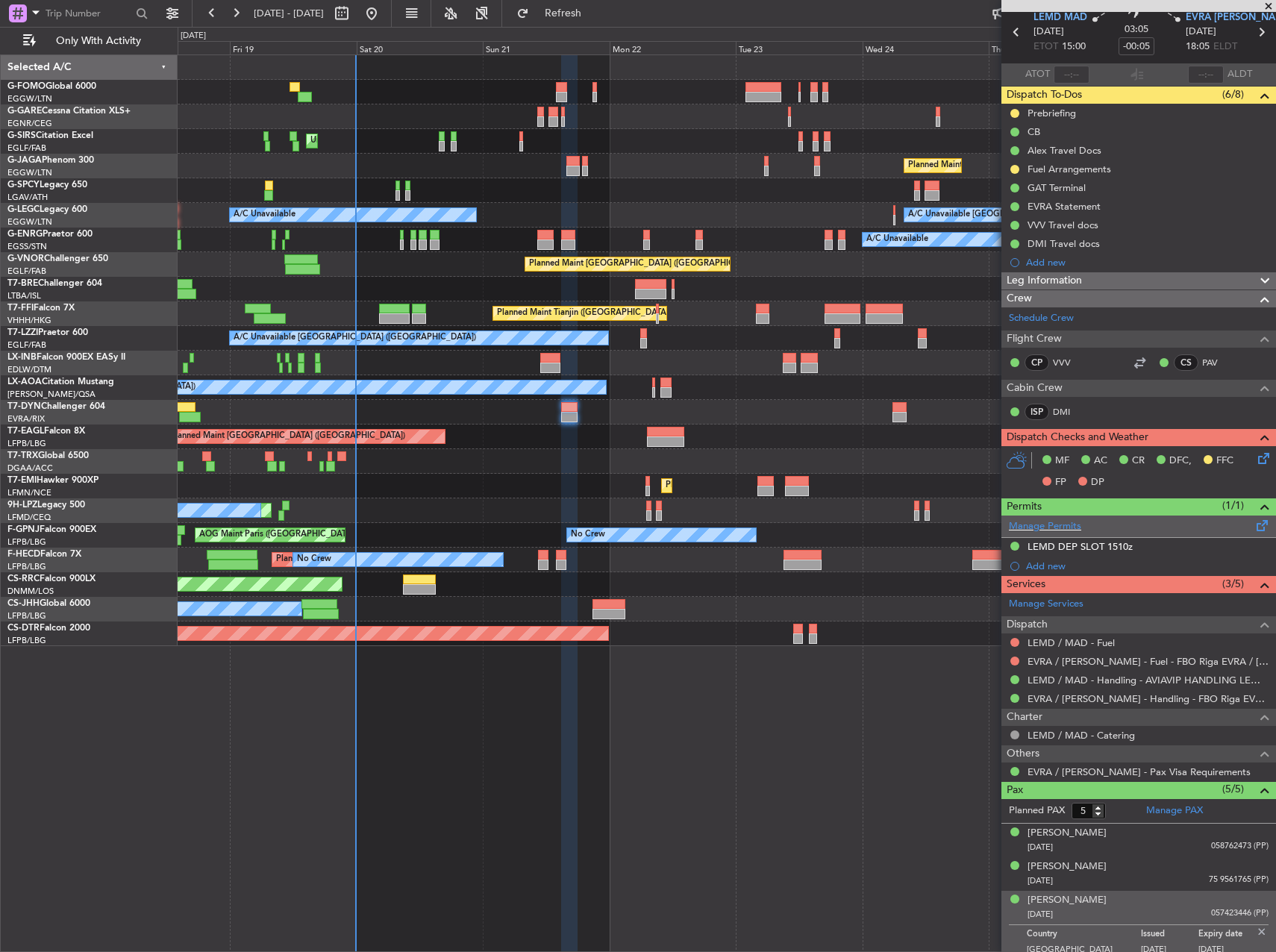
scroll to position [0, 0]
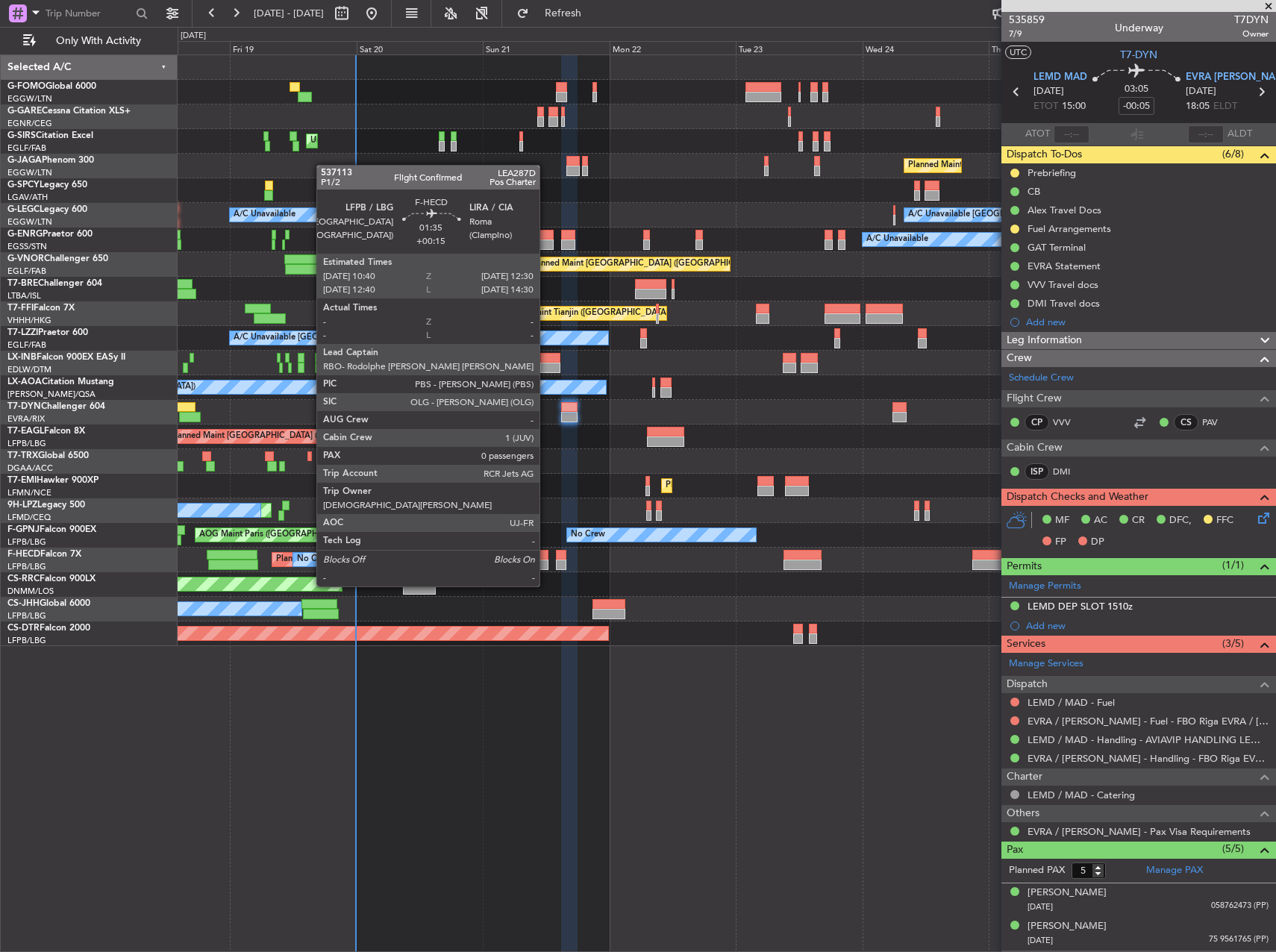
click at [544, 557] on div at bounding box center [542, 555] width 10 height 11
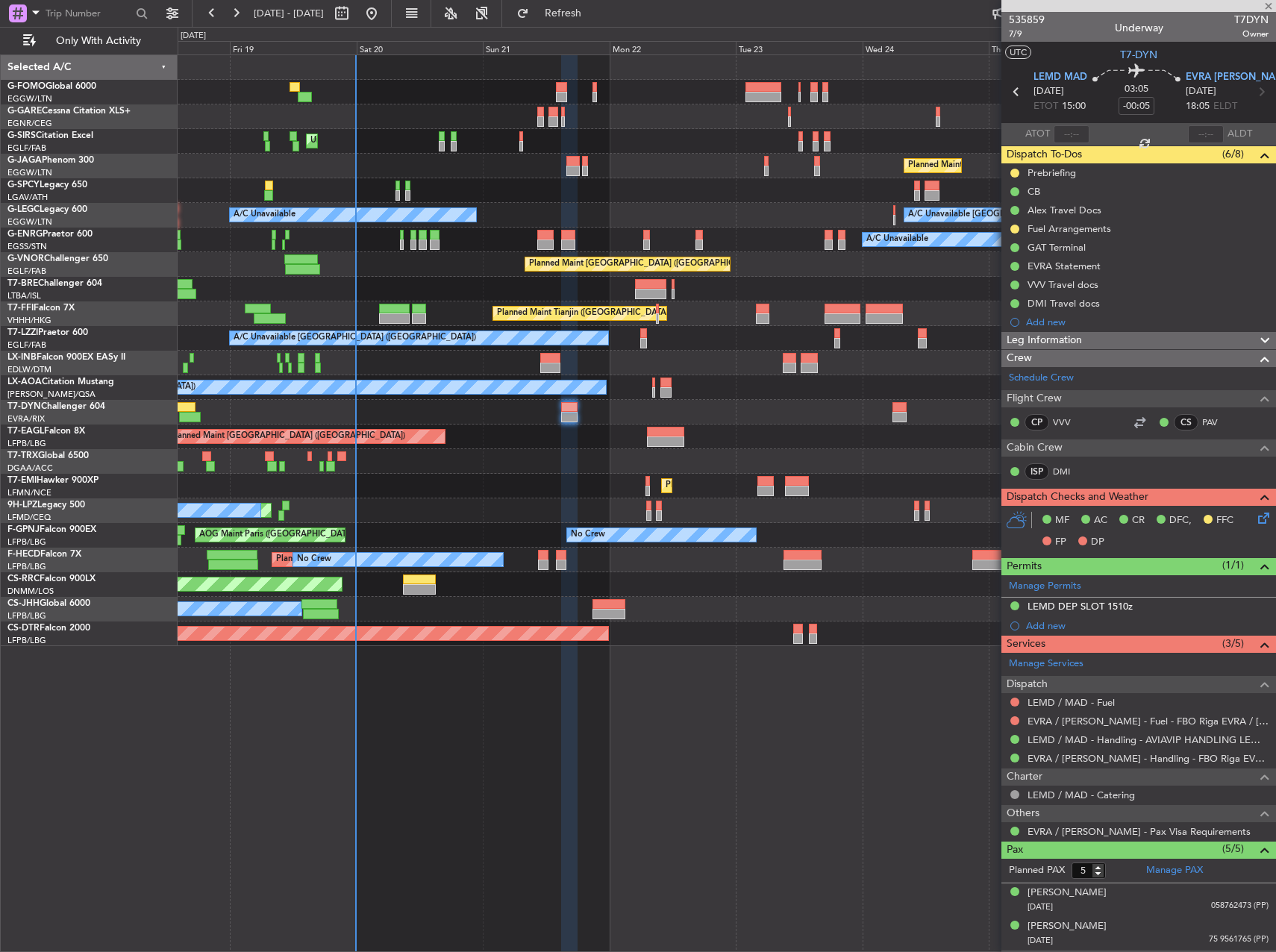
type input "+00:15"
type input "0"
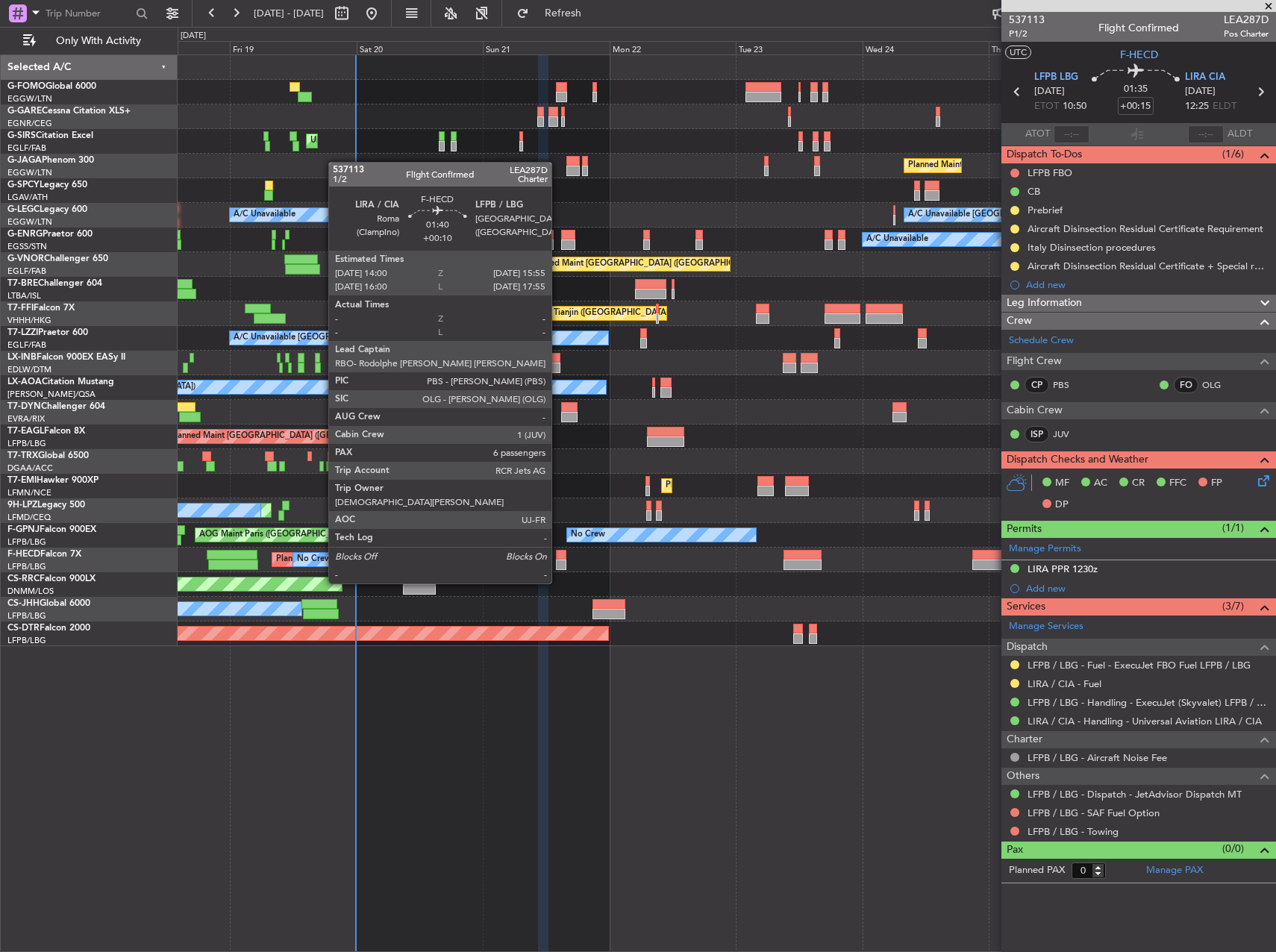
click at [558, 555] on div at bounding box center [561, 555] width 11 height 11
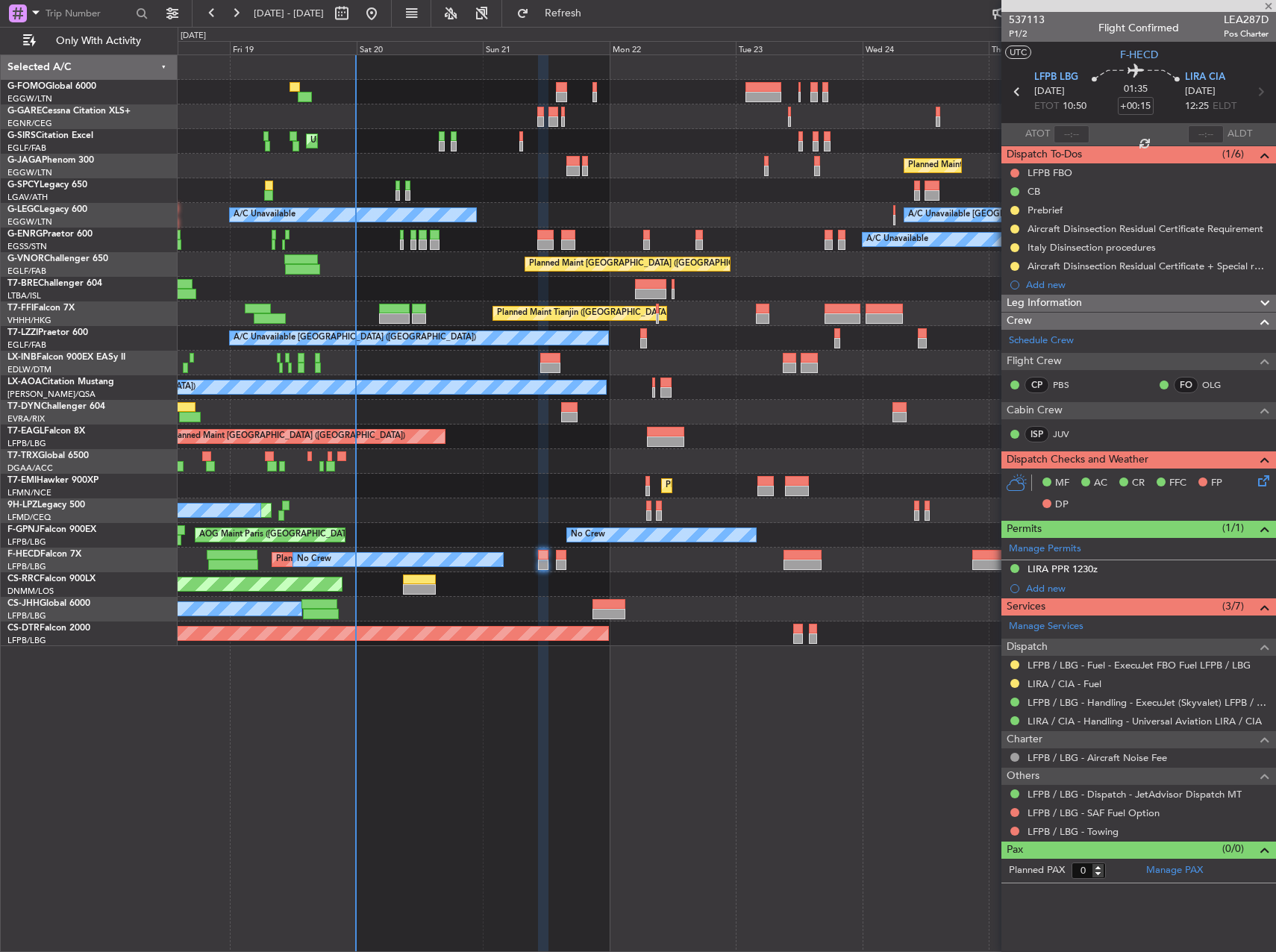
type input "+00:10"
type input "6"
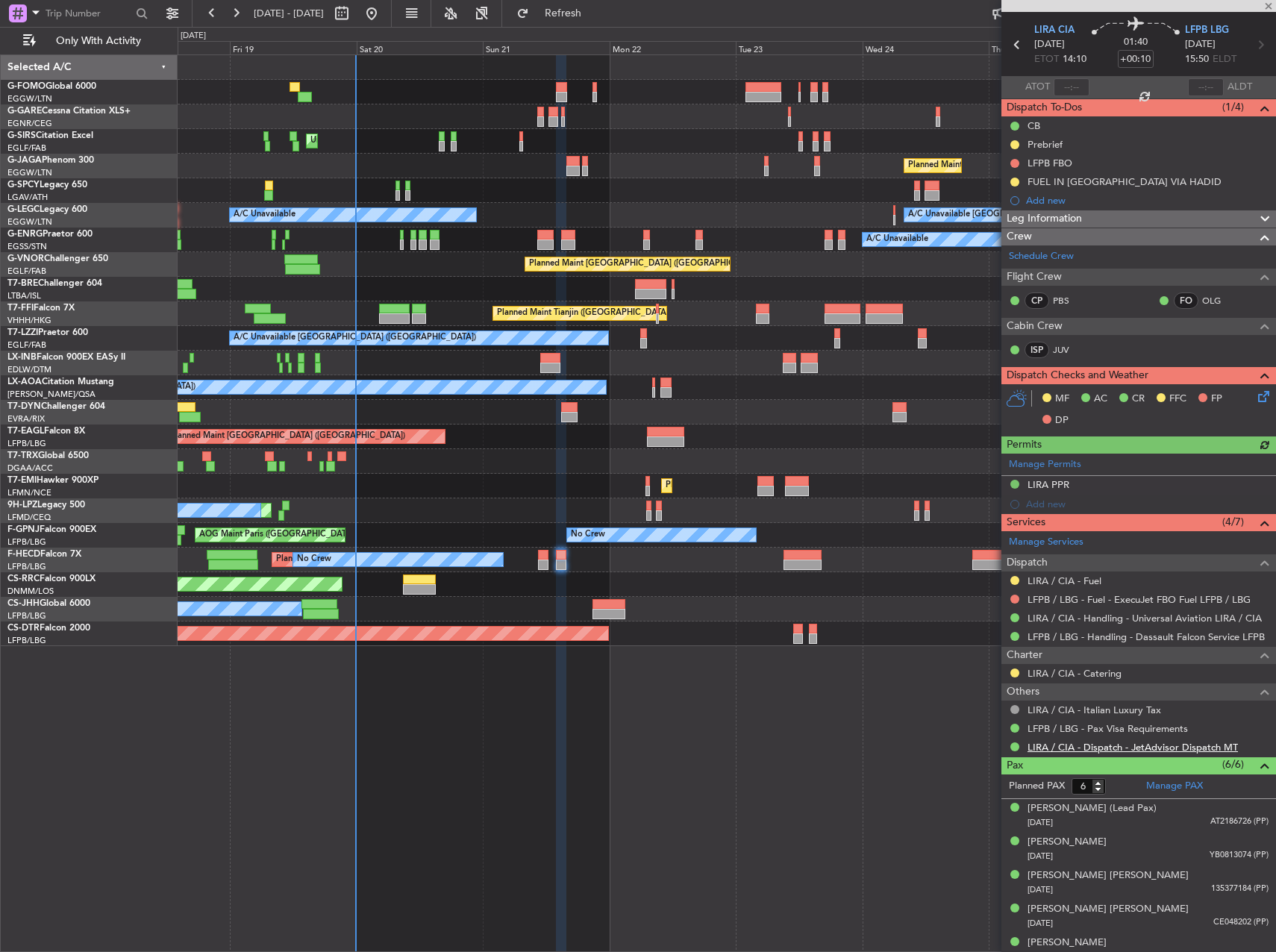
scroll to position [95, 0]
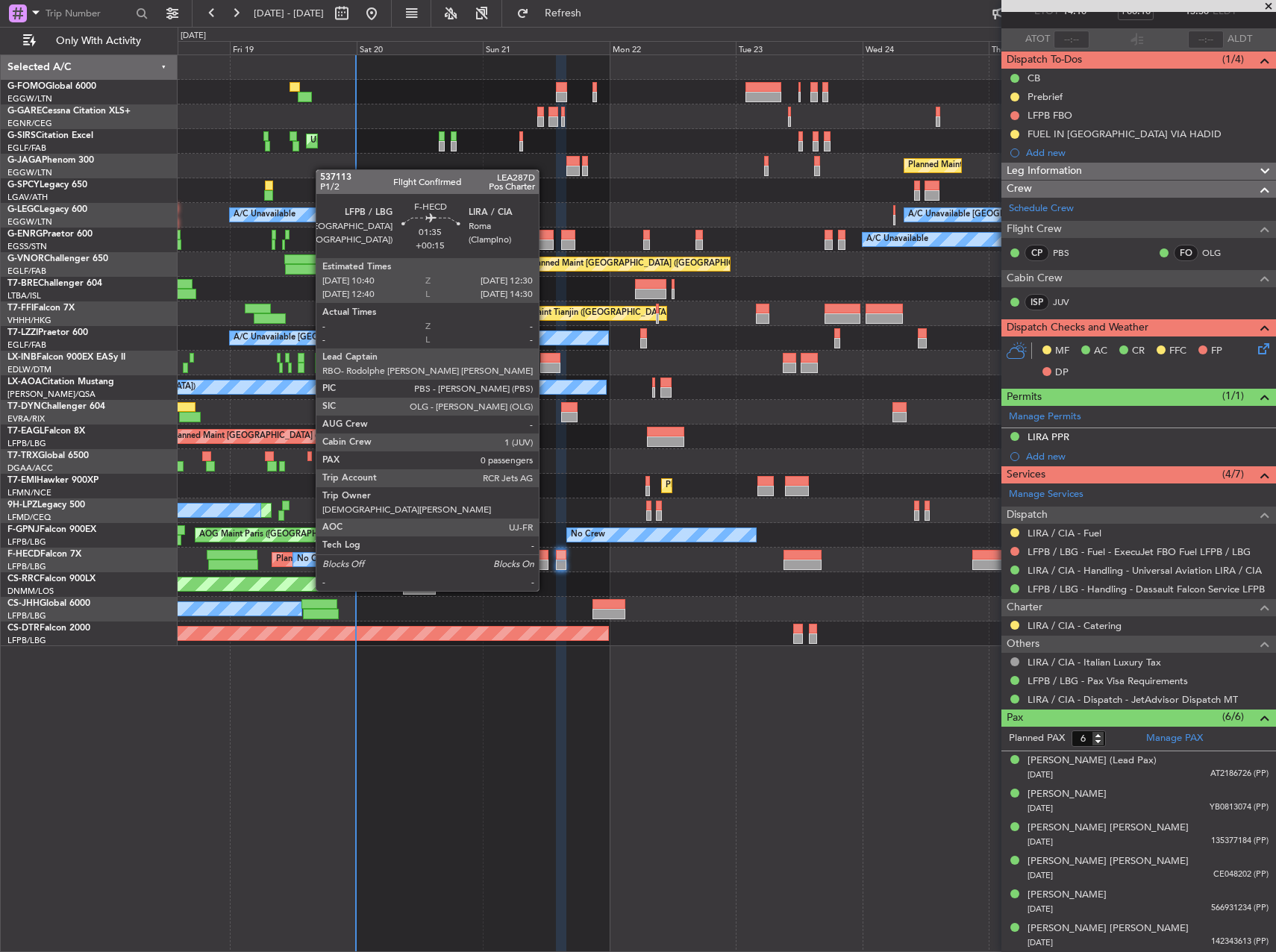
click at [545, 563] on div at bounding box center [542, 565] width 10 height 11
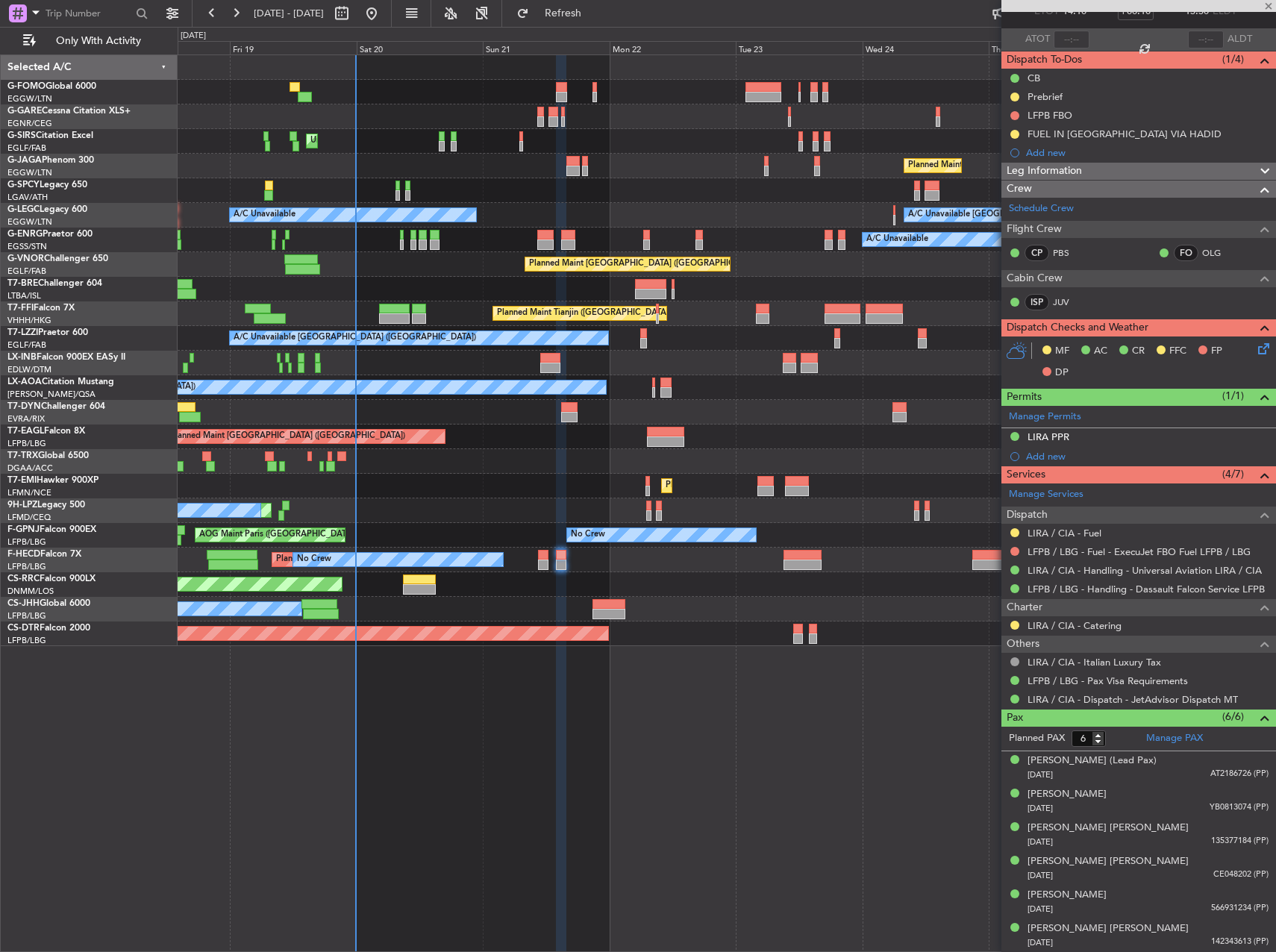
type input "+00:15"
type input "0"
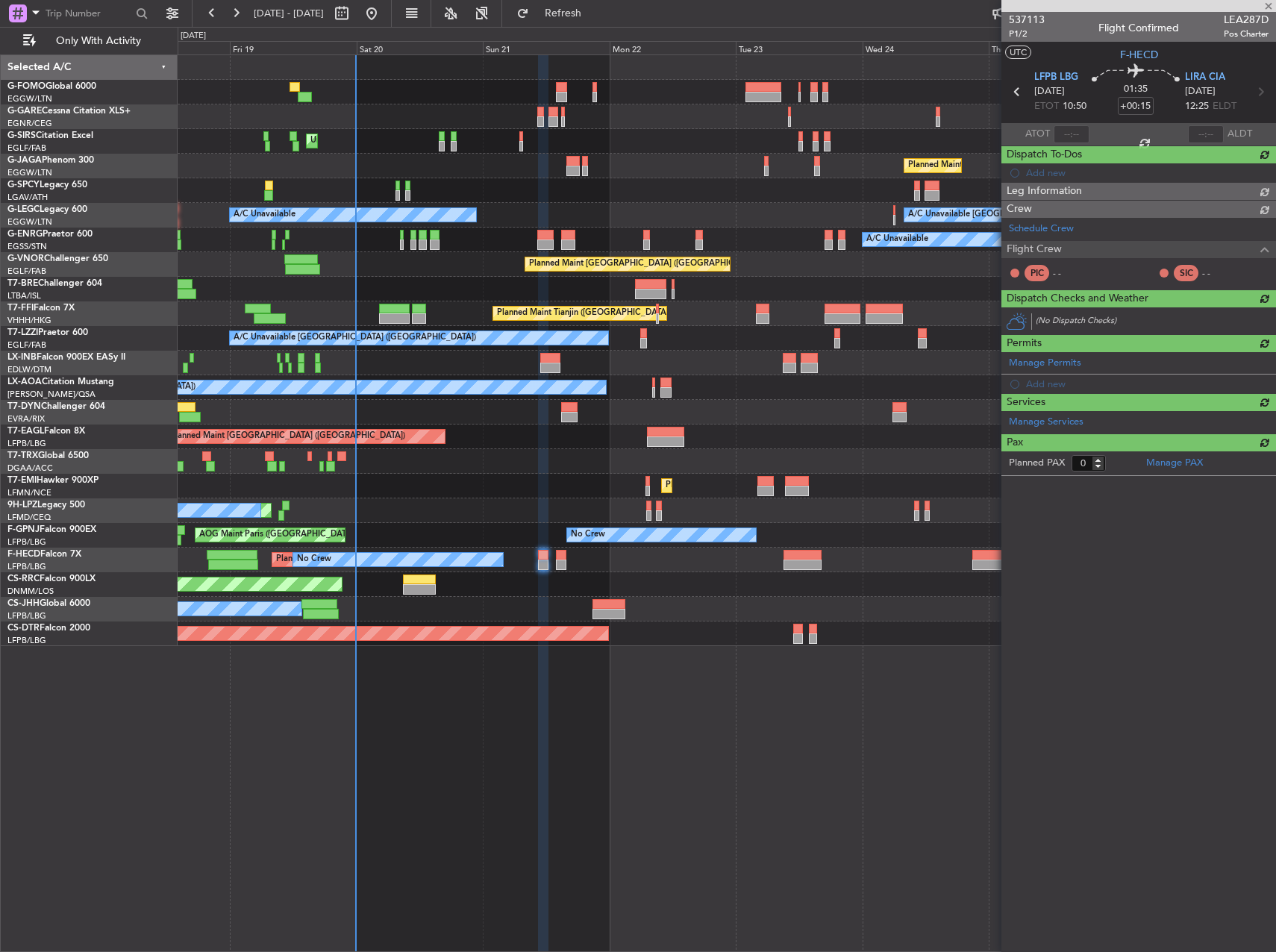
scroll to position [0, 0]
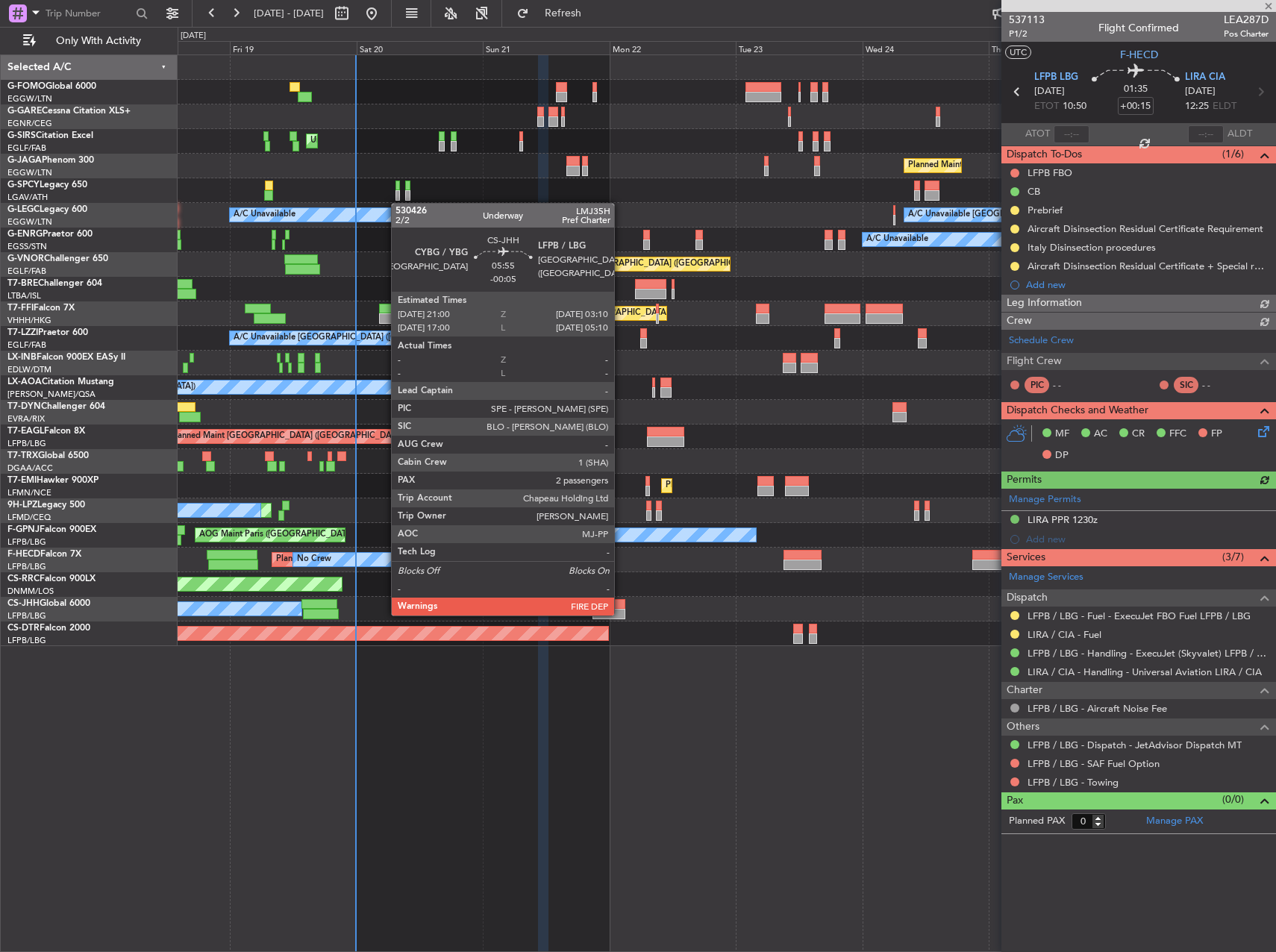
click at [621, 614] on div at bounding box center [608, 614] width 33 height 11
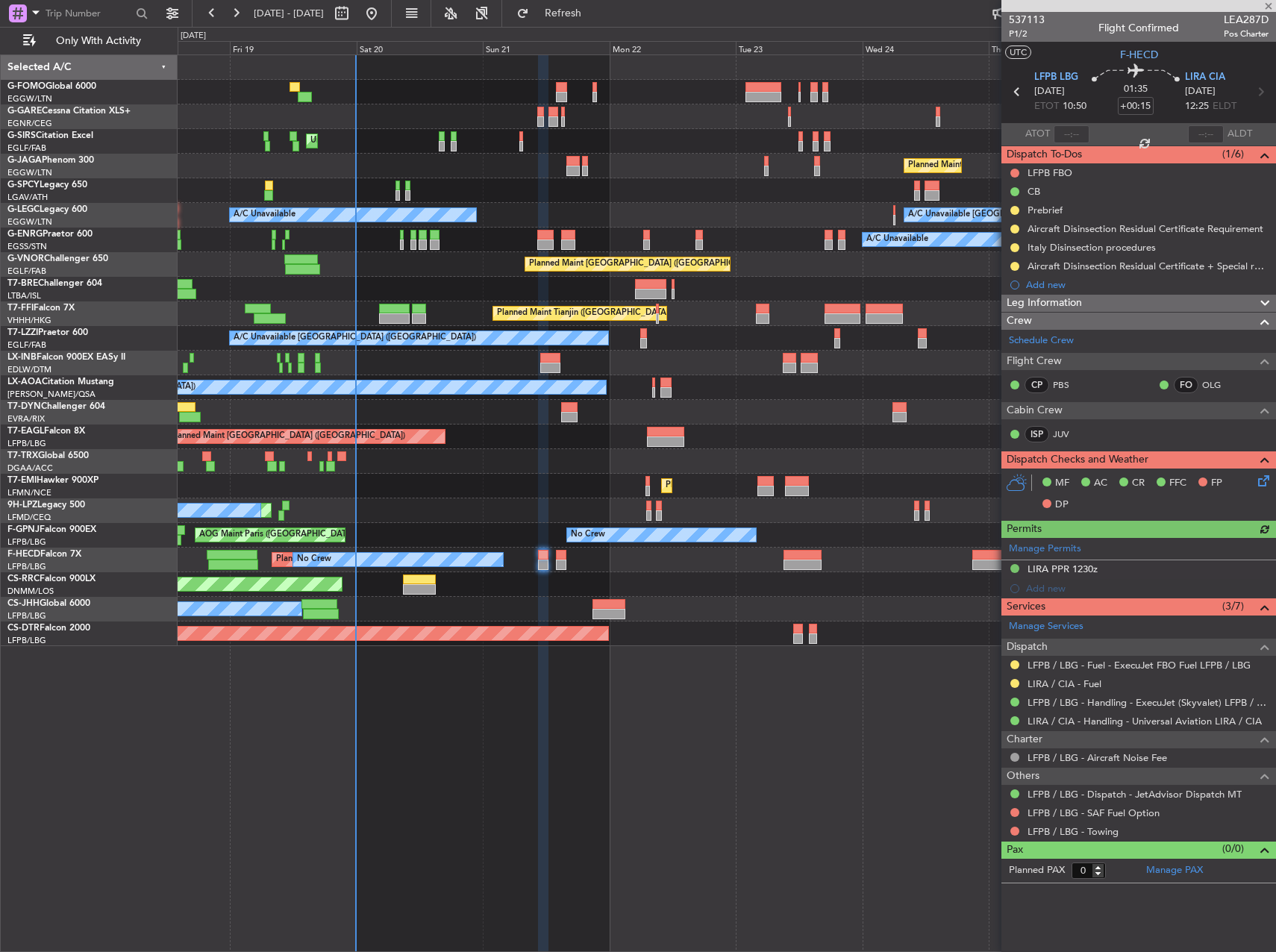
type input "-00:05"
type input "2"
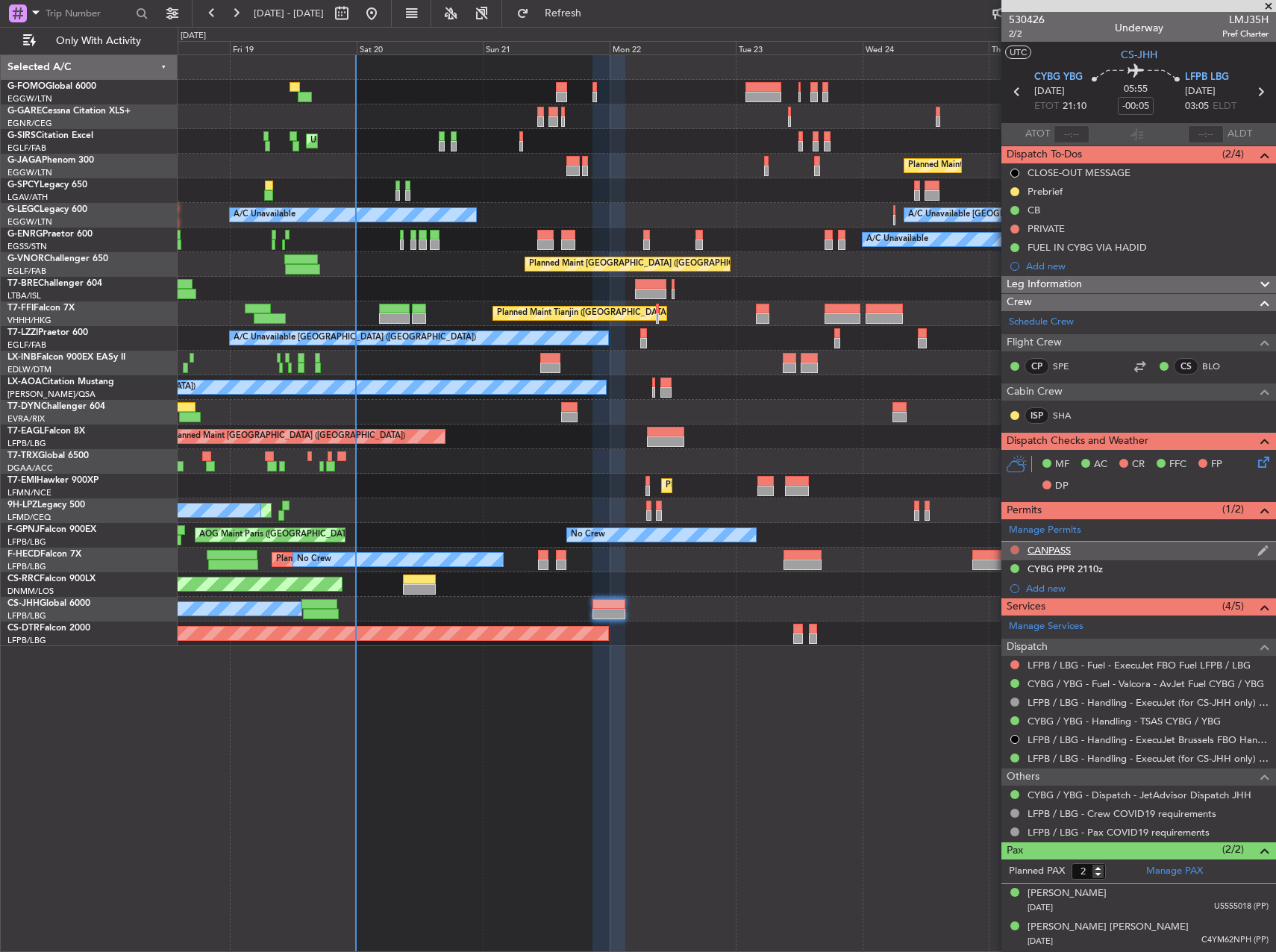
click at [1014, 549] on button at bounding box center [1015, 550] width 9 height 9
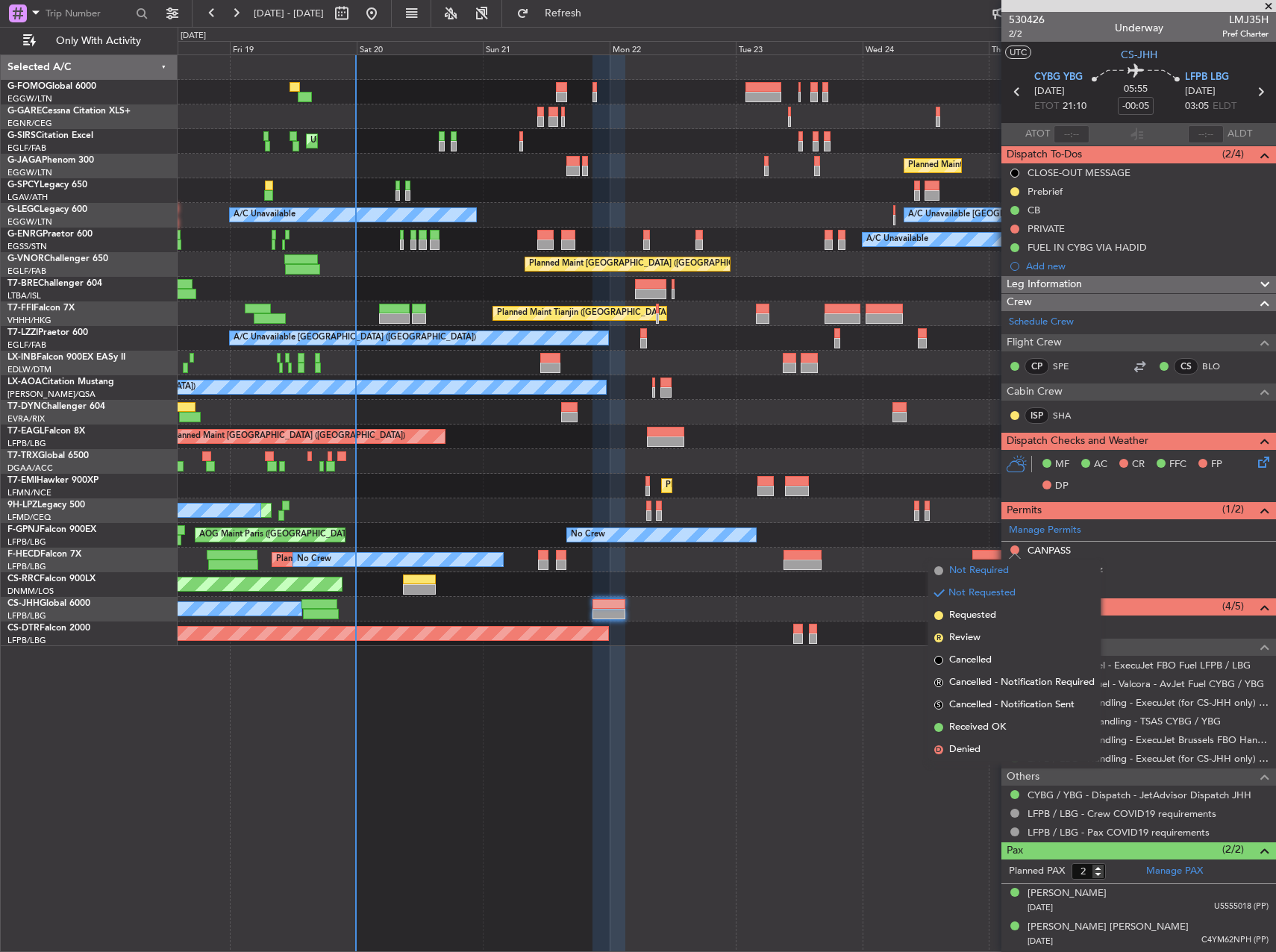
click at [952, 568] on span "Not Required" at bounding box center [978, 571] width 60 height 15
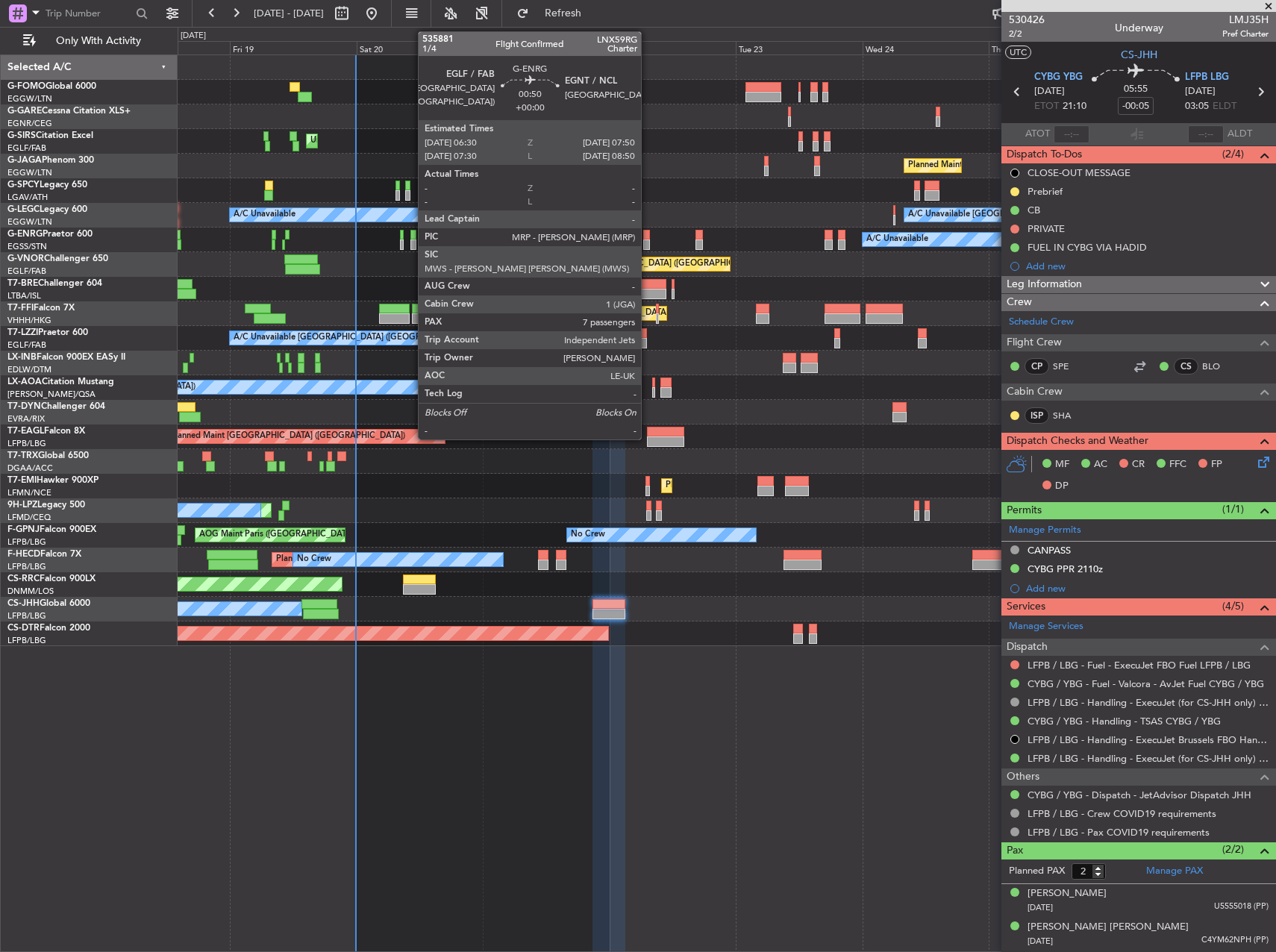
click at [647, 239] on div at bounding box center [647, 235] width 8 height 11
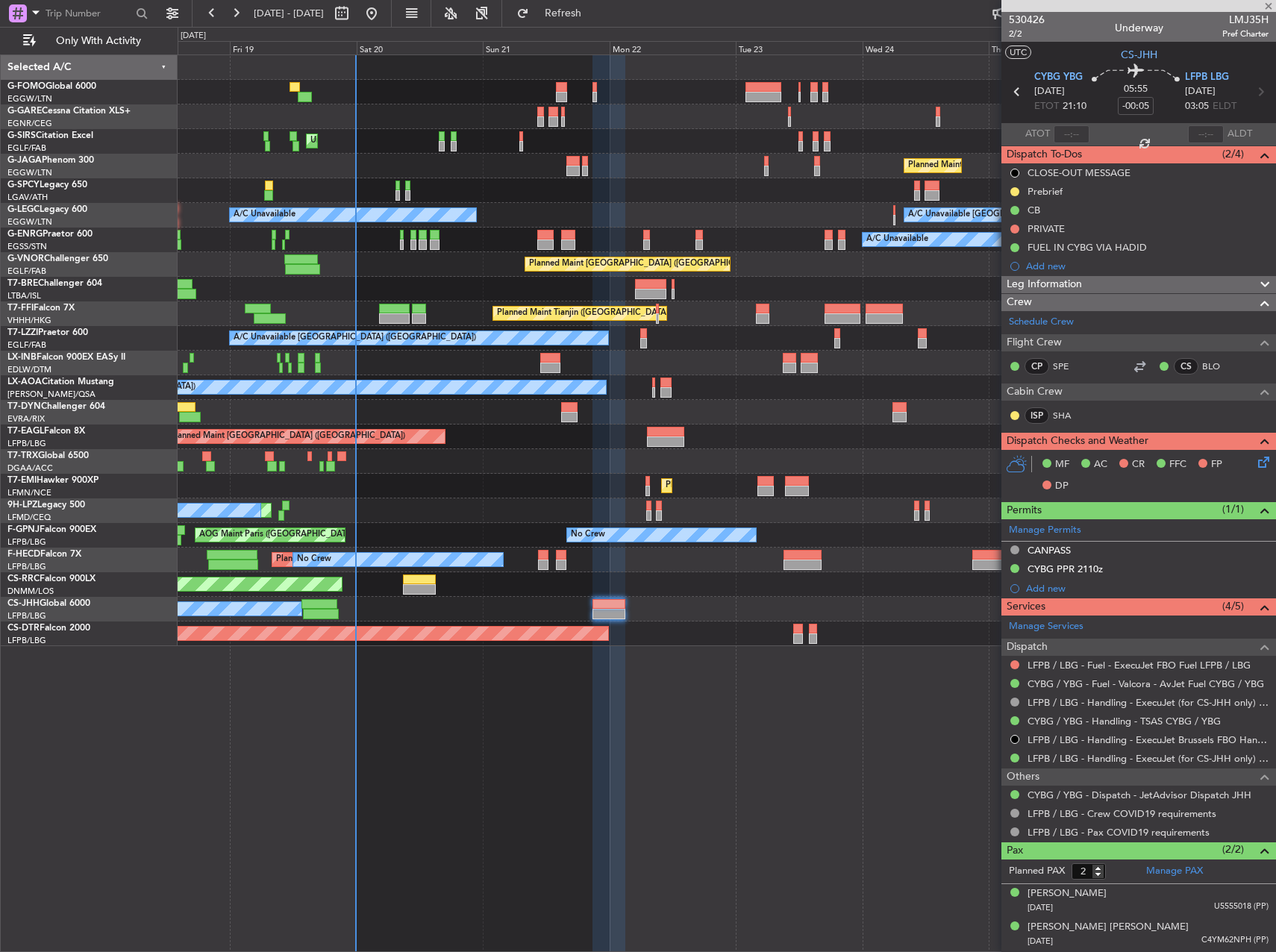
type input "7"
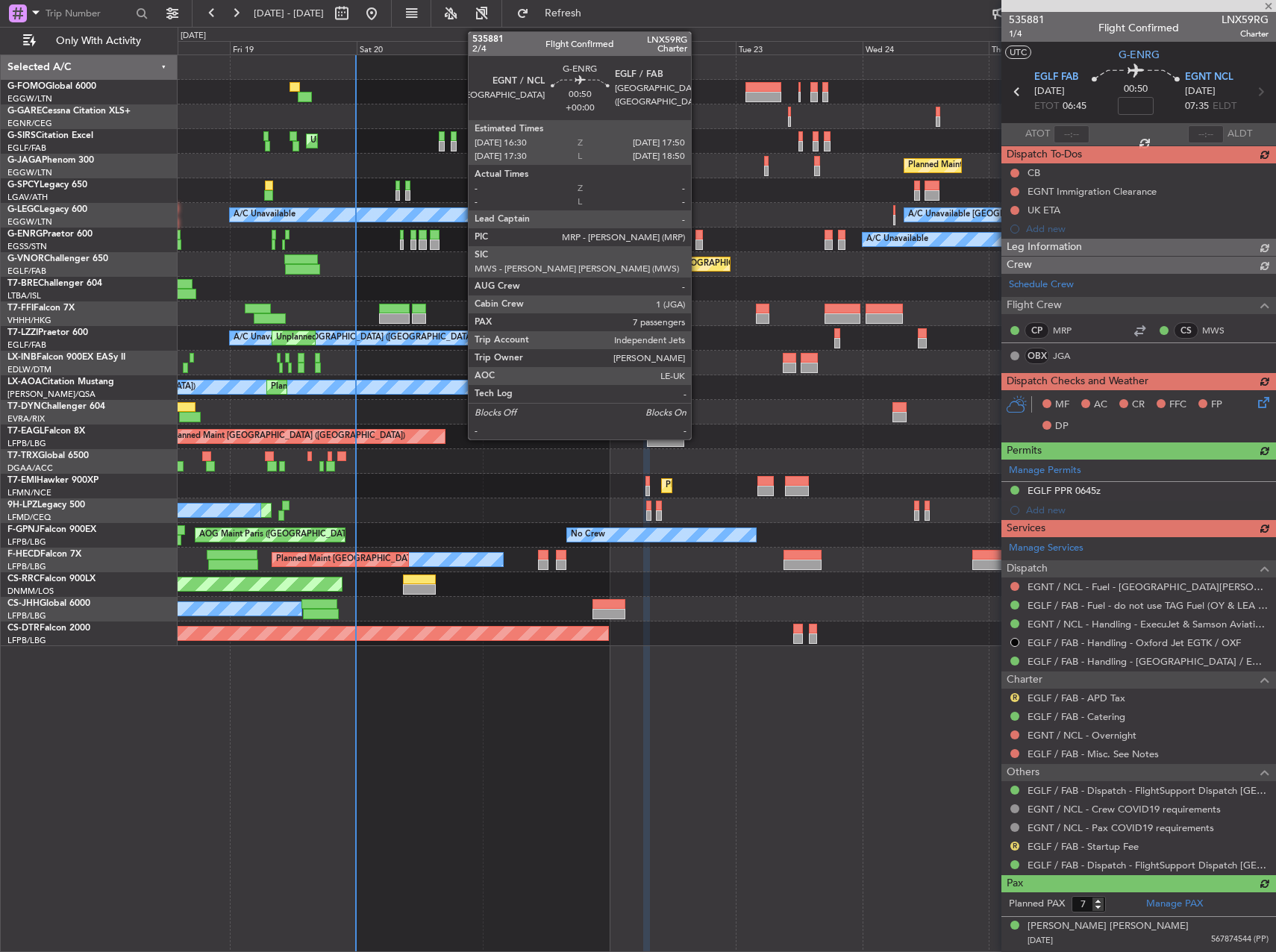
click at [697, 233] on div at bounding box center [699, 235] width 8 height 11
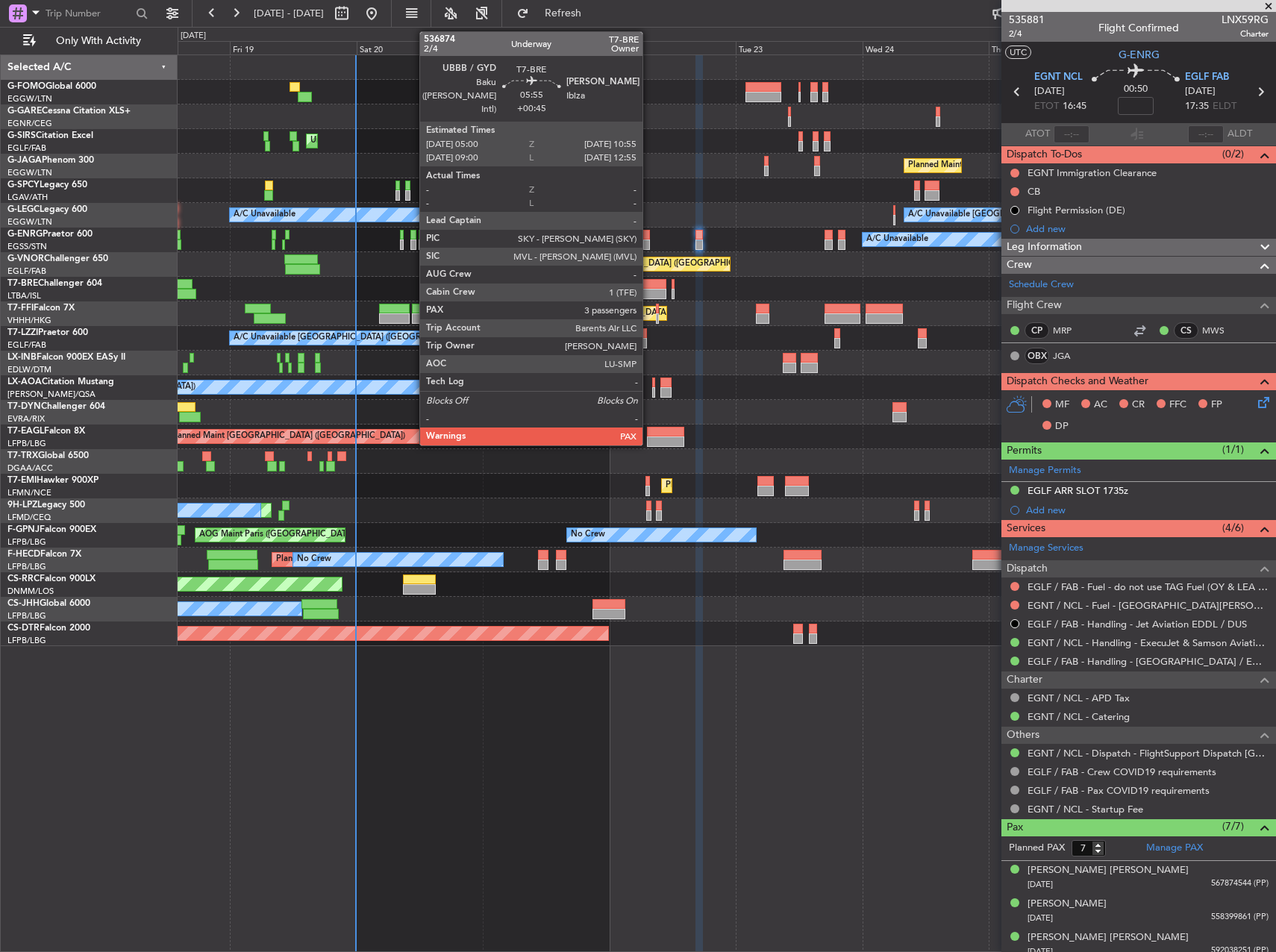
click at [649, 285] on div at bounding box center [650, 284] width 31 height 11
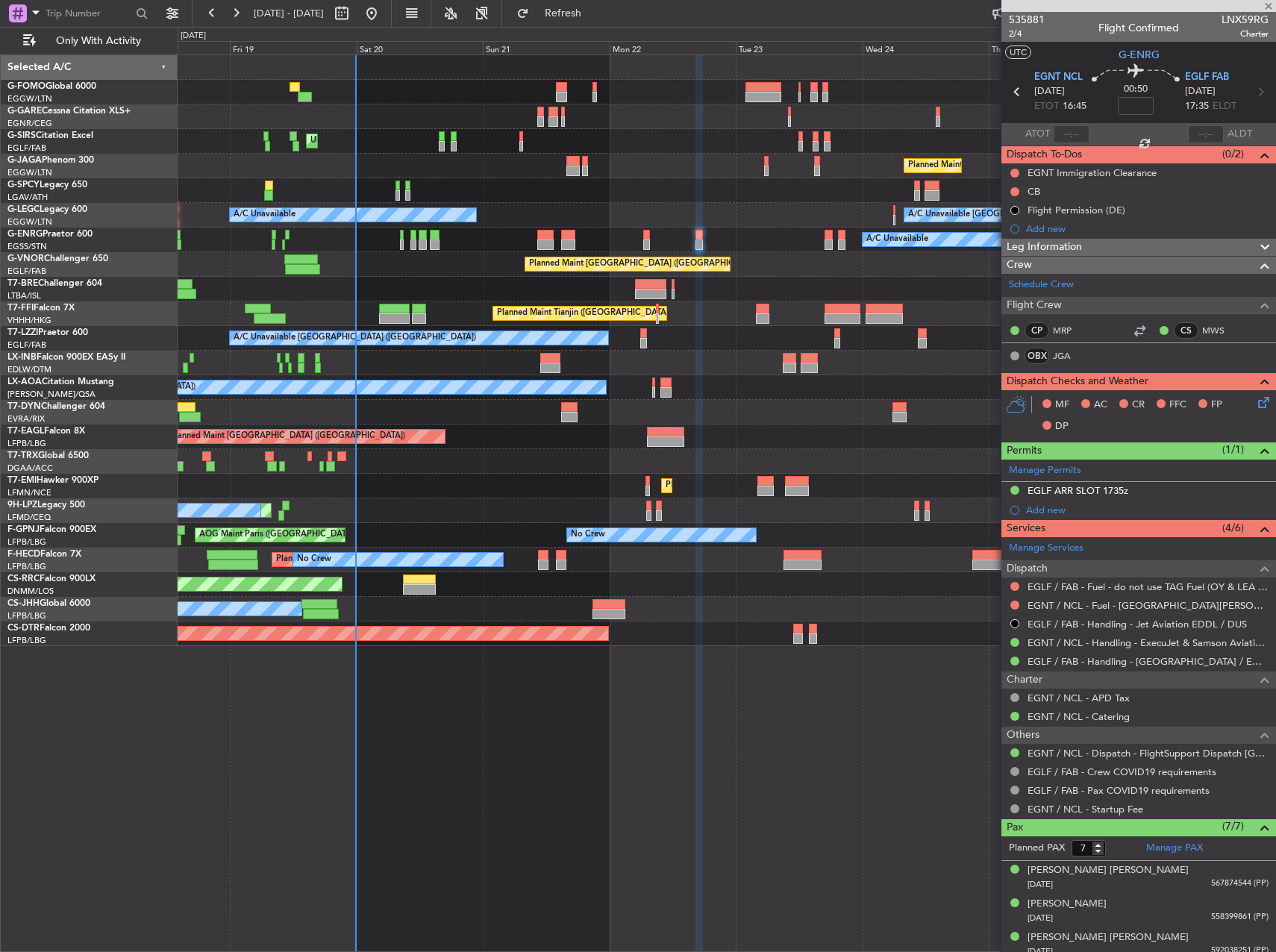
type input "+00:45"
type input "3"
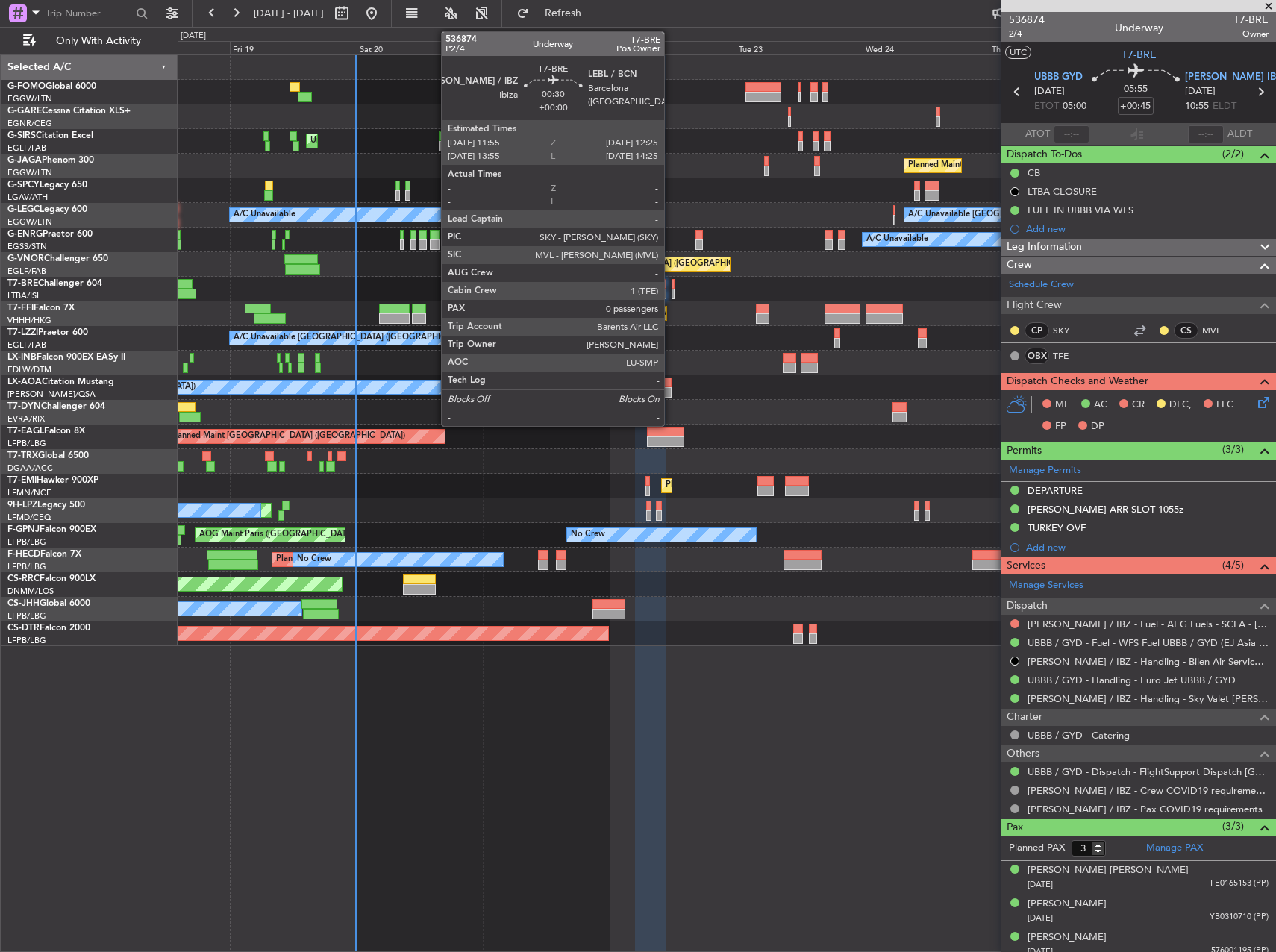
click at [672, 292] on div at bounding box center [673, 294] width 3 height 11
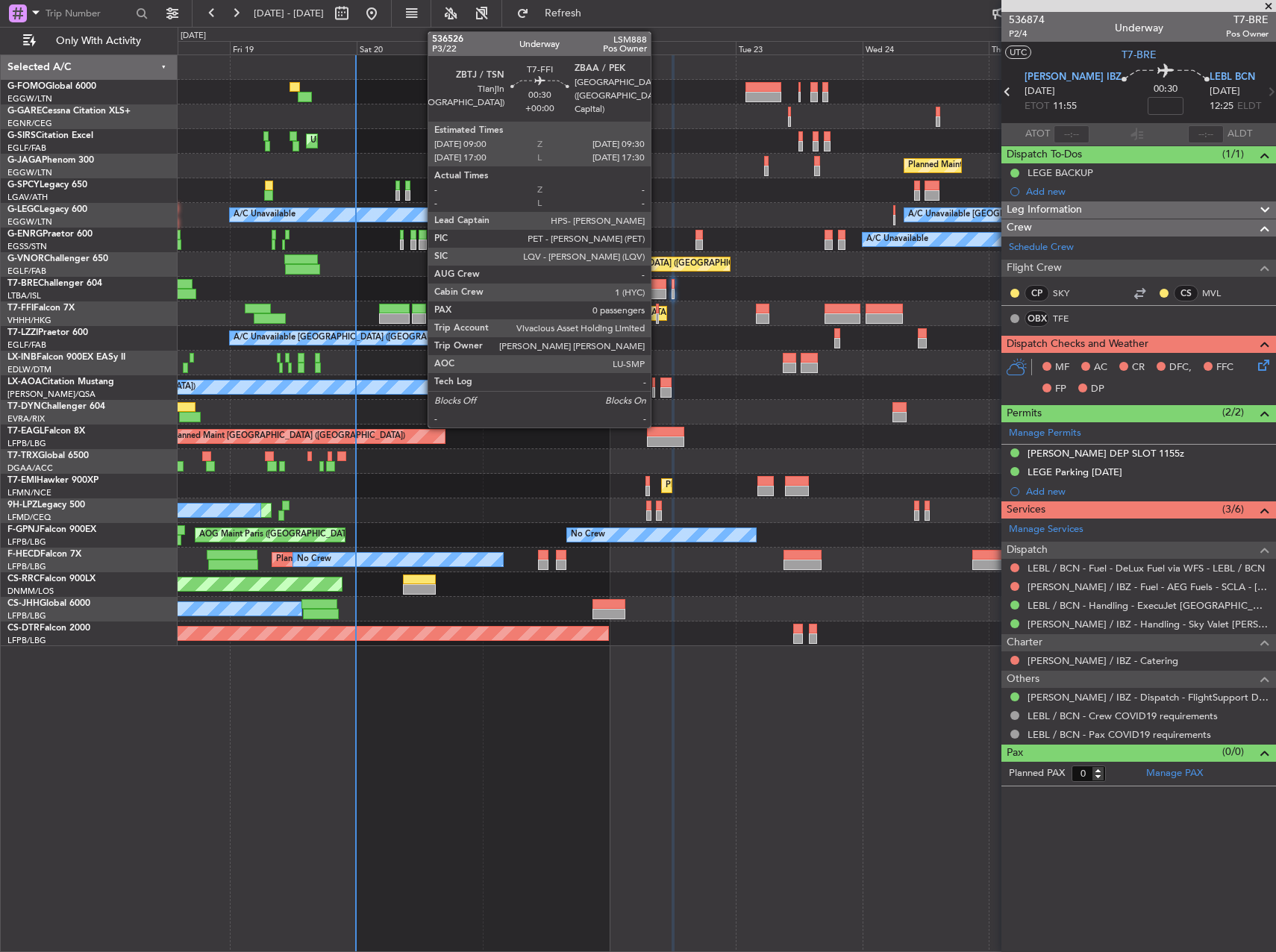
click at [657, 314] on div at bounding box center [657, 319] width 3 height 11
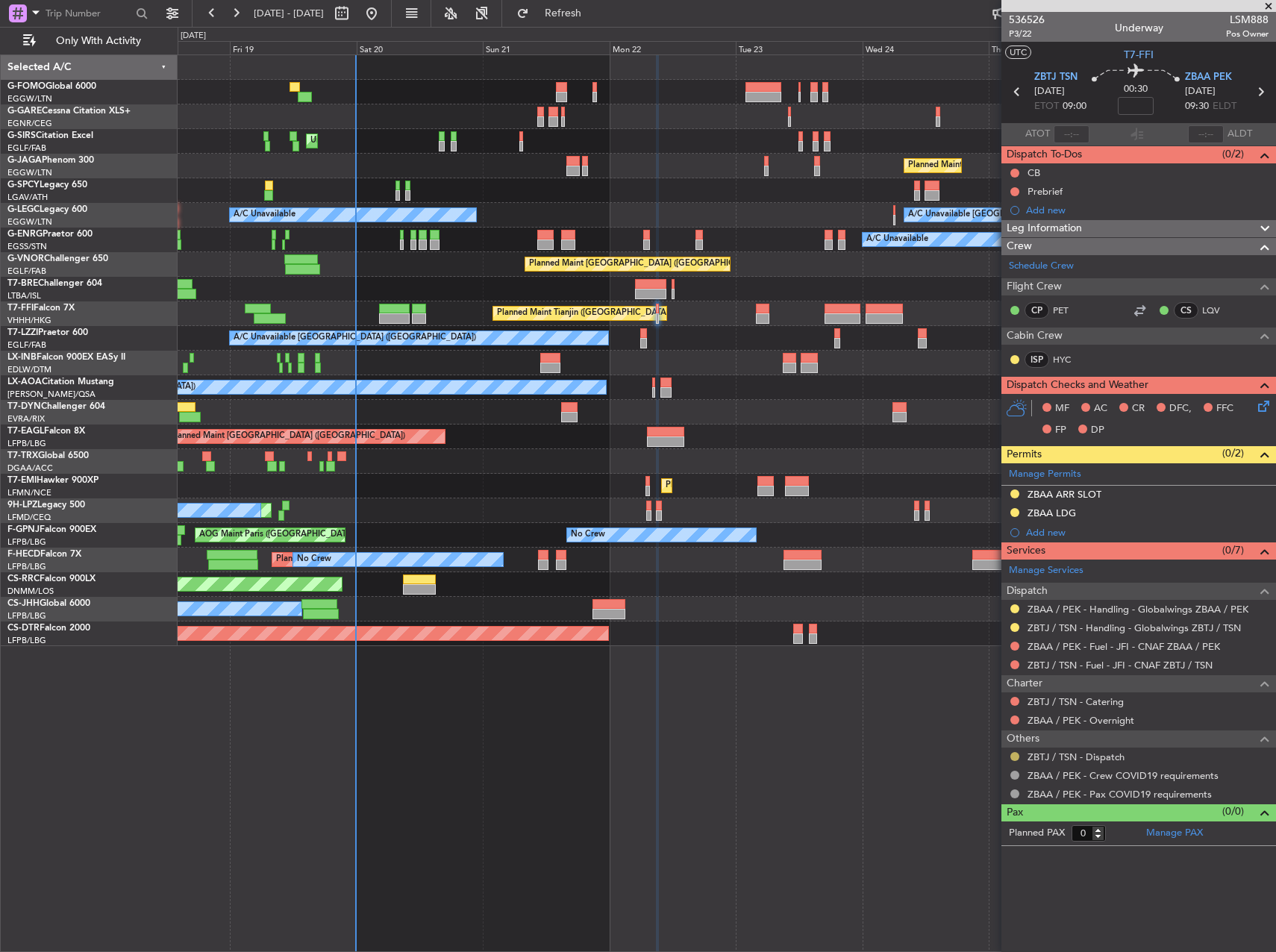
click at [1016, 756] on button at bounding box center [1015, 757] width 9 height 9
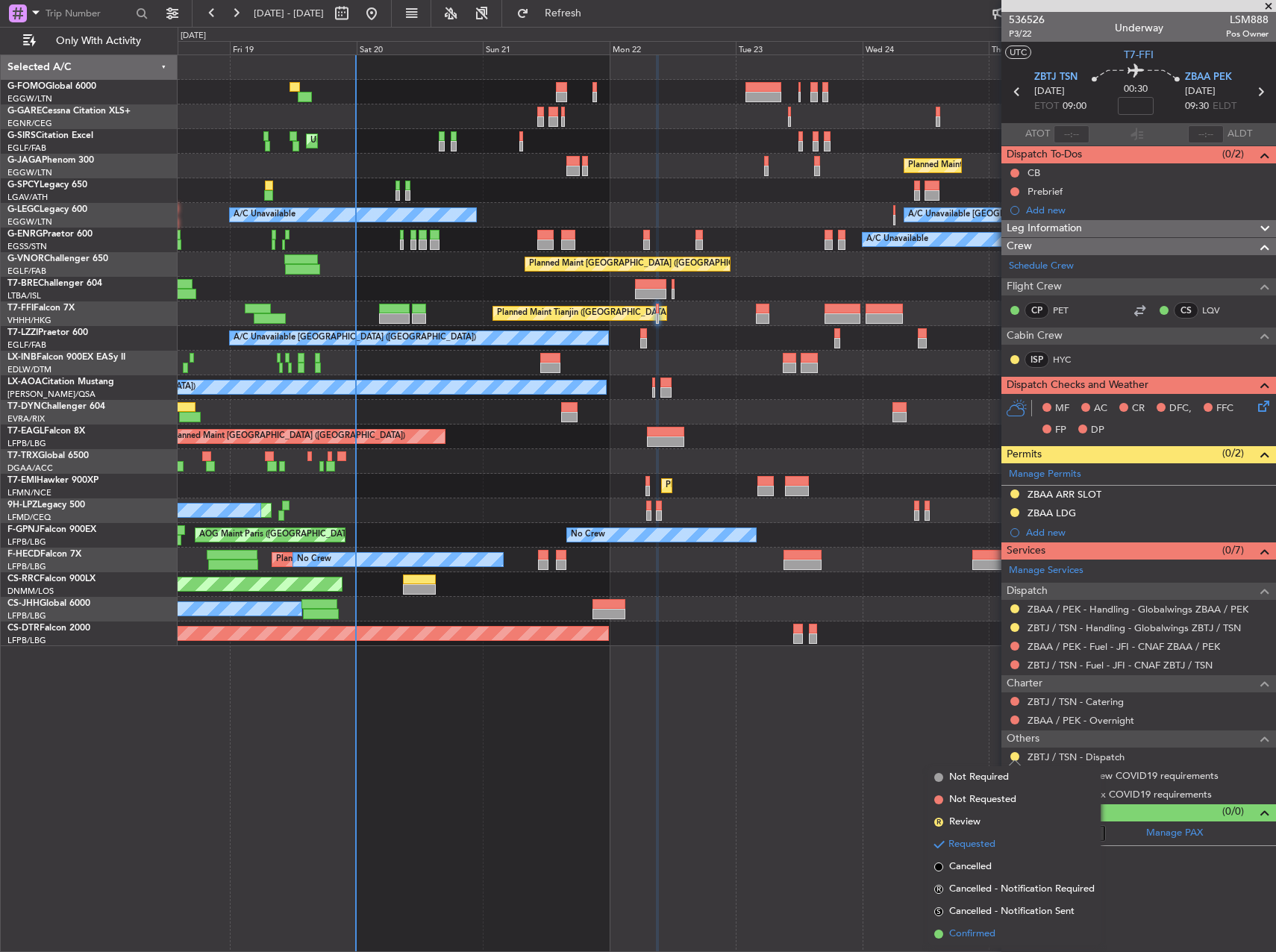
click at [982, 938] on span "Confirmed" at bounding box center [972, 935] width 46 height 15
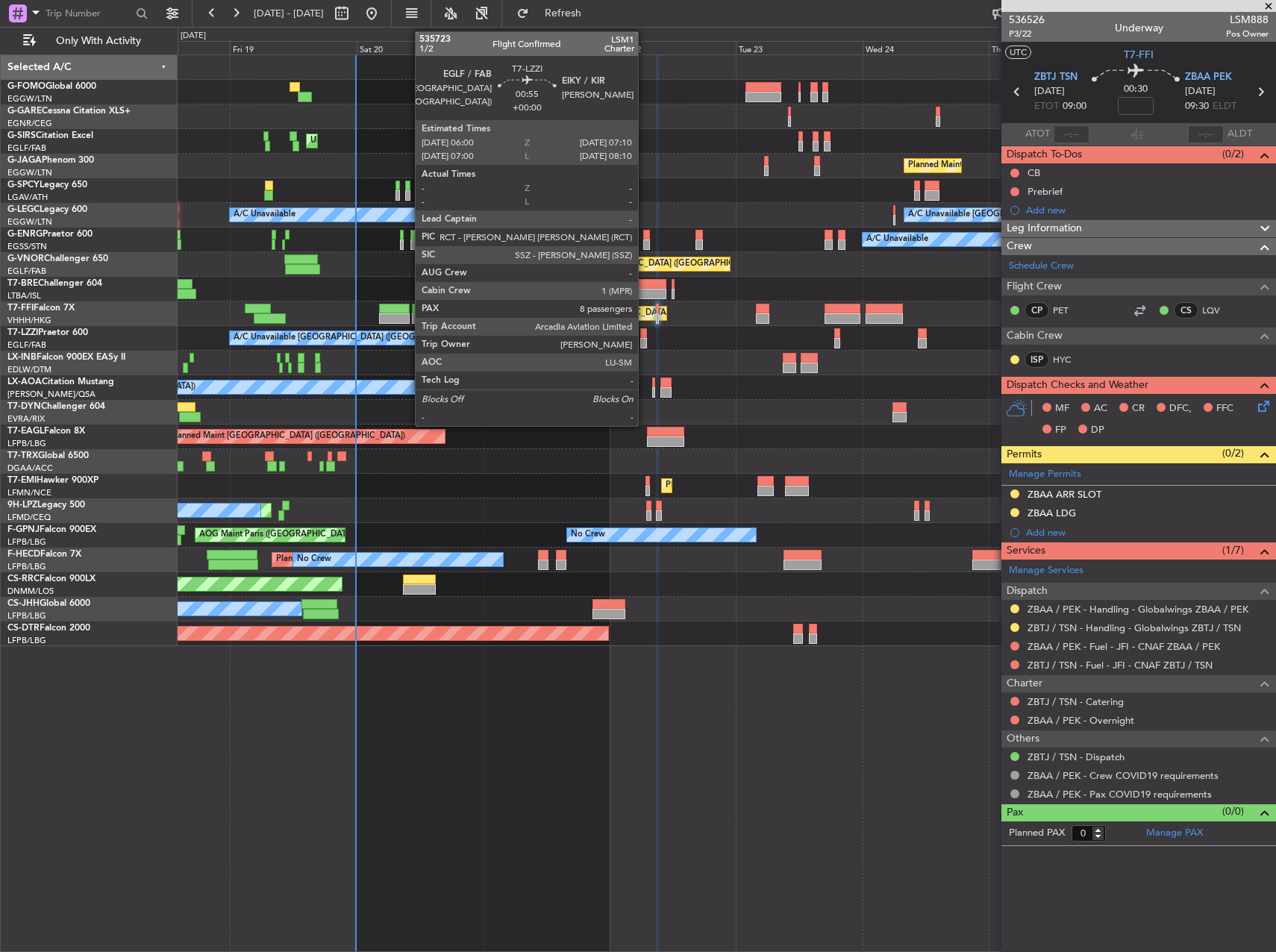
click at [644, 338] on div at bounding box center [643, 343] width 7 height 11
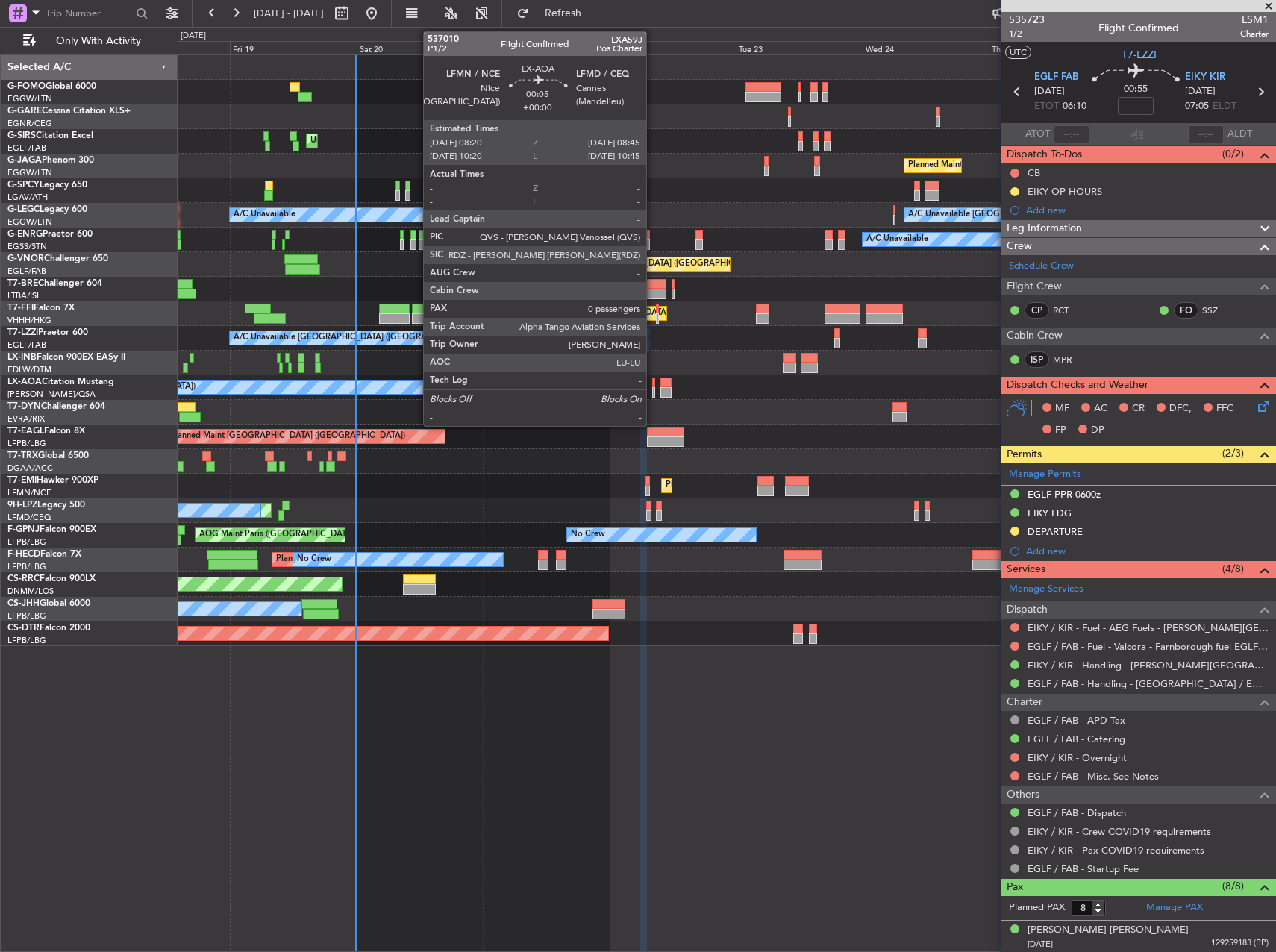
click at [653, 389] on div at bounding box center [653, 392] width 2 height 11
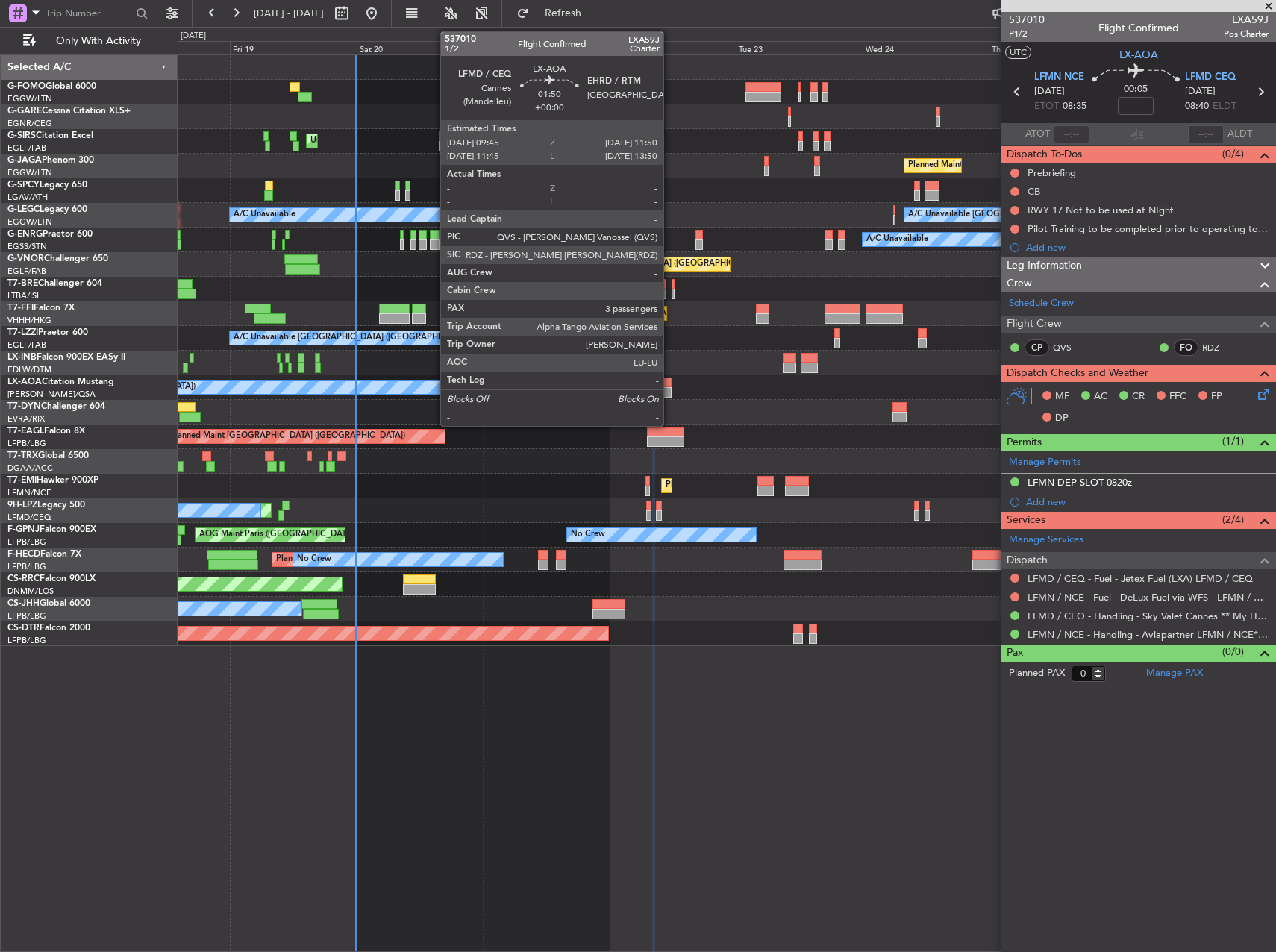
click at [670, 394] on div at bounding box center [666, 392] width 11 height 11
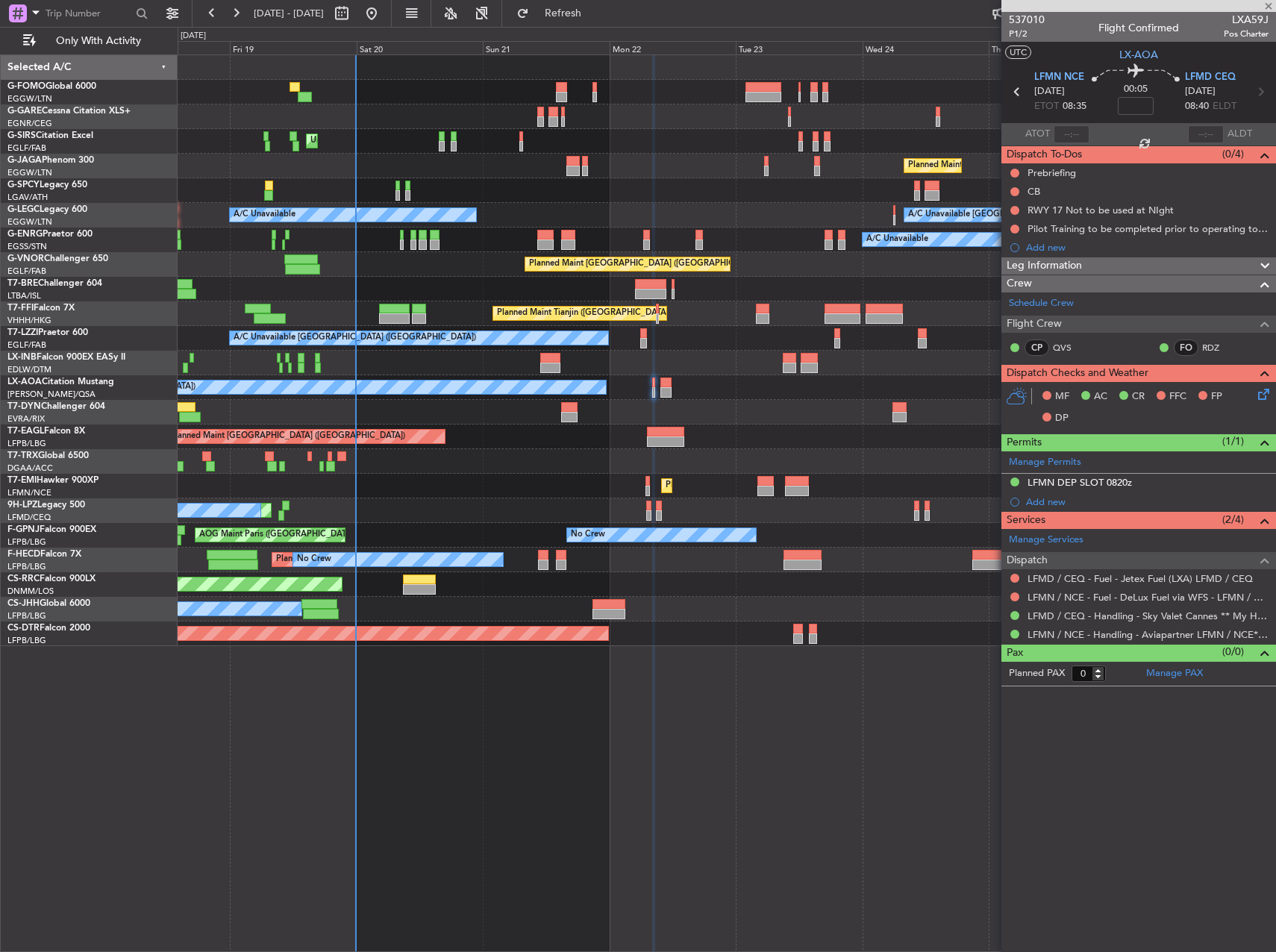
type input "3"
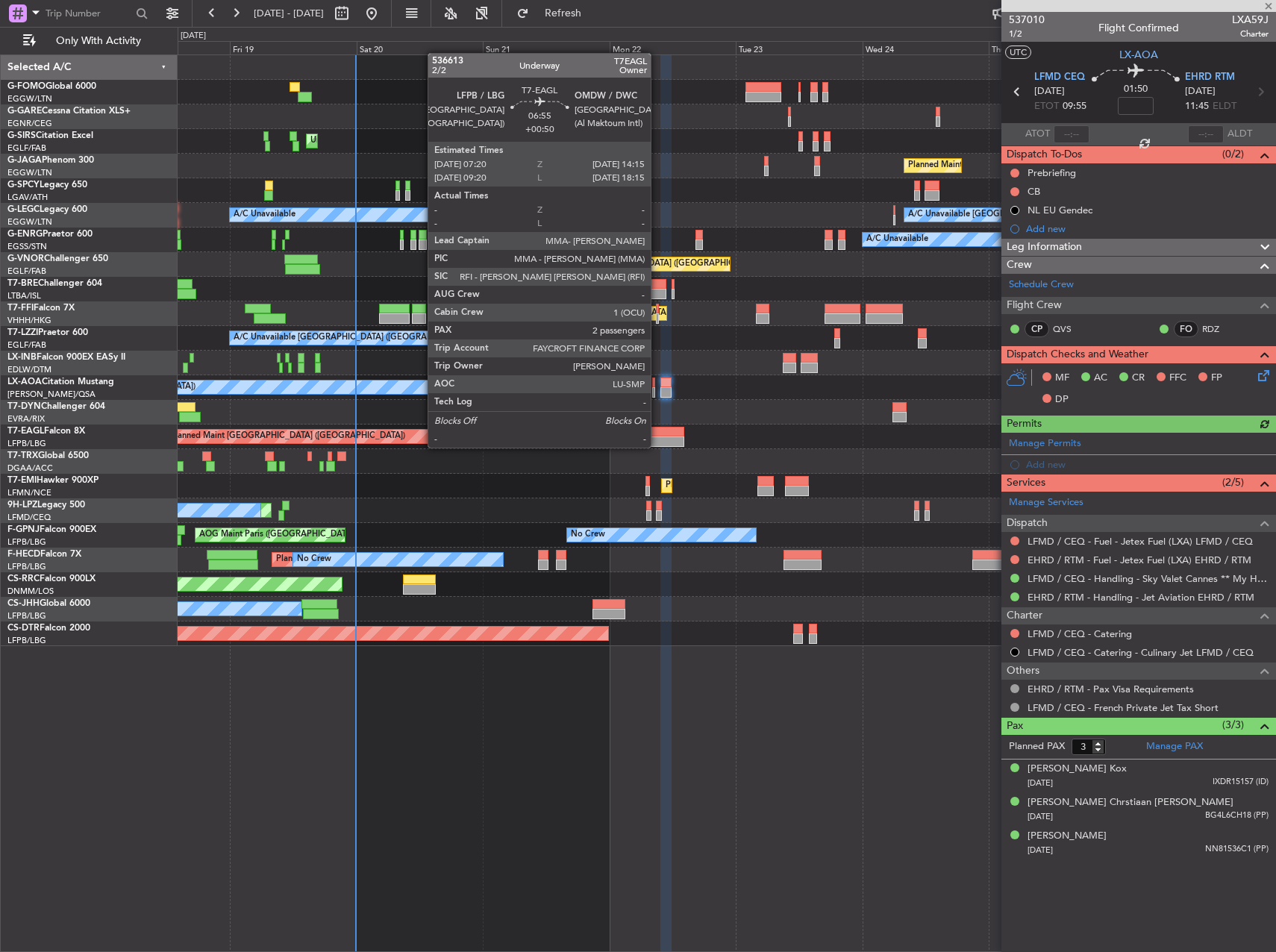
click at [657, 446] on div at bounding box center [665, 442] width 36 height 11
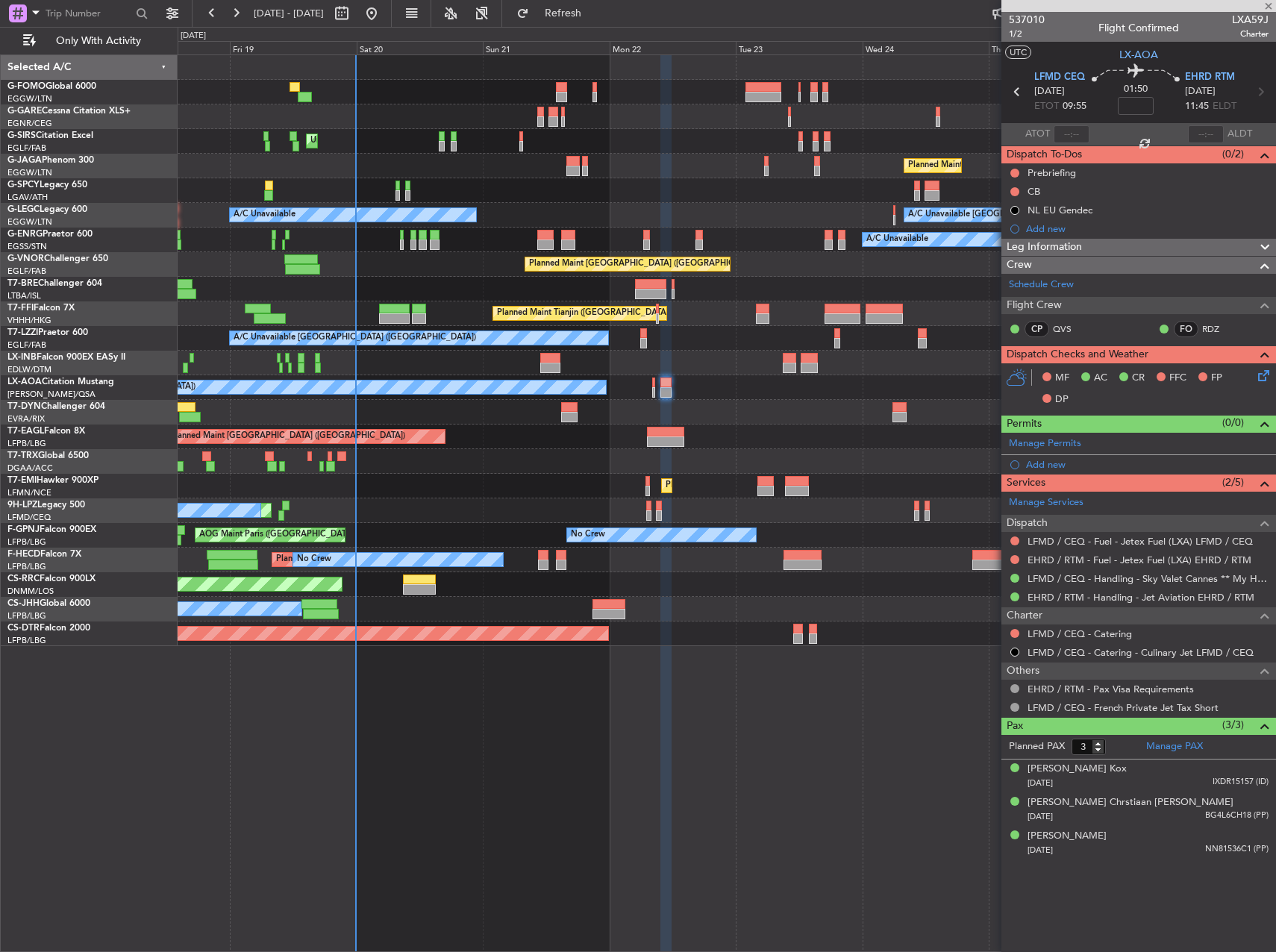
type input "+00:50"
type input "2"
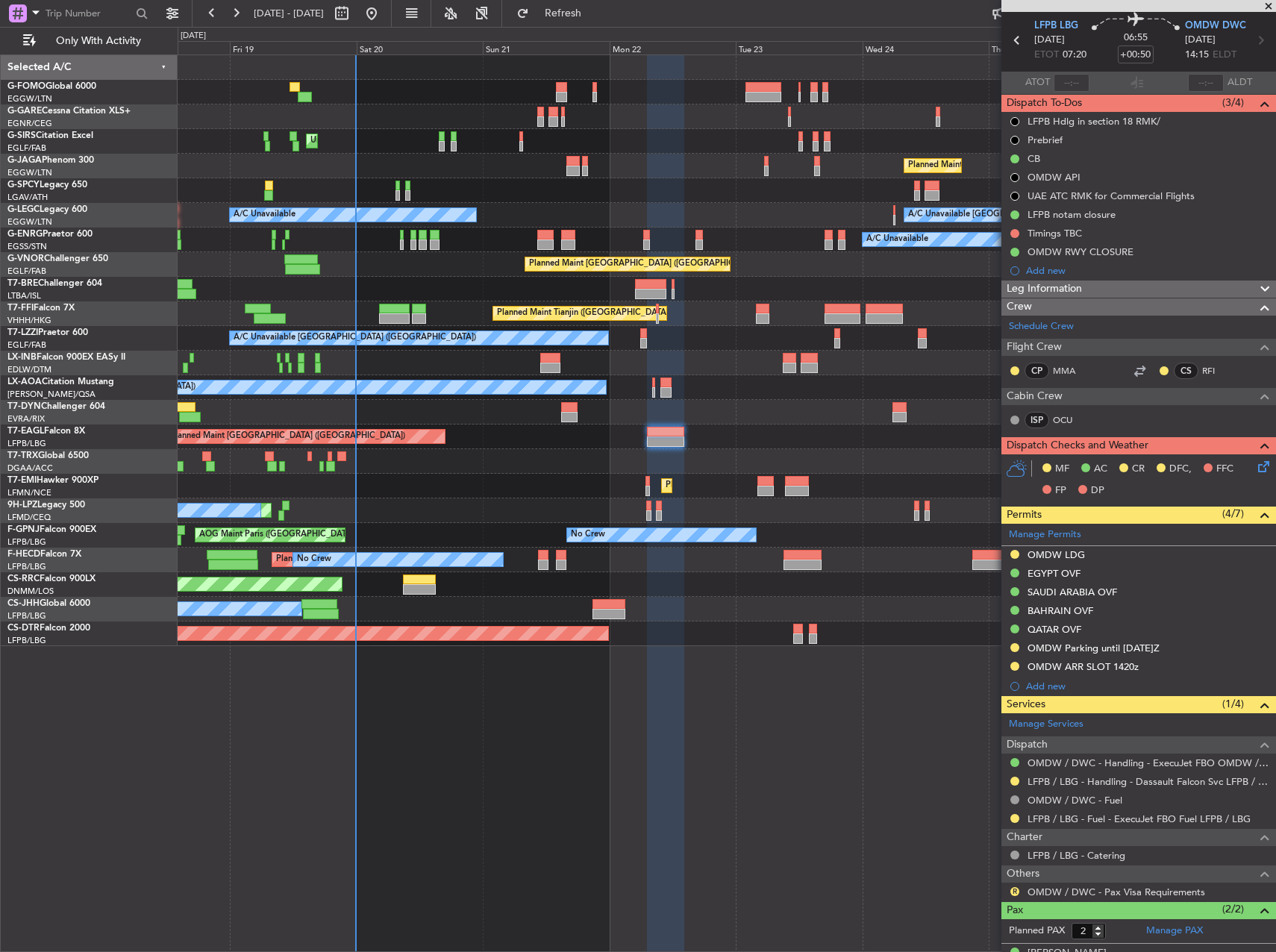
scroll to position [110, 0]
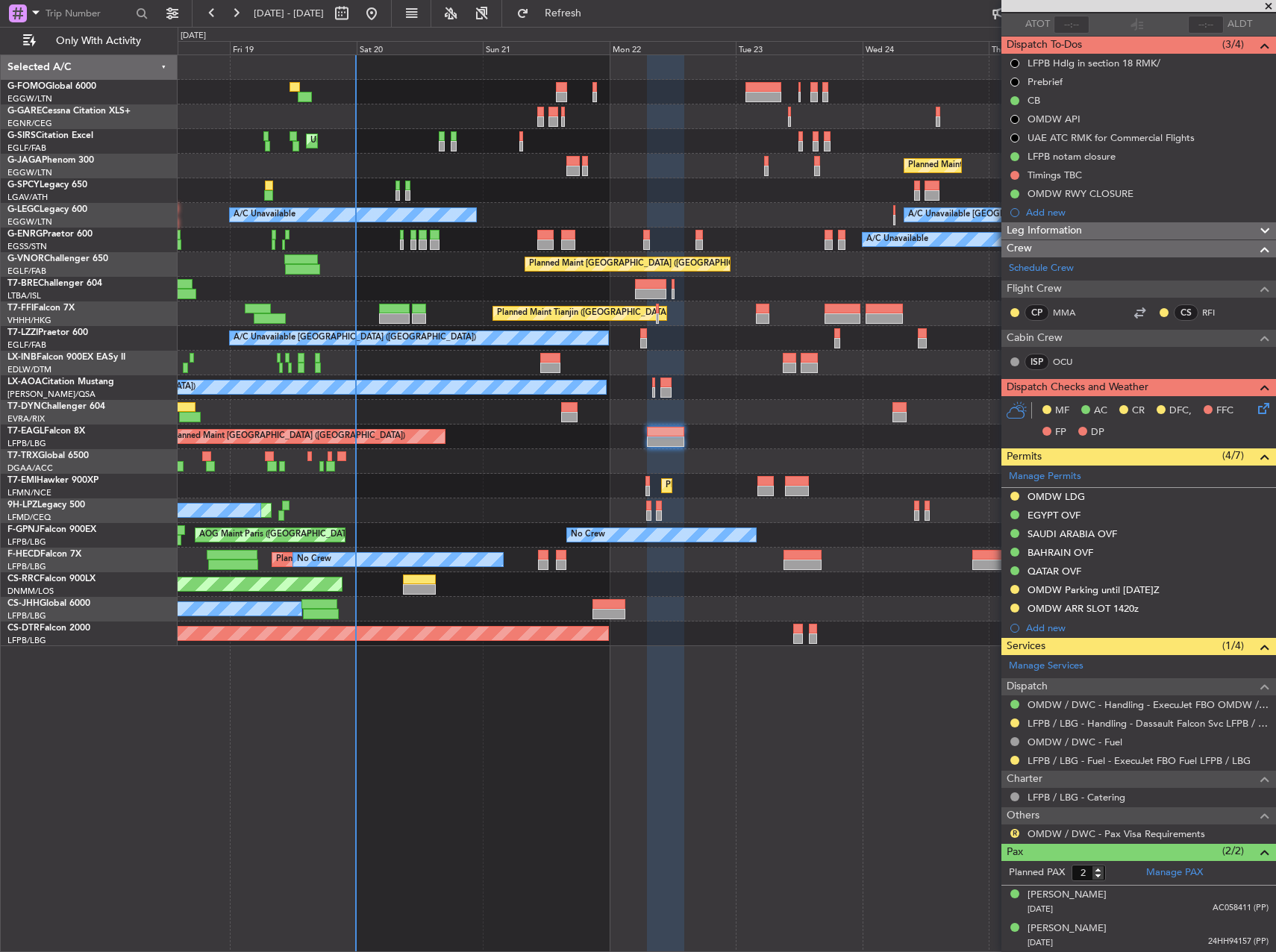
click at [1255, 410] on icon at bounding box center [1261, 406] width 12 height 12
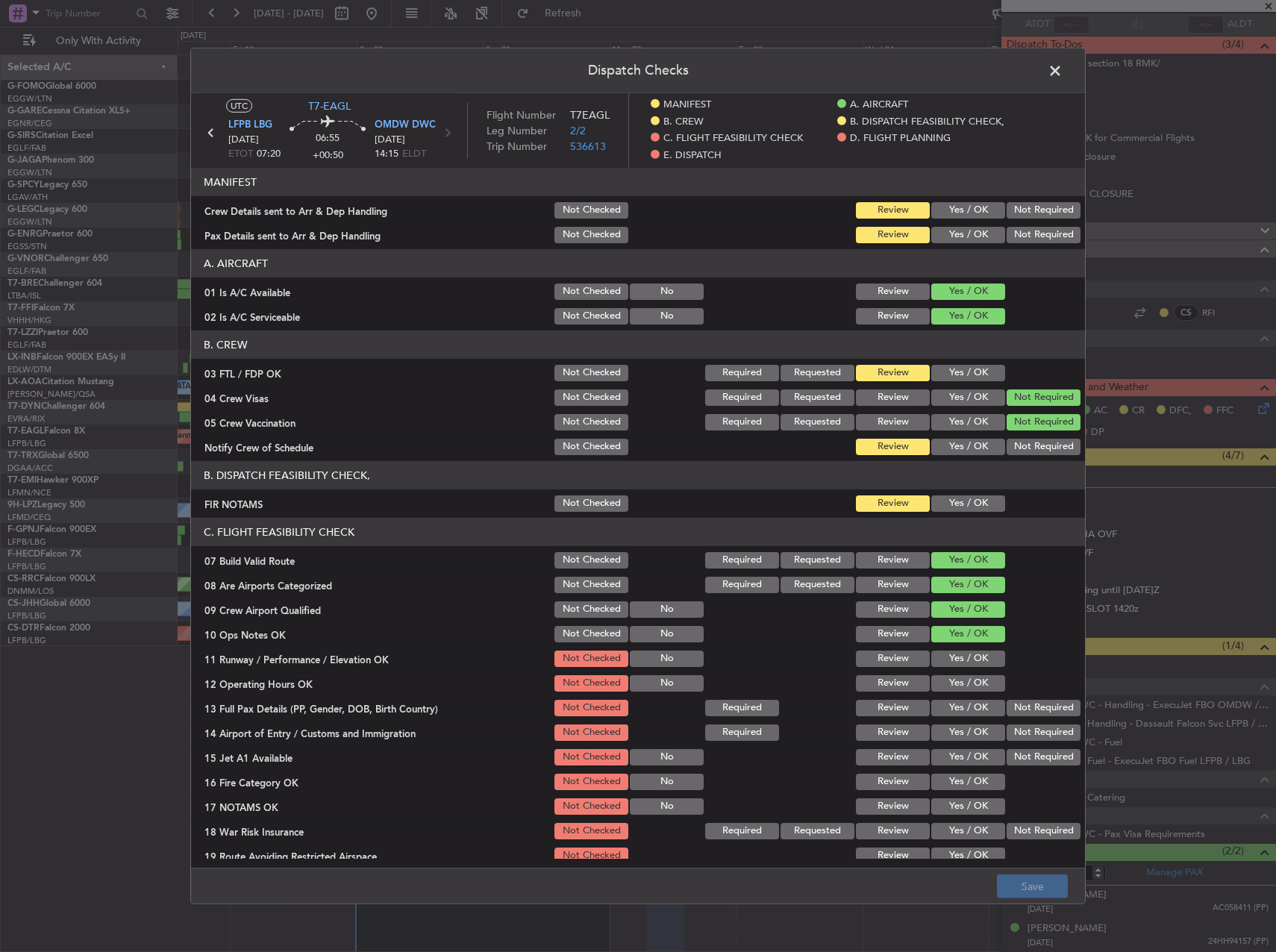
drag, startPoint x: 965, startPoint y: 373, endPoint x: 961, endPoint y: 414, distance: 41.2
click at [964, 373] on button "Yes / OK" at bounding box center [968, 373] width 74 height 17
click at [956, 441] on button "Yes / OK" at bounding box center [968, 447] width 74 height 17
click at [958, 501] on button "Yes / OK" at bounding box center [968, 504] width 74 height 17
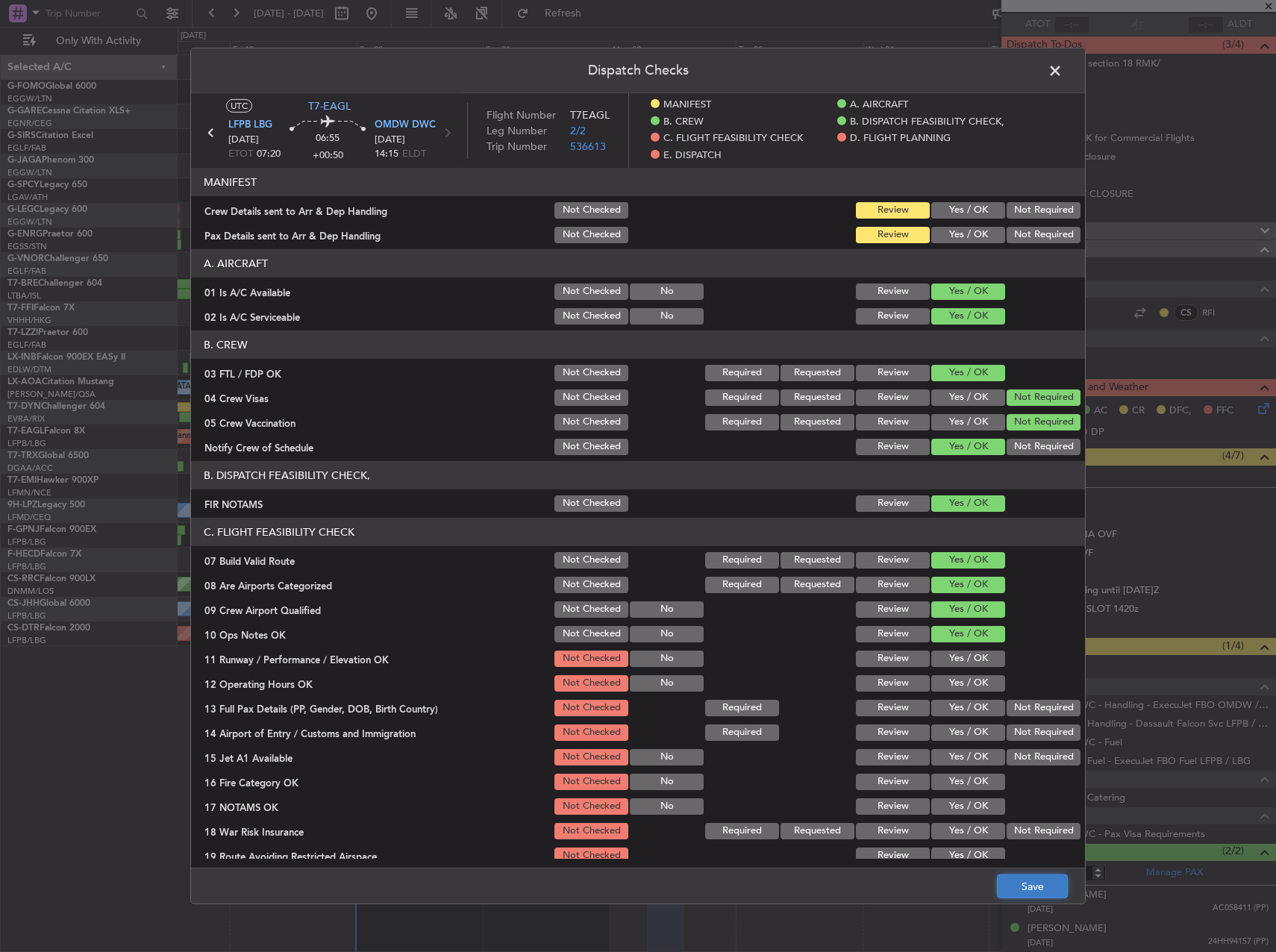
click at [1009, 882] on button "Save" at bounding box center [1032, 887] width 71 height 24
click at [1062, 60] on span at bounding box center [1062, 74] width 0 height 30
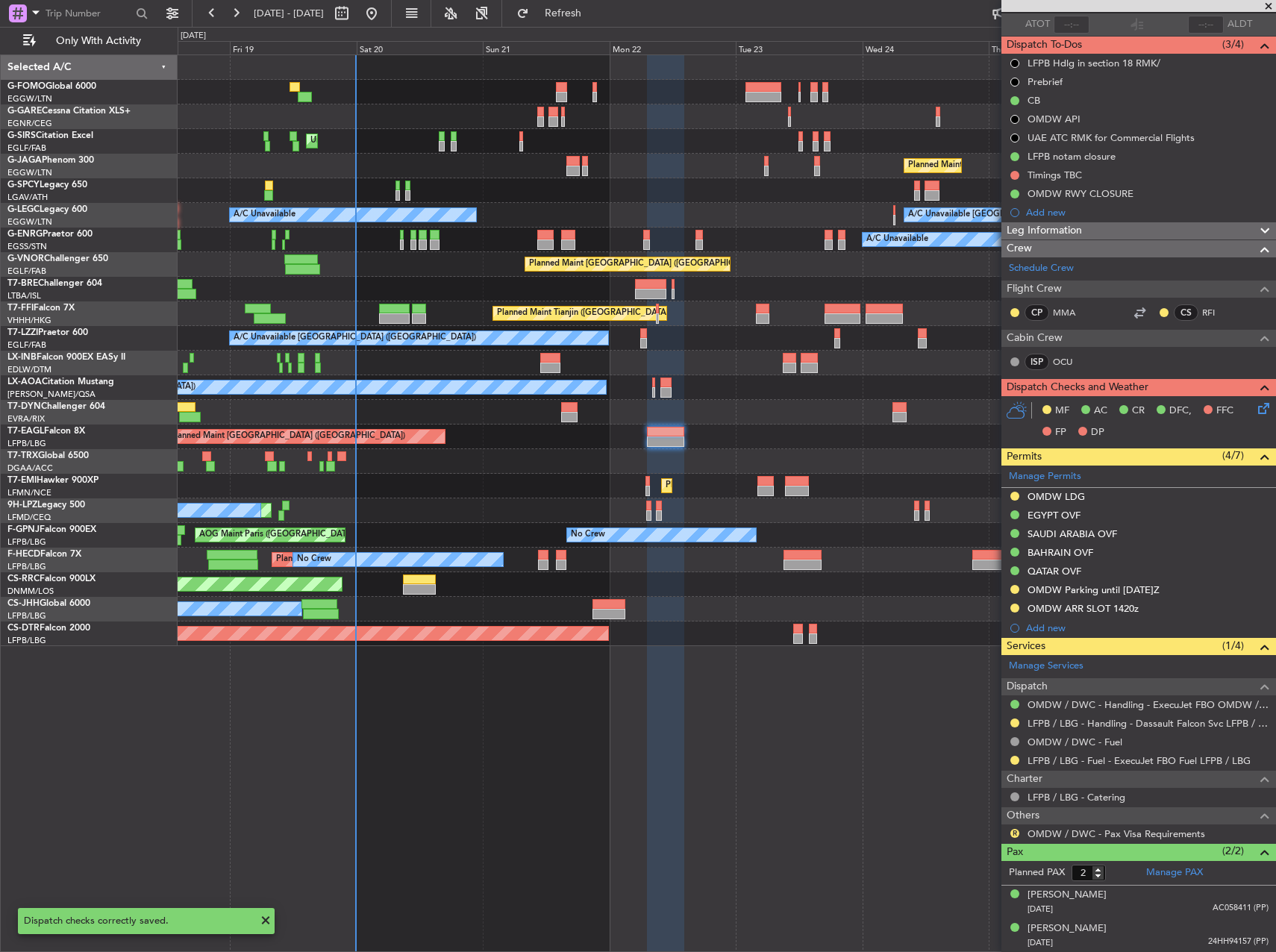
scroll to position [35, 0]
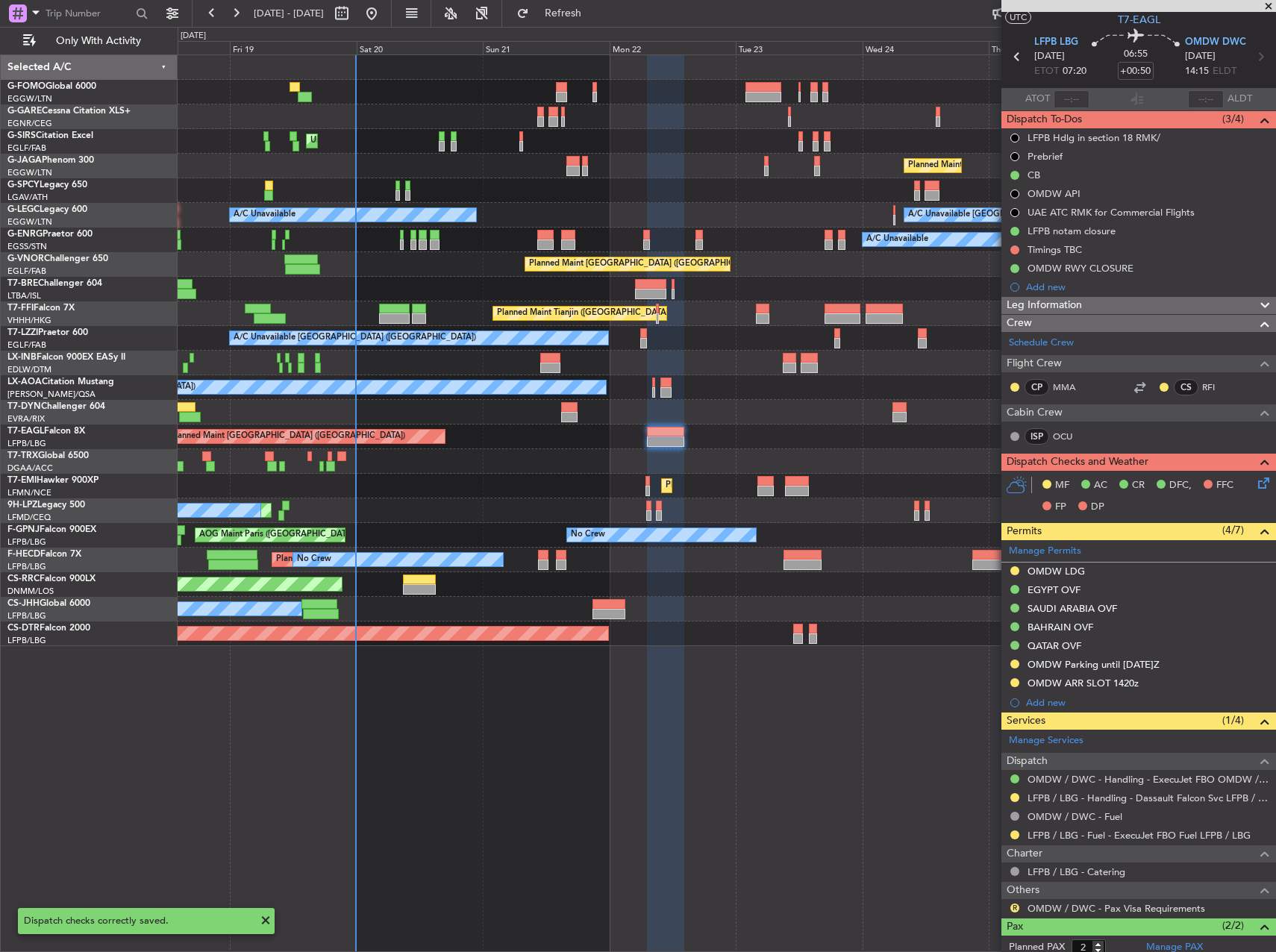
click at [650, 488] on div "Planned Maint [GEOGRAPHIC_DATA]" at bounding box center [725, 486] width 1097 height 25
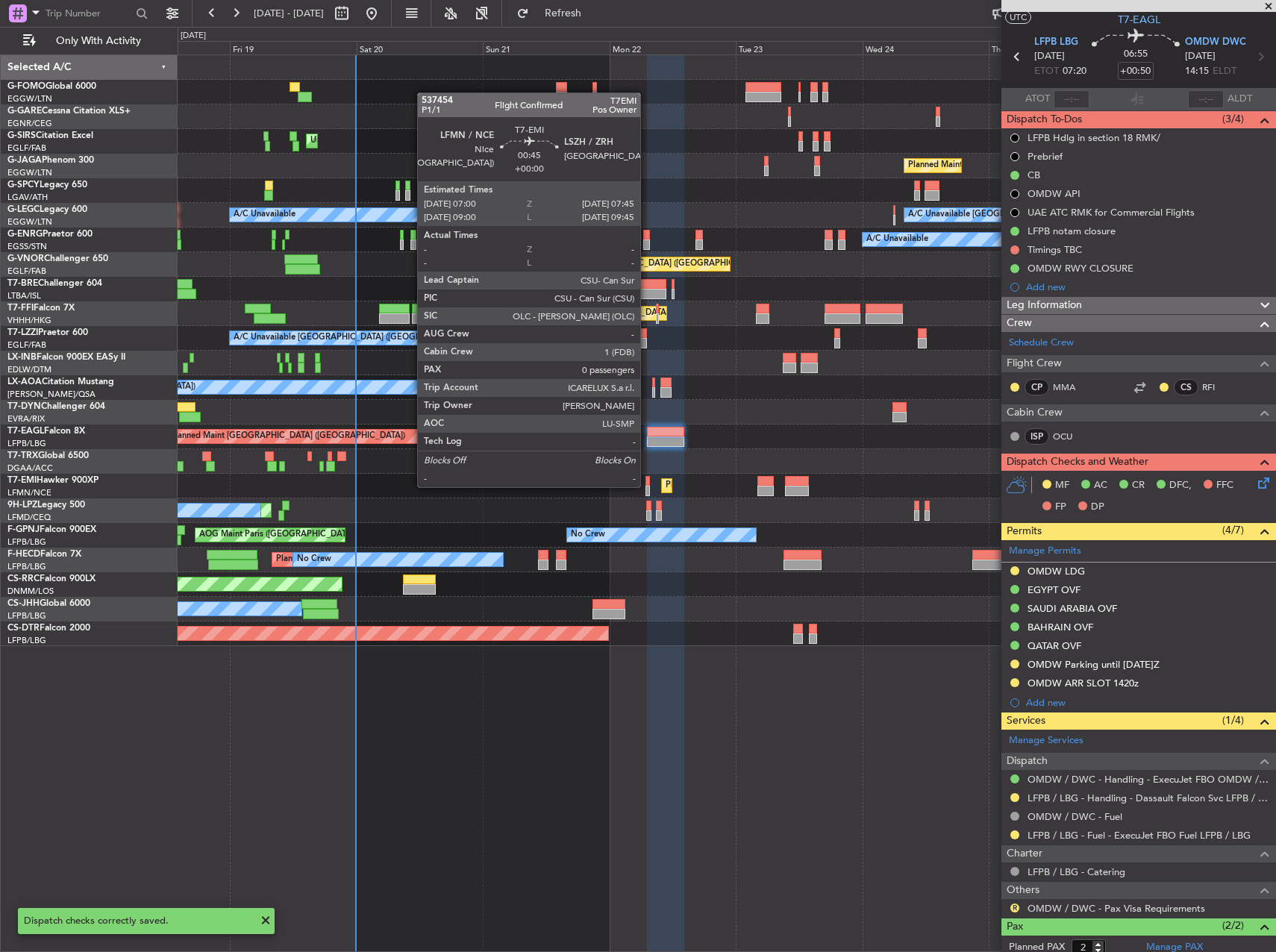
click at [647, 485] on div at bounding box center [647, 491] width 5 height 11
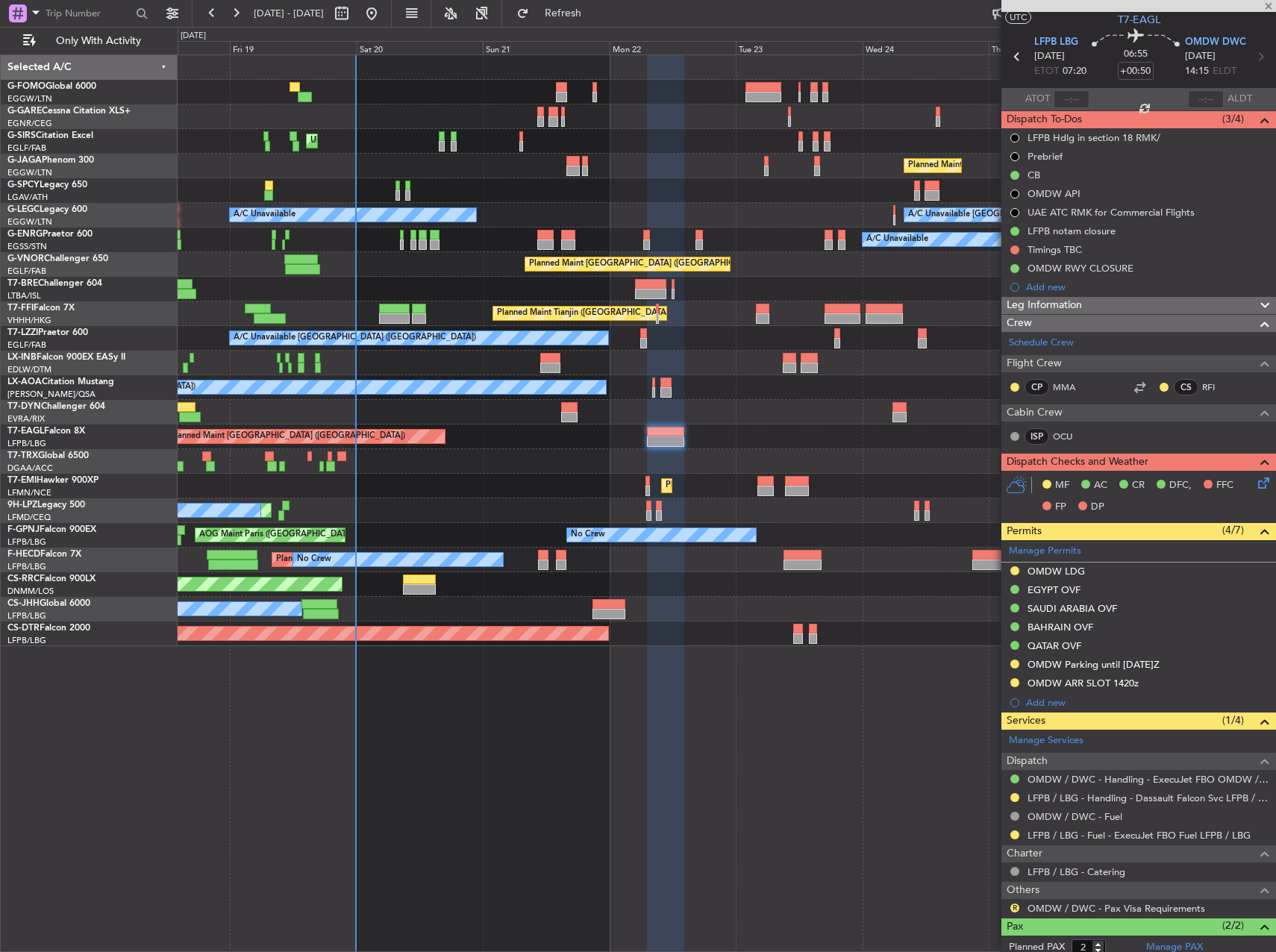
type input "0"
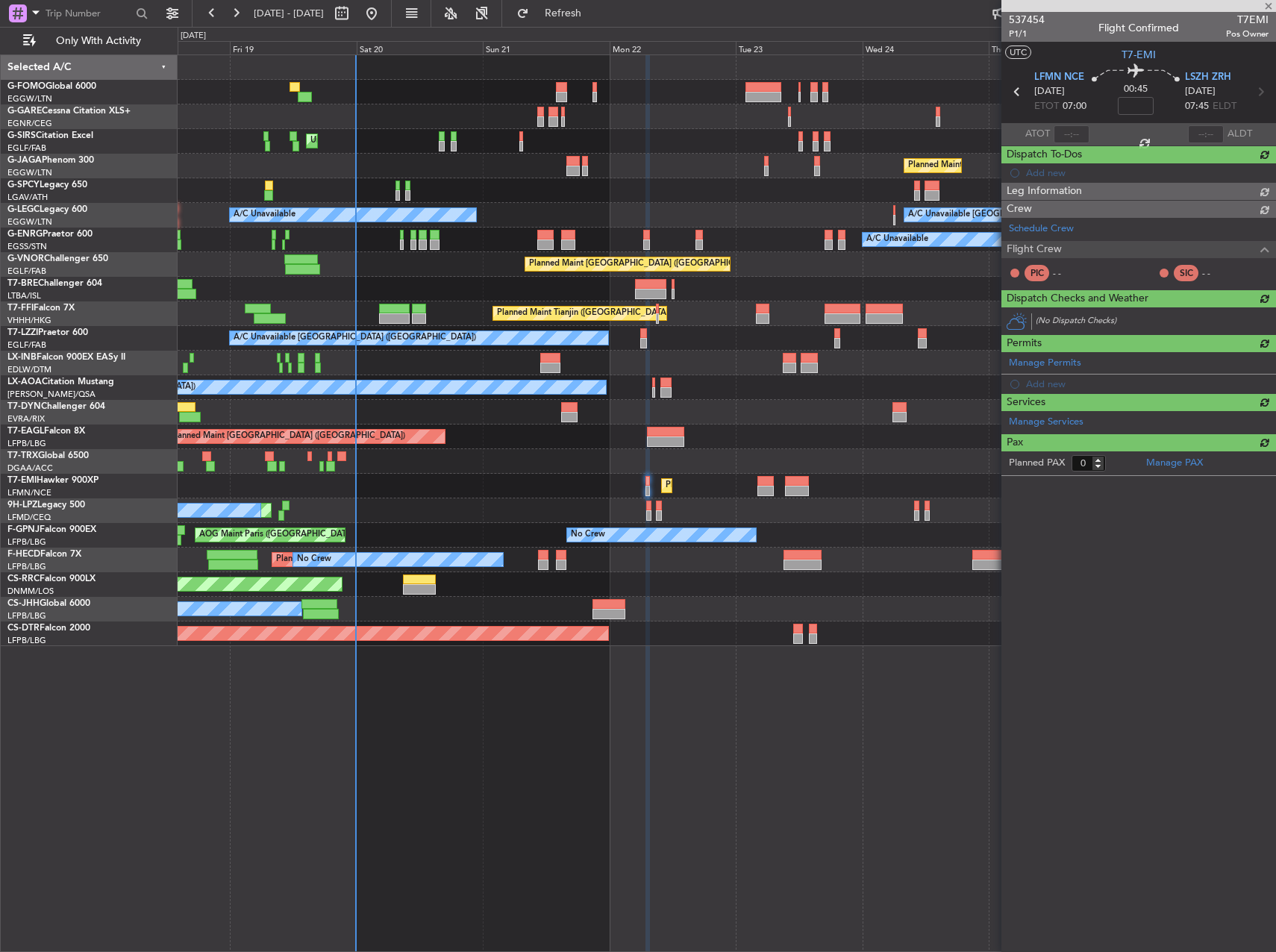
scroll to position [0, 0]
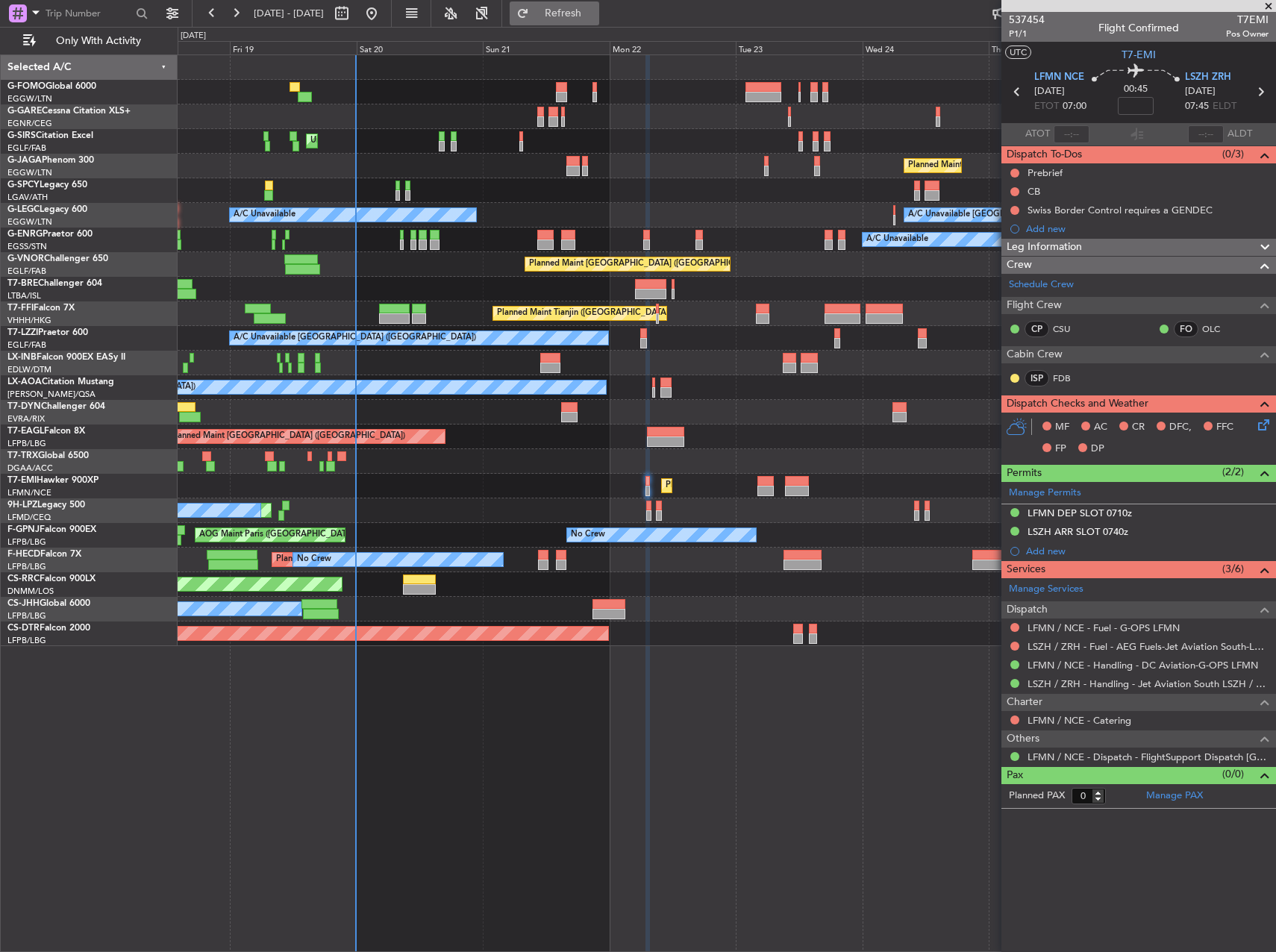
click at [594, 17] on span "Refresh" at bounding box center [563, 14] width 63 height 11
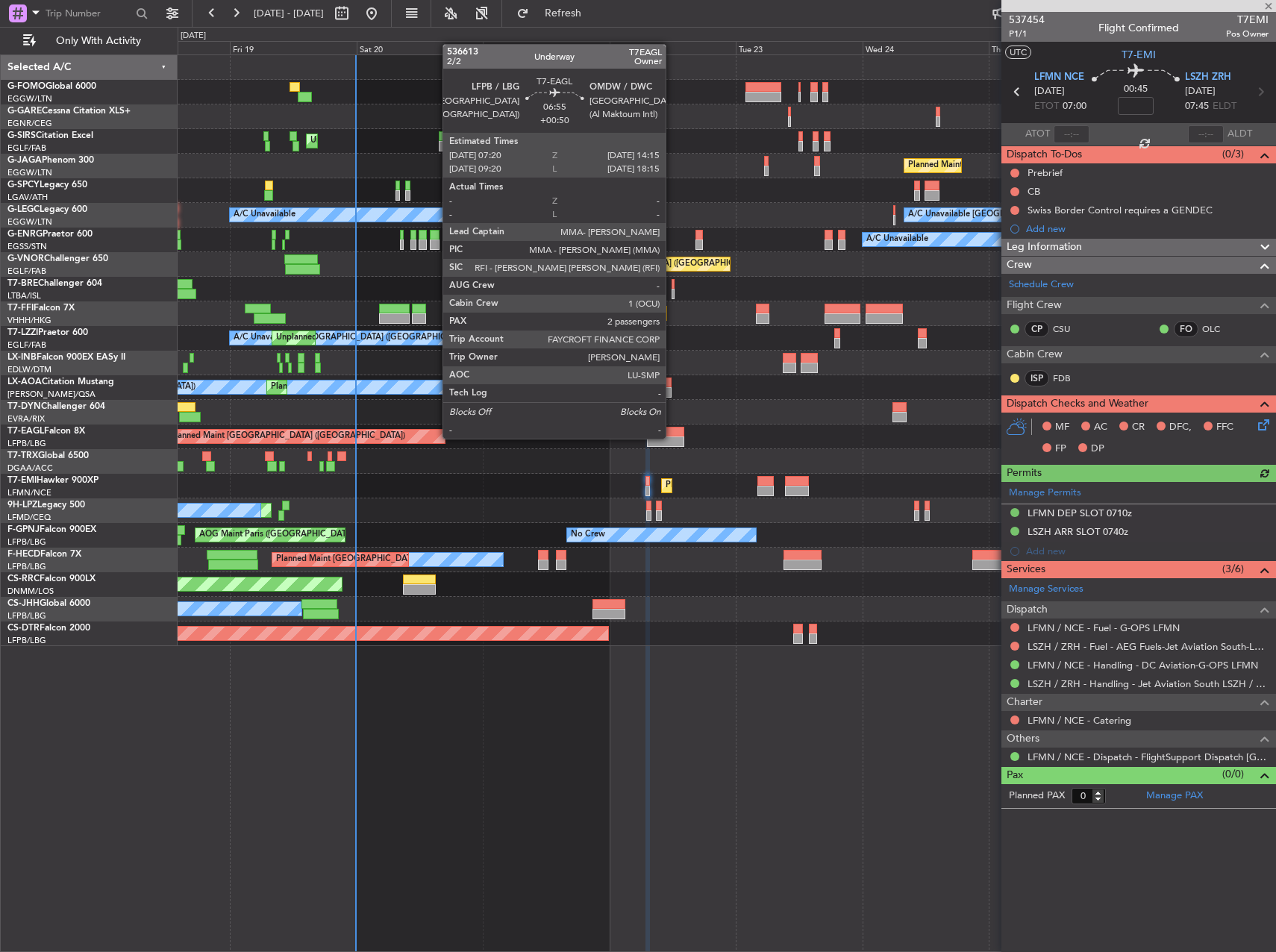
click at [672, 437] on div at bounding box center [665, 442] width 36 height 11
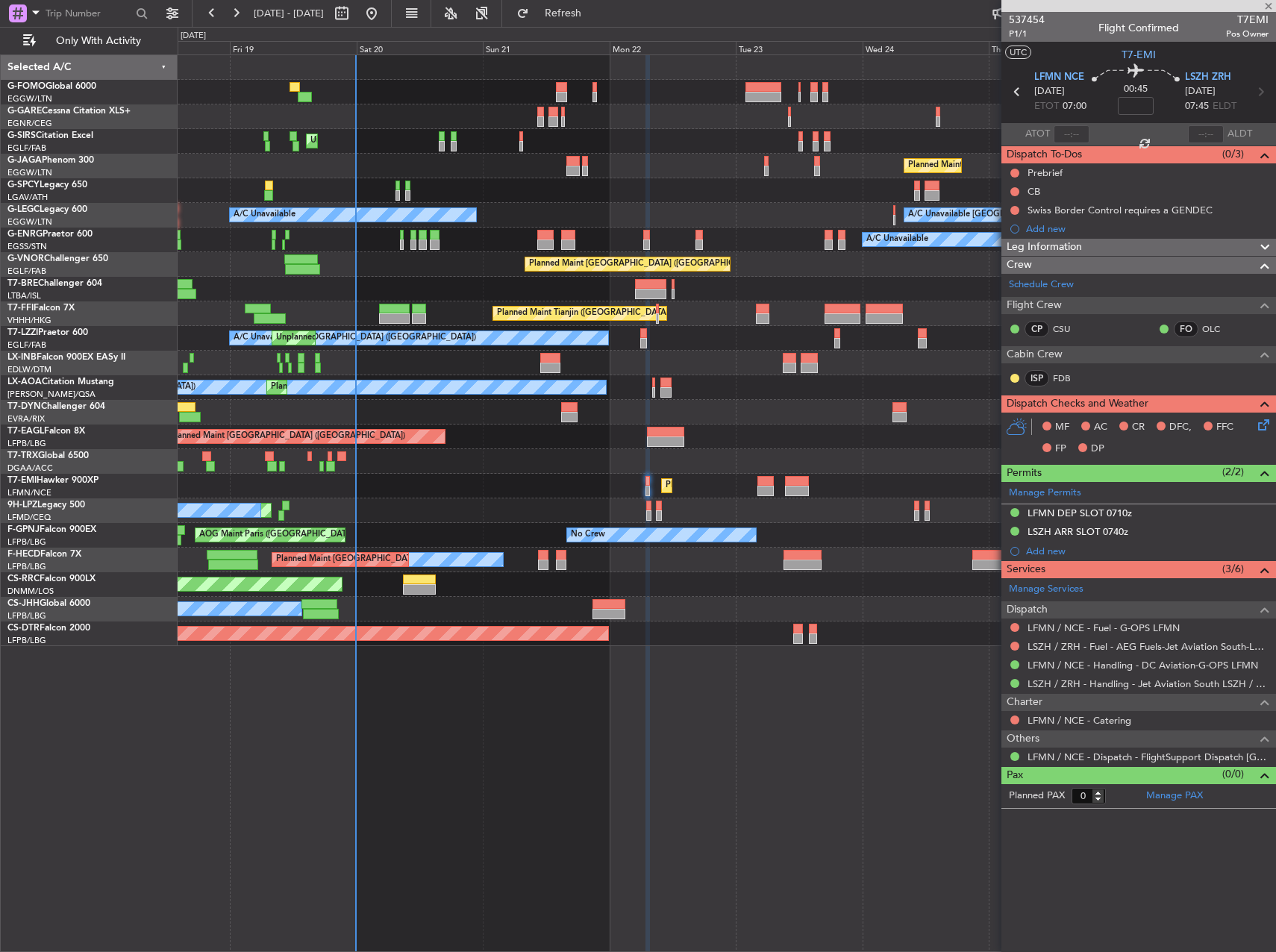
type input "+00:50"
type input "2"
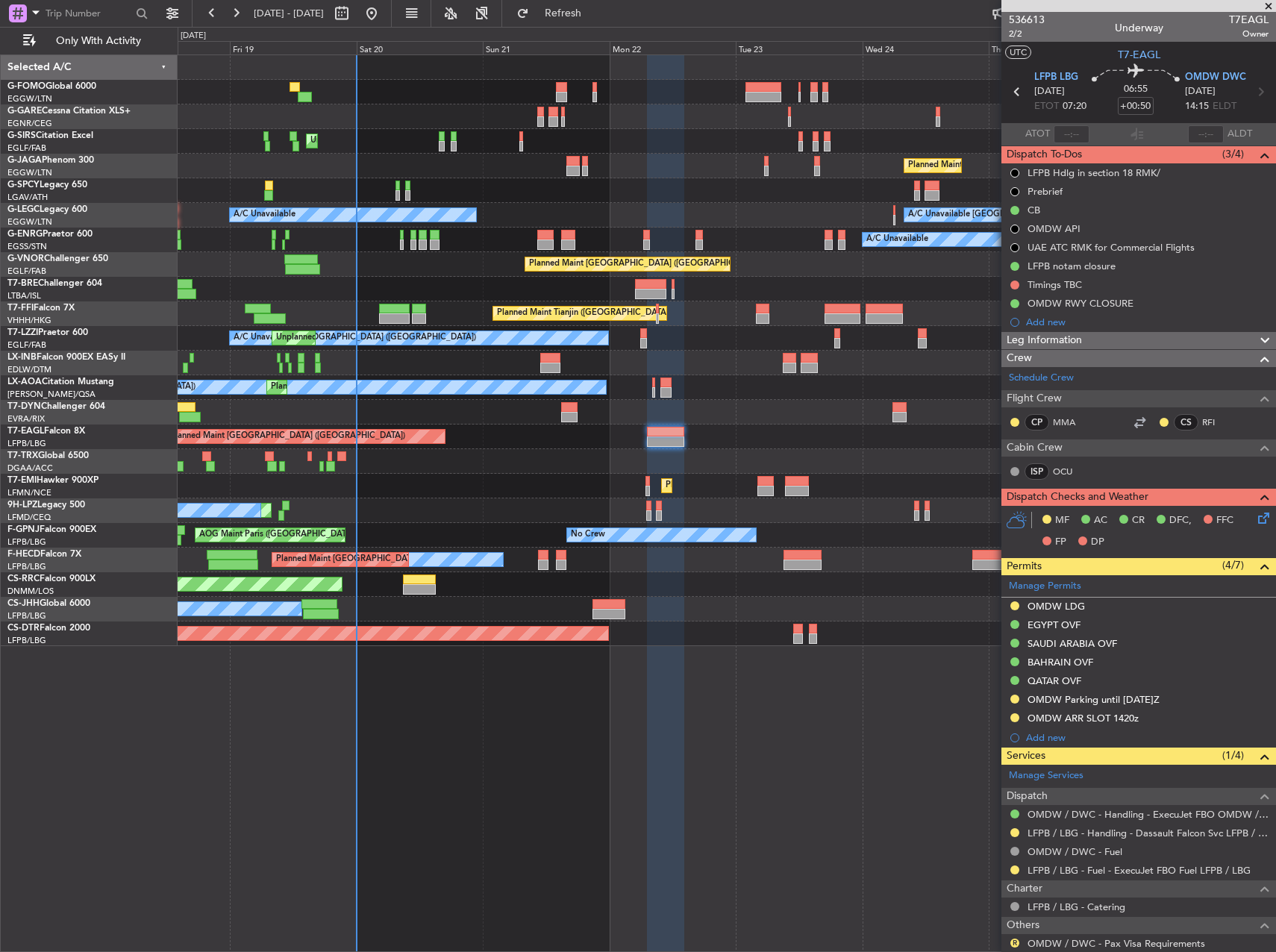
click at [1071, 340] on span "Leg Information" at bounding box center [1044, 340] width 75 height 17
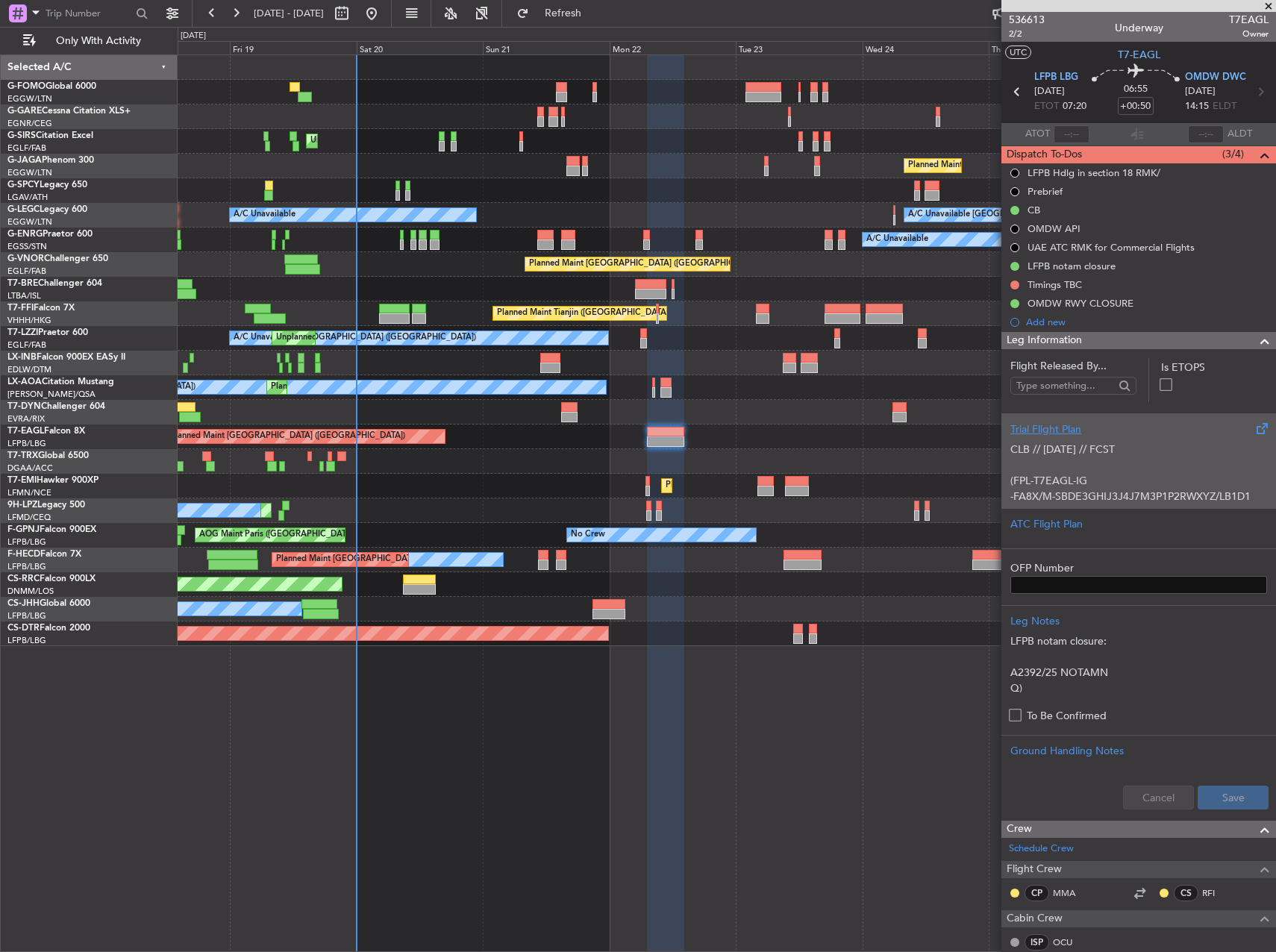
click at [1041, 447] on p "CLB // [DATE] // FCST" at bounding box center [1138, 449] width 257 height 16
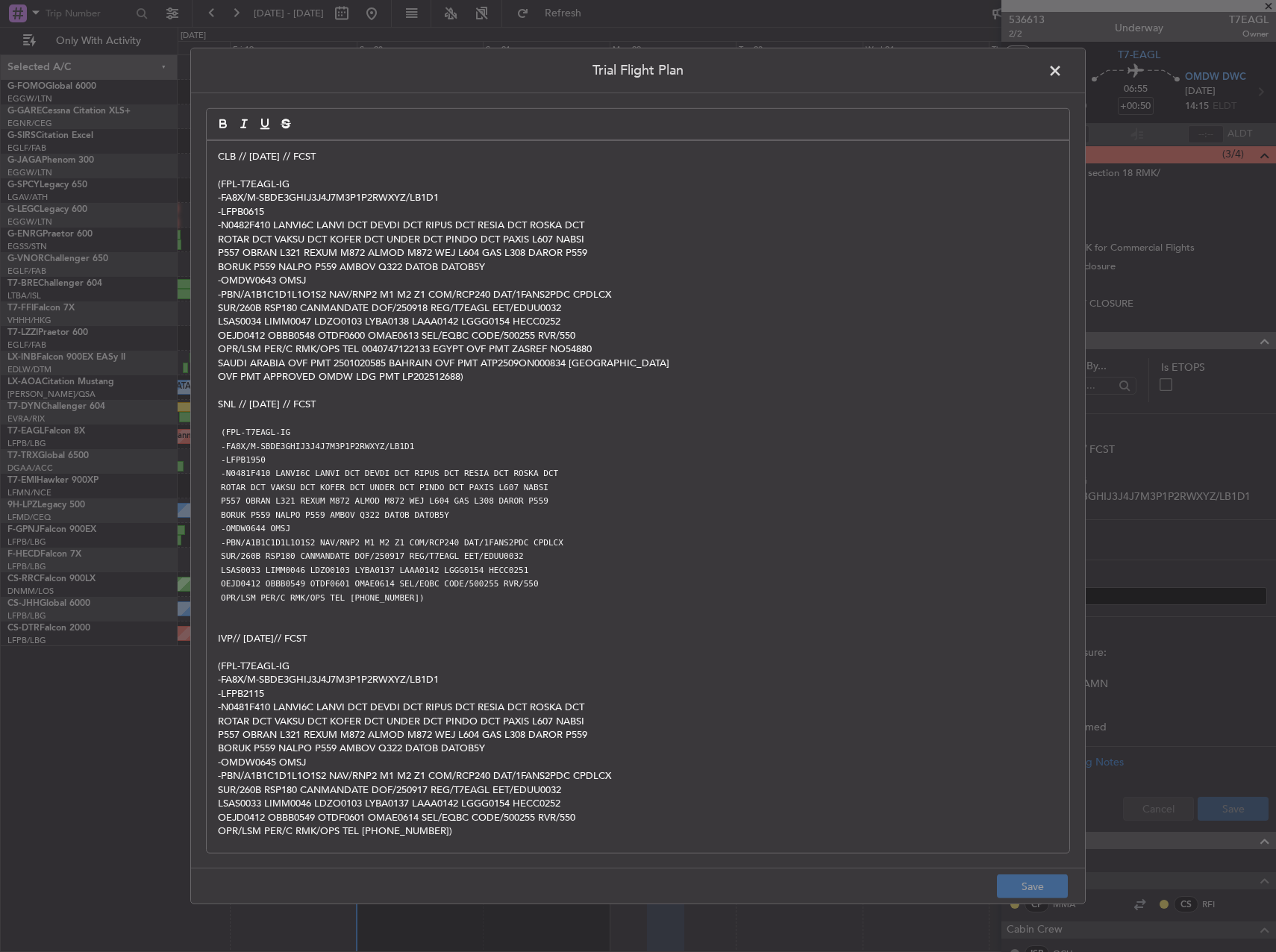
click at [217, 153] on div "CLB // [DATE] // FCST (FPL-T7EAGL-IG -FA8X/M-SBDE3GHIJ3J4J7M3P1P2RWXYZ/LB1D1 -L…" at bounding box center [638, 497] width 863 height 712
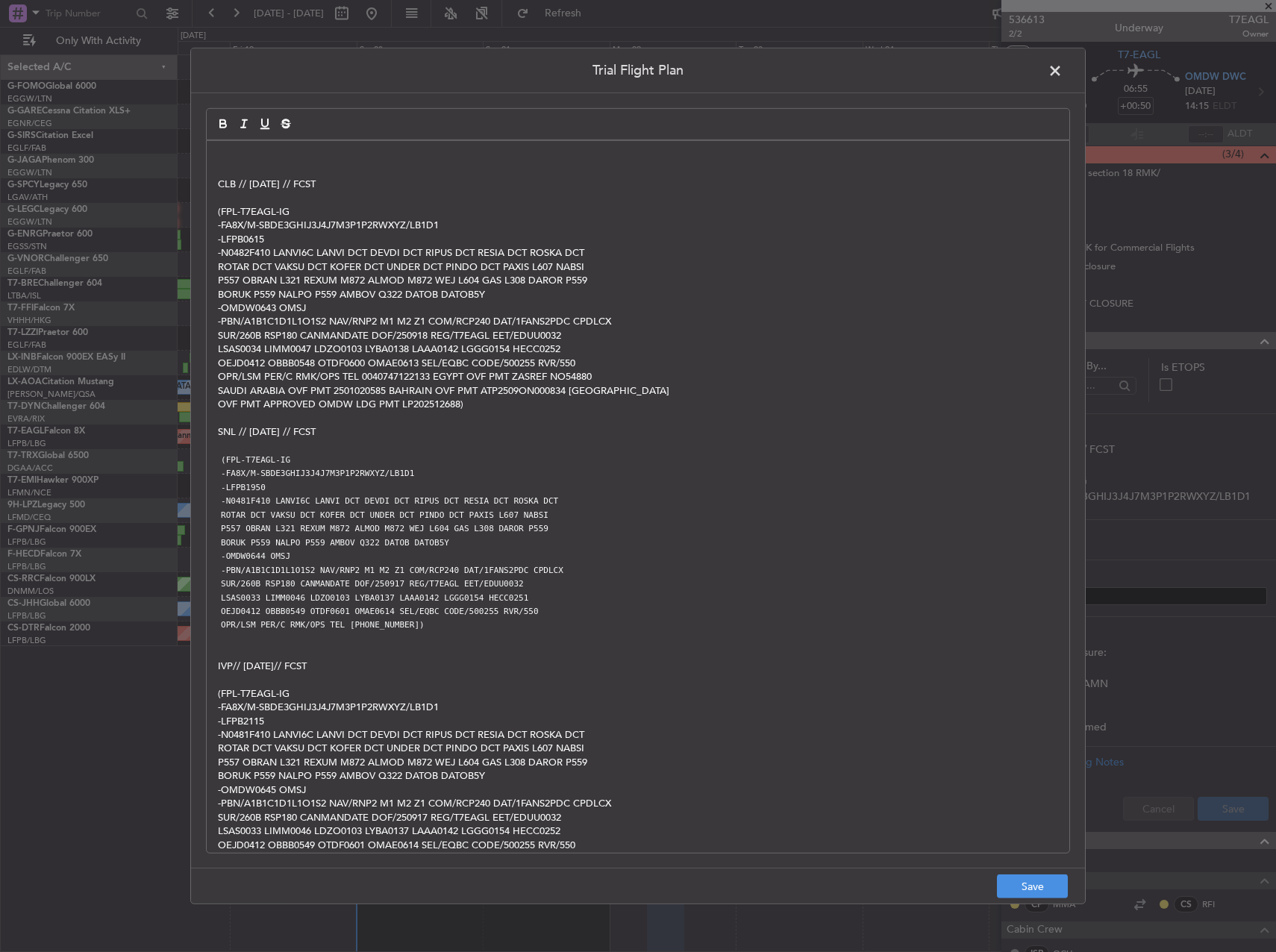
click at [220, 154] on p at bounding box center [638, 157] width 840 height 14
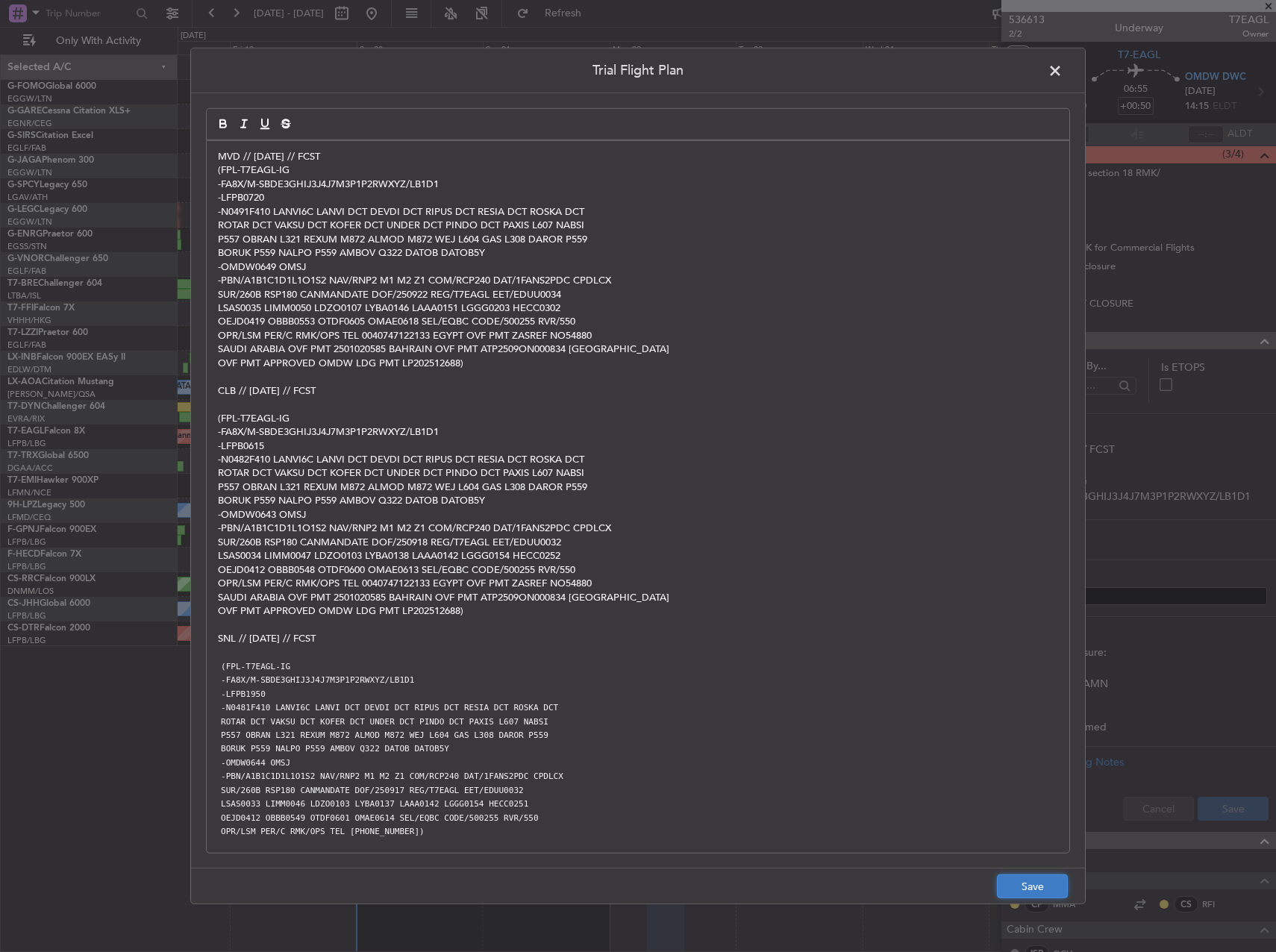
click at [1013, 876] on button "Save" at bounding box center [1032, 887] width 71 height 24
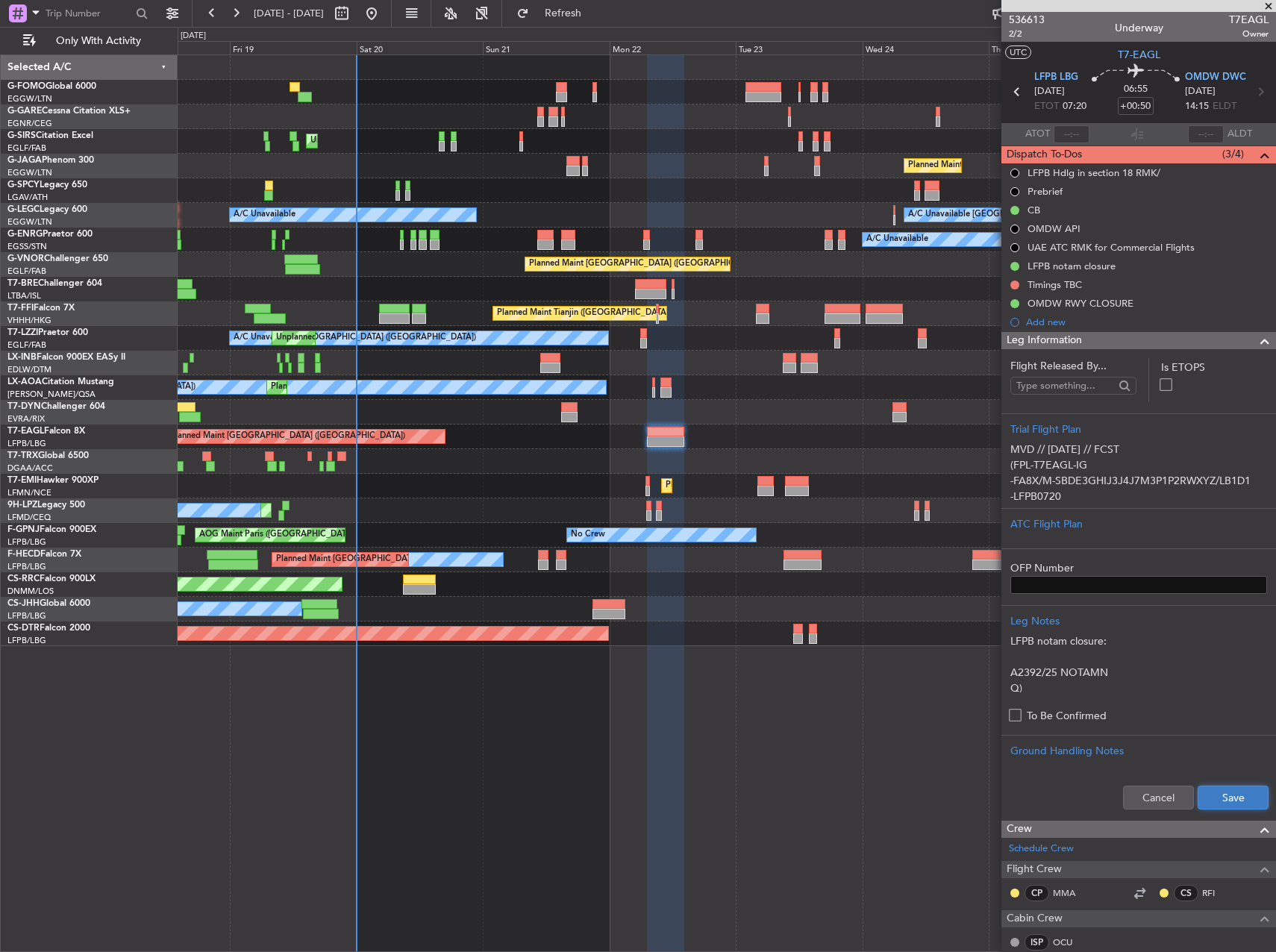
click at [1211, 806] on button "Save" at bounding box center [1233, 797] width 71 height 24
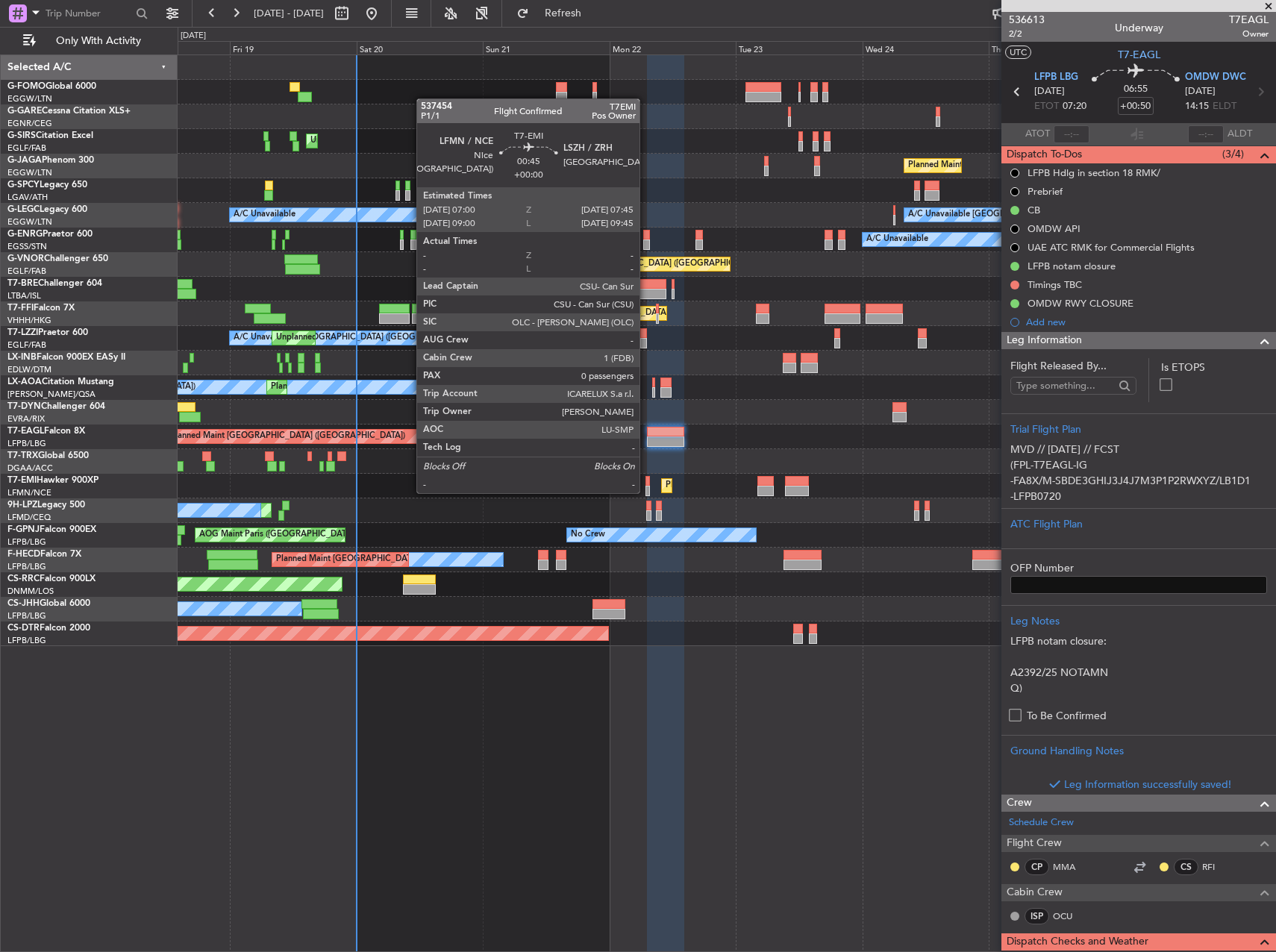
click at [646, 492] on div at bounding box center [647, 491] width 5 height 11
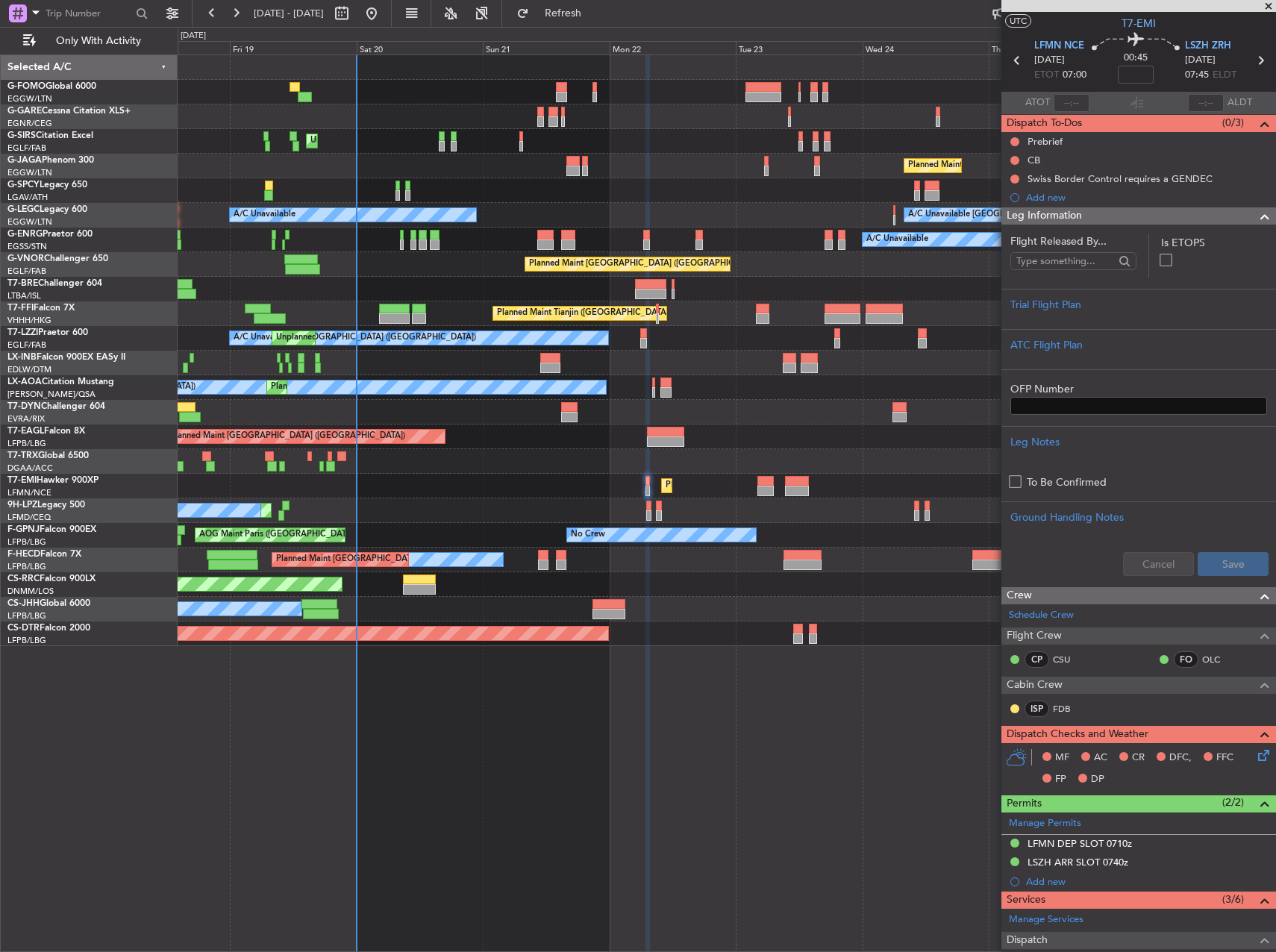
scroll to position [75, 0]
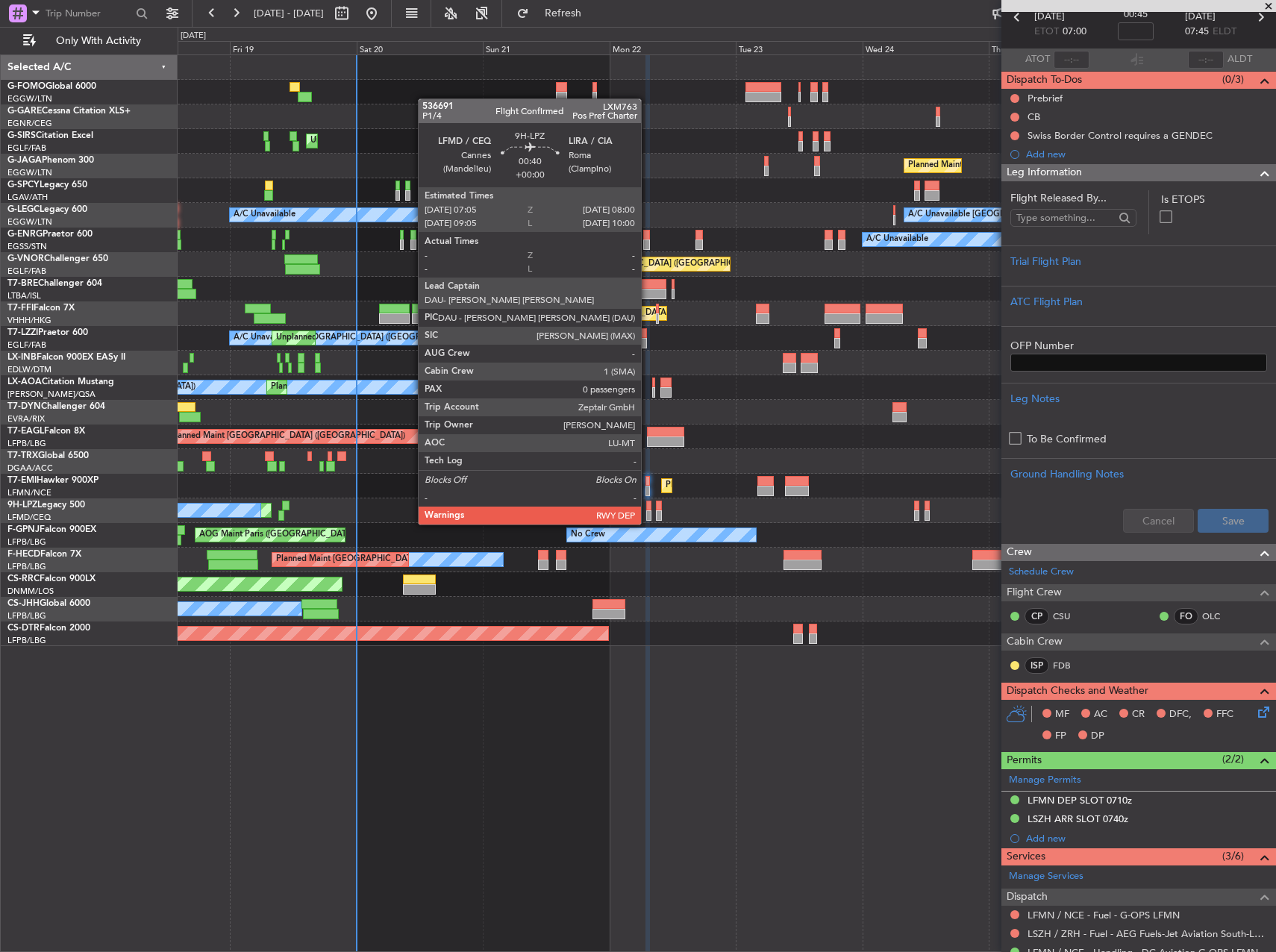
click at [647, 510] on div at bounding box center [648, 506] width 5 height 11
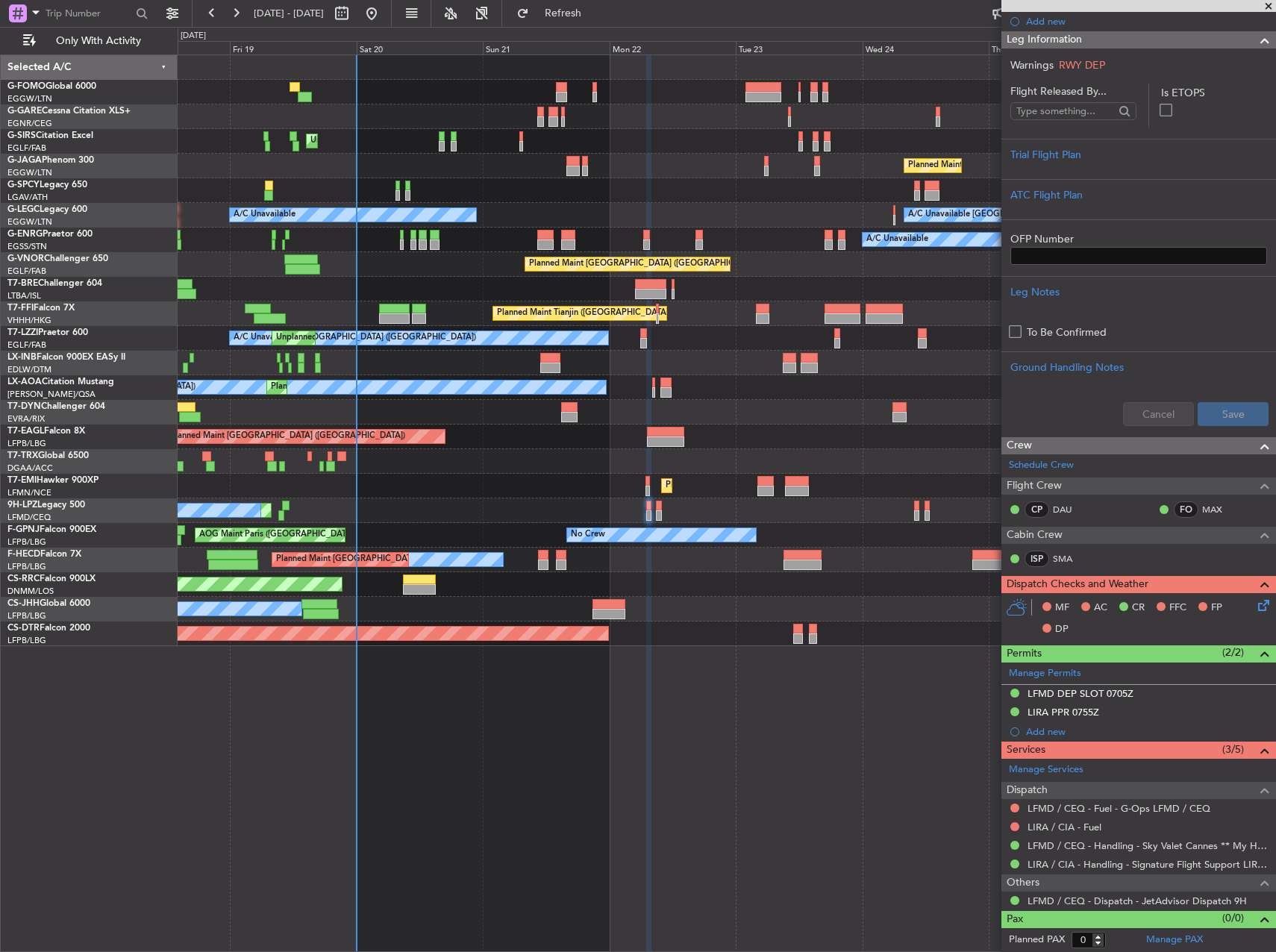
scroll to position [0, 0]
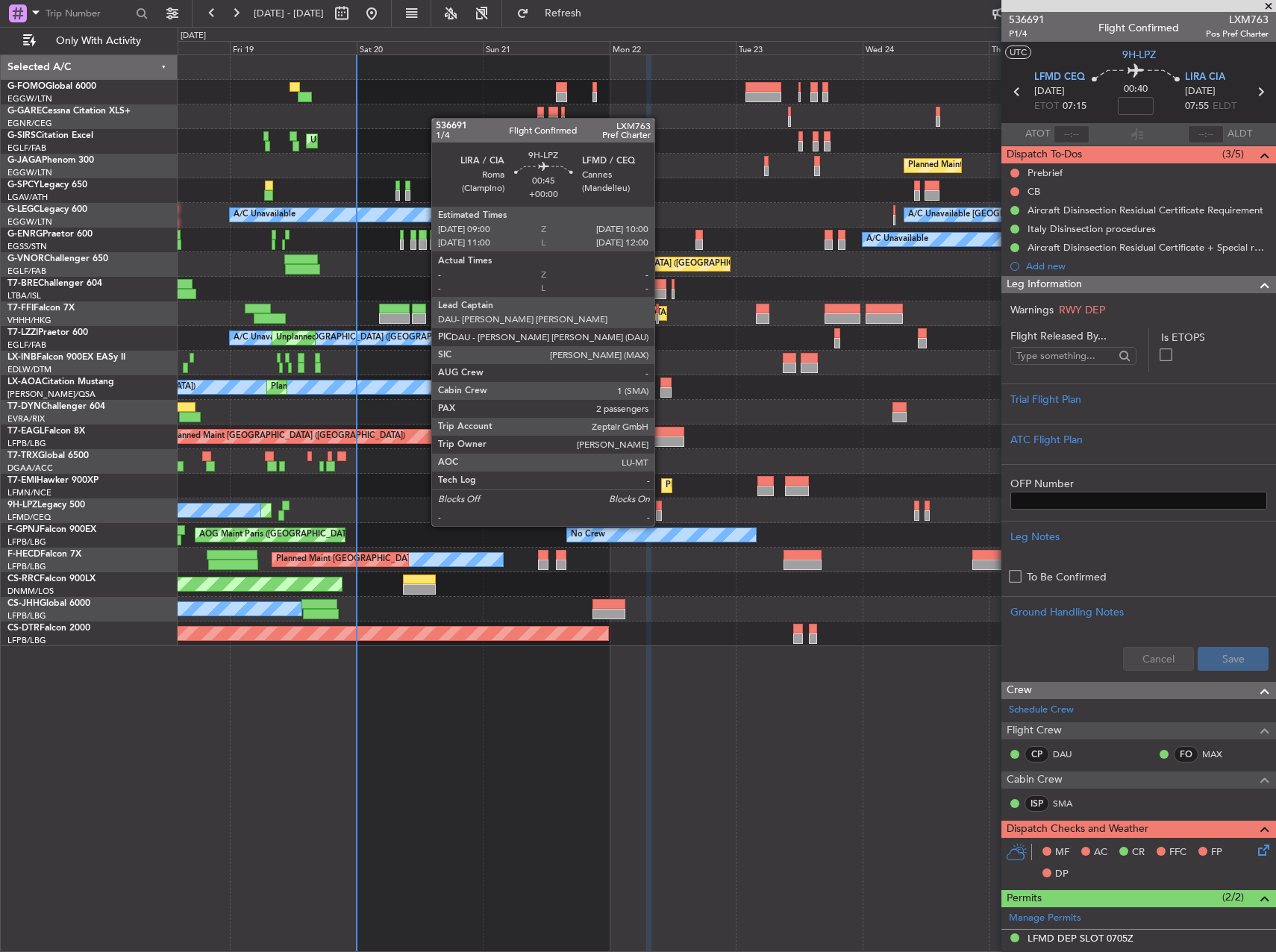
click at [661, 511] on div at bounding box center [659, 516] width 6 height 11
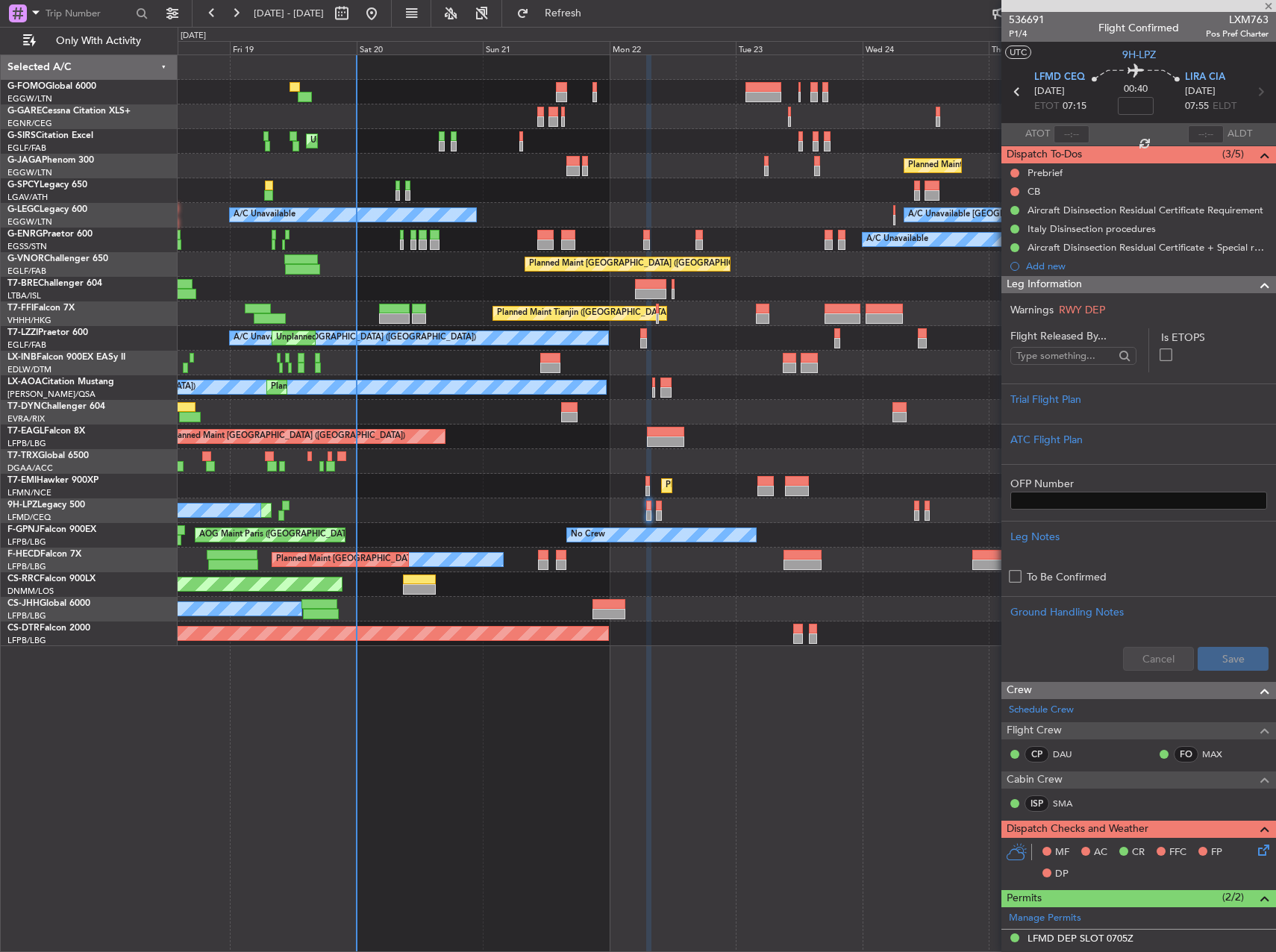
type input "2"
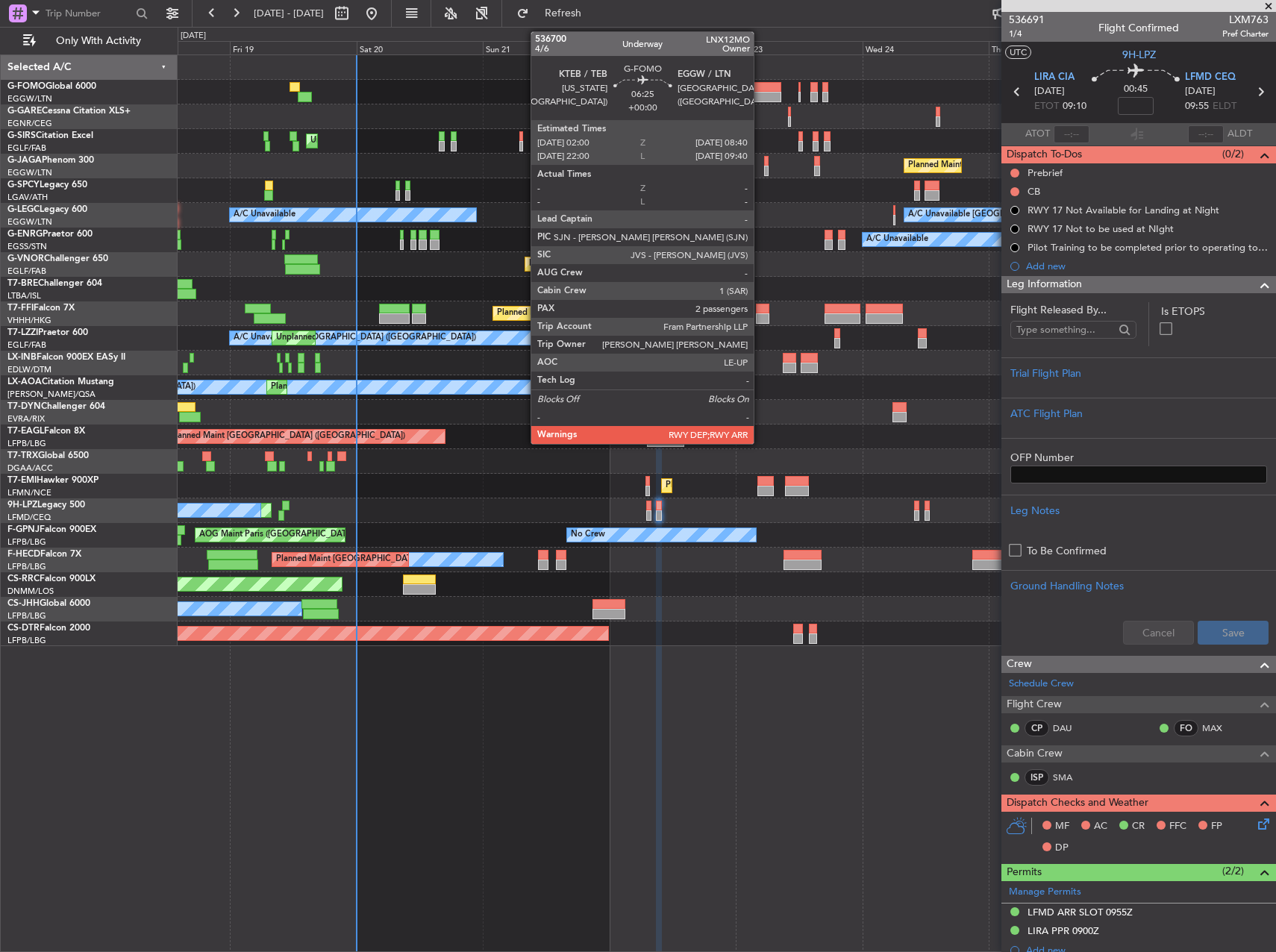
click at [760, 98] on div at bounding box center [763, 97] width 36 height 11
